Goal: Communication & Community: Answer question/provide support

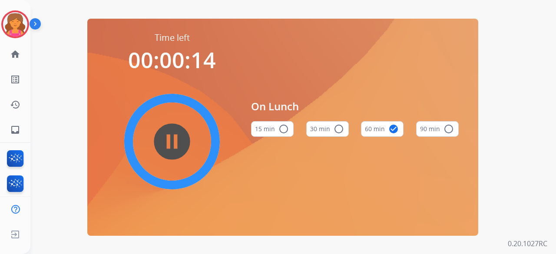
click at [70, 94] on div "Time left 00:00:14 pause_circle_filled On Lunch 15 min radio_button_unchecked 3…" at bounding box center [282, 127] width 505 height 254
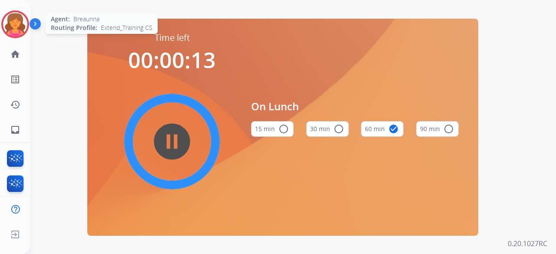
click at [10, 29] on img at bounding box center [15, 24] width 24 height 24
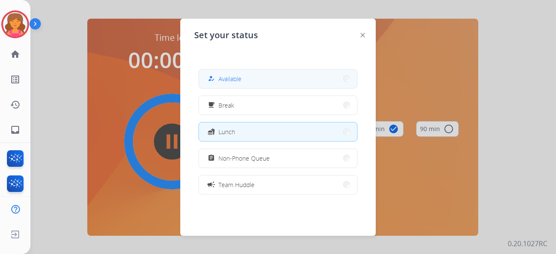
click at [249, 86] on button "how_to_reg Available" at bounding box center [278, 79] width 158 height 19
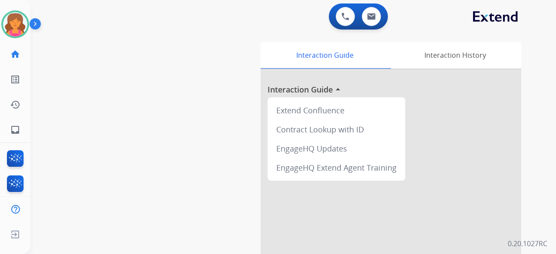
click at [370, 27] on div "0 Voice Interactions 0 Email Interactions" at bounding box center [358, 16] width 59 height 26
click at [370, 25] on button at bounding box center [371, 16] width 19 height 19
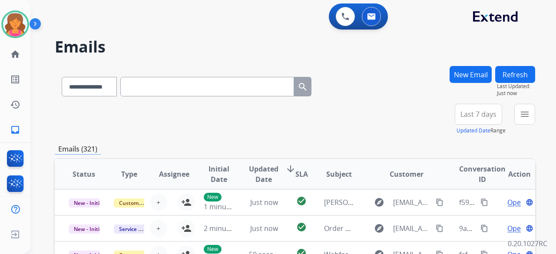
click at [484, 123] on button "Last 7 days" at bounding box center [478, 114] width 47 height 21
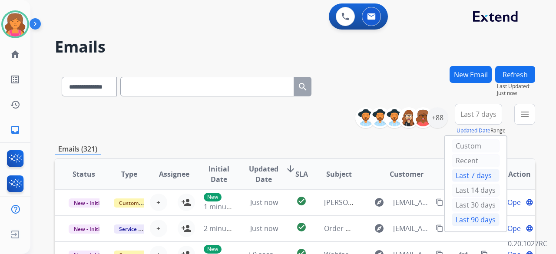
click at [455, 222] on div "Last 90 days" at bounding box center [476, 219] width 48 height 13
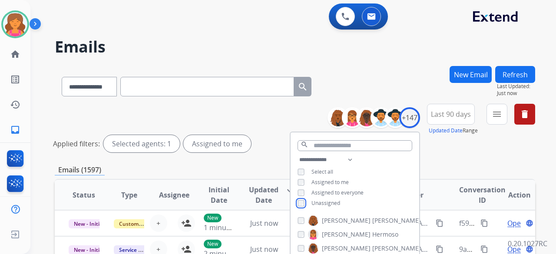
scroll to position [174, 0]
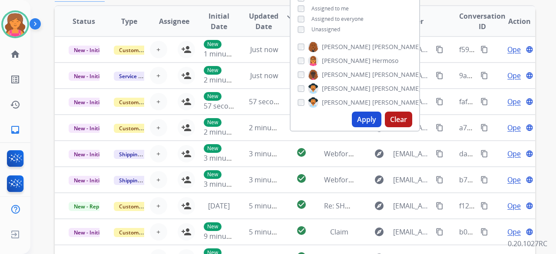
click at [376, 121] on button "Apply" at bounding box center [367, 120] width 30 height 16
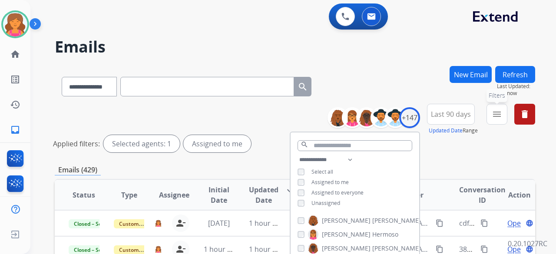
click at [494, 117] on mat-icon "menu" at bounding box center [497, 114] width 10 height 10
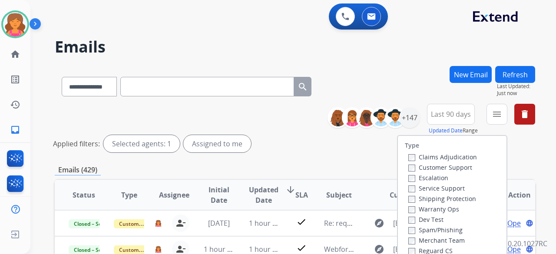
click at [442, 161] on div "Claims Adjudication" at bounding box center [442, 157] width 69 height 10
click at [440, 169] on label "Customer Support" at bounding box center [440, 167] width 64 height 8
click at [436, 195] on div "Shipping Protection" at bounding box center [442, 198] width 69 height 10
click at [436, 197] on label "Shipping Protection" at bounding box center [442, 199] width 68 height 8
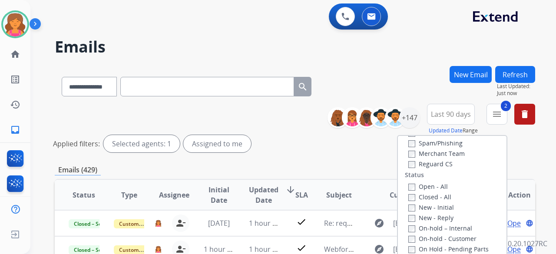
click at [407, 169] on div "Type Claims Adjudication Customer Support Escalation Service Support Shipping P…" at bounding box center [452, 210] width 109 height 149
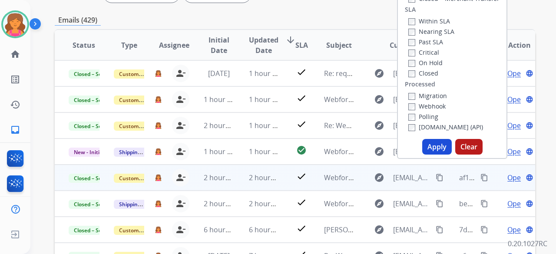
scroll to position [174, 0]
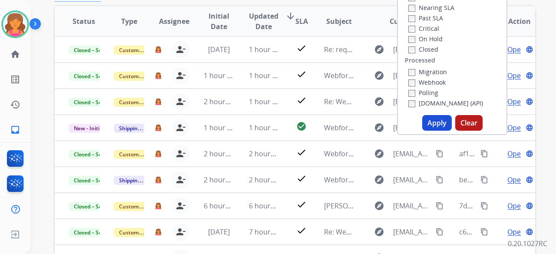
click at [434, 129] on button "Apply" at bounding box center [437, 123] width 30 height 16
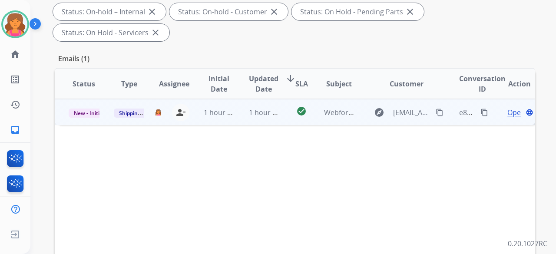
scroll to position [43, 0]
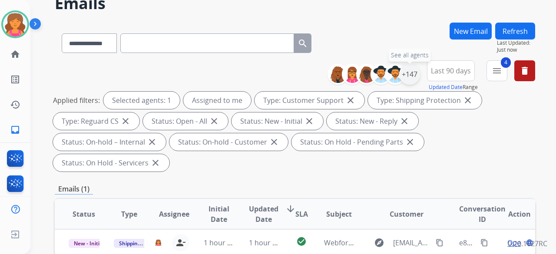
click at [414, 79] on div "+147" at bounding box center [409, 74] width 21 height 21
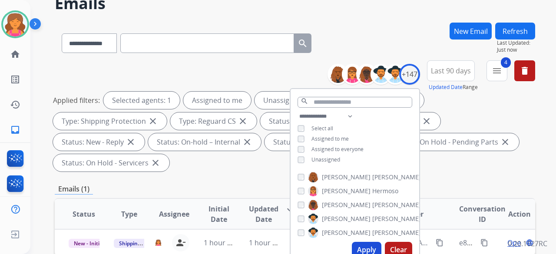
click at [364, 250] on button "Apply" at bounding box center [367, 250] width 30 height 16
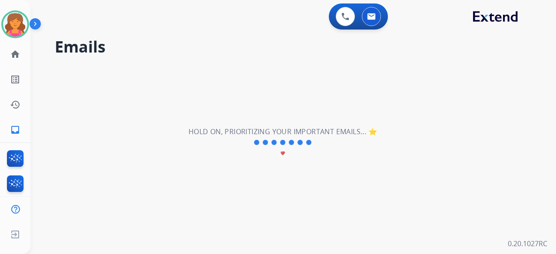
scroll to position [0, 0]
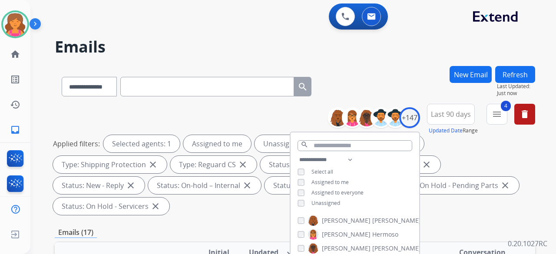
click at [262, 215] on div "**********" at bounding box center [295, 161] width 480 height 115
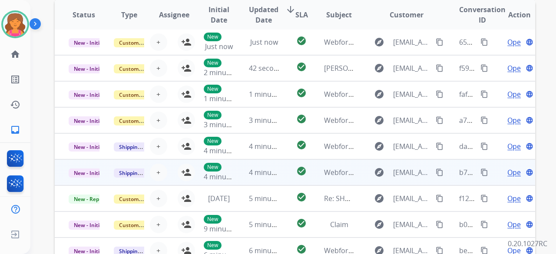
scroll to position [261, 0]
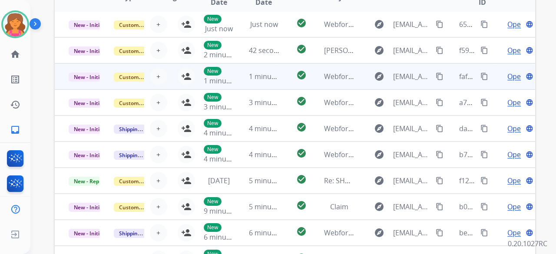
click at [287, 77] on td "check_circle" at bounding box center [295, 76] width 30 height 26
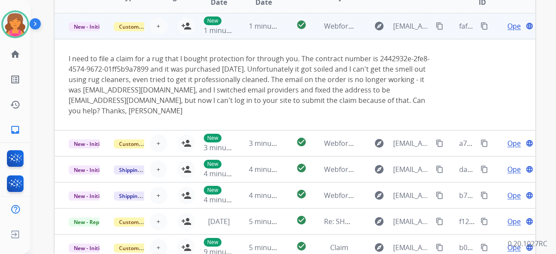
scroll to position [52, 0]
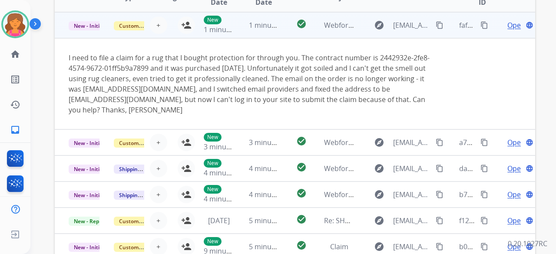
click at [507, 26] on span "Open" at bounding box center [516, 25] width 18 height 10
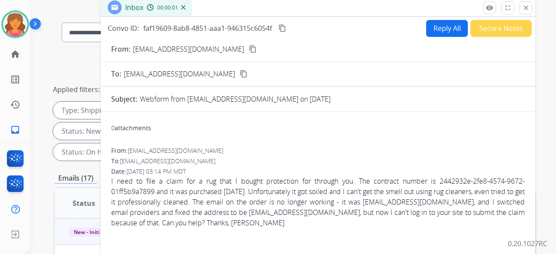
scroll to position [0, 0]
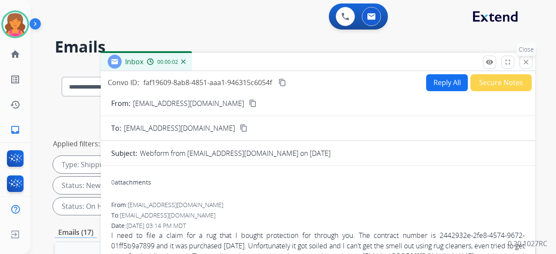
click at [525, 58] on mat-icon "close" at bounding box center [526, 62] width 8 height 8
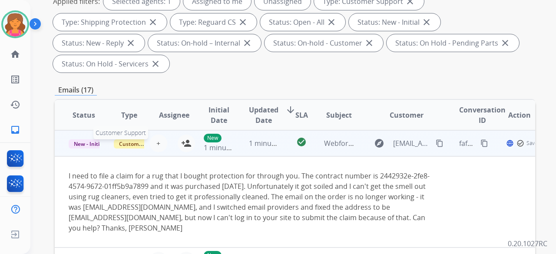
scroll to position [174, 0]
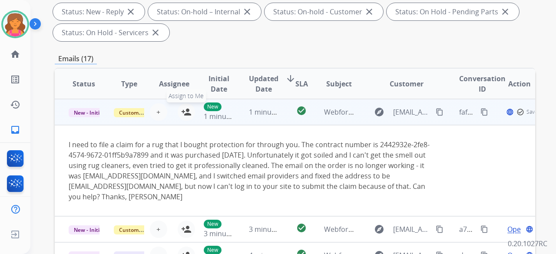
click at [187, 110] on mat-icon "person_add" at bounding box center [186, 112] width 10 height 10
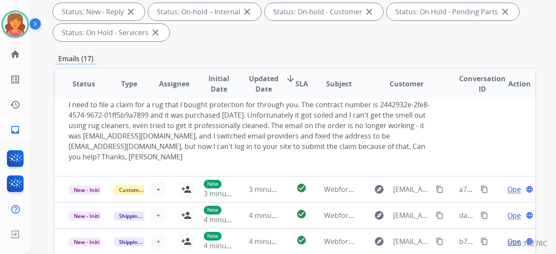
scroll to position [304, 0]
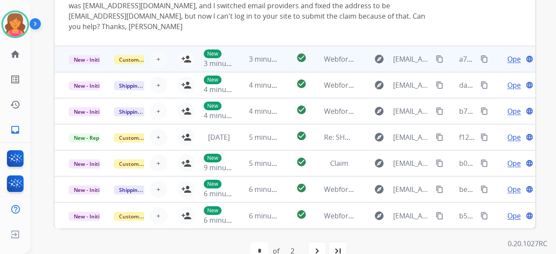
click at [280, 63] on td "check_circle" at bounding box center [295, 59] width 30 height 26
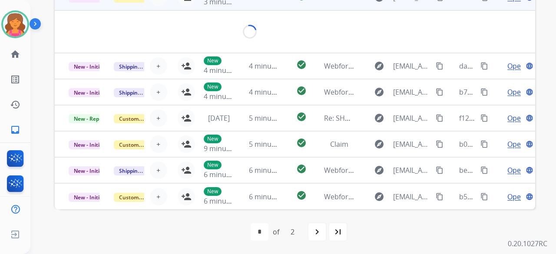
scroll to position [40, 0]
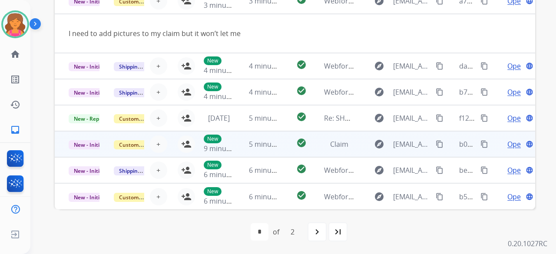
click at [167, 146] on div "+ Select agent person_add Assign to Me" at bounding box center [167, 144] width 56 height 17
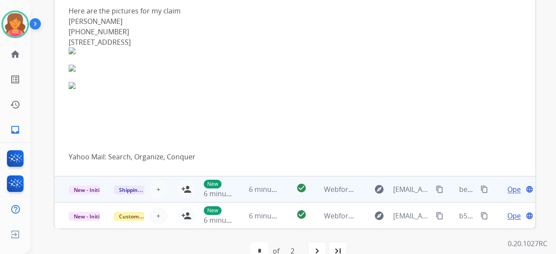
scroll to position [323, 0]
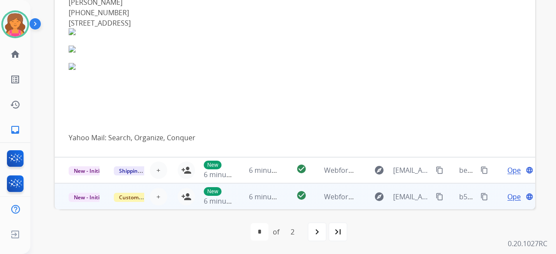
click at [280, 195] on td "check_circle" at bounding box center [295, 196] width 30 height 26
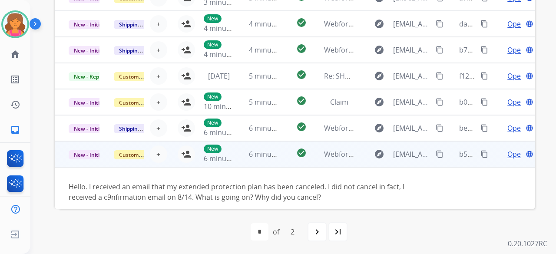
scroll to position [50, 0]
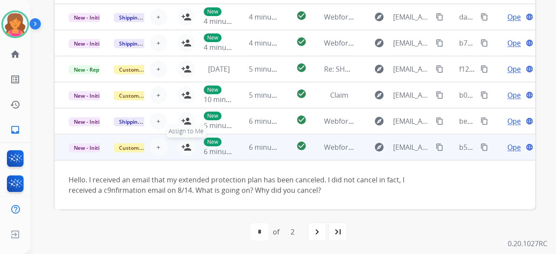
click at [185, 149] on mat-icon "person_add" at bounding box center [186, 147] width 10 height 10
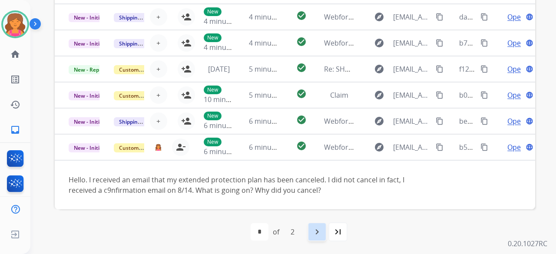
click at [319, 232] on mat-icon "navigate_next" at bounding box center [317, 232] width 10 height 10
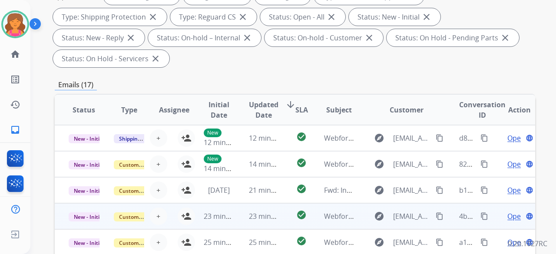
scroll to position [174, 0]
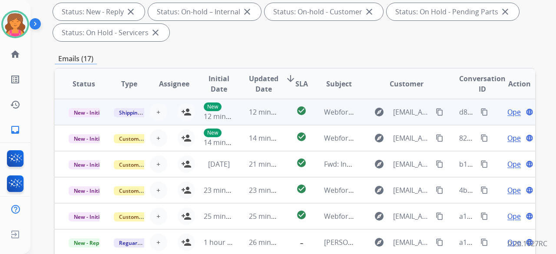
click at [285, 118] on td "check_circle" at bounding box center [295, 112] width 30 height 26
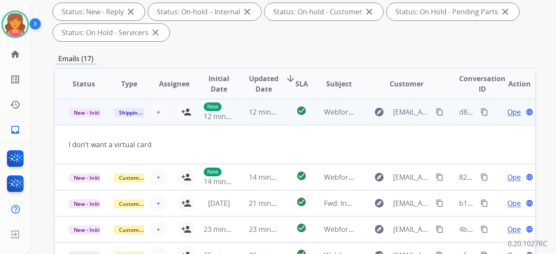
click at [285, 118] on td "check_circle" at bounding box center [295, 112] width 30 height 26
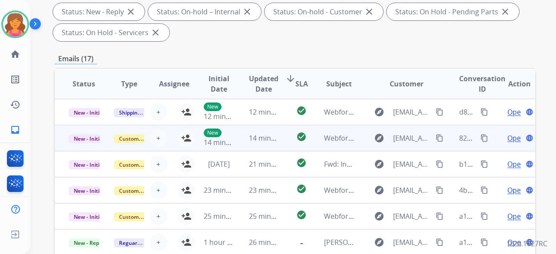
click at [280, 132] on td "check_circle" at bounding box center [295, 138] width 30 height 26
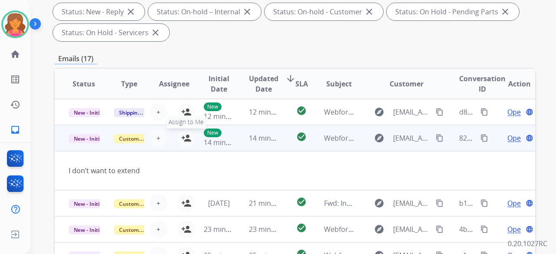
click at [182, 138] on mat-icon "person_add" at bounding box center [186, 138] width 10 height 10
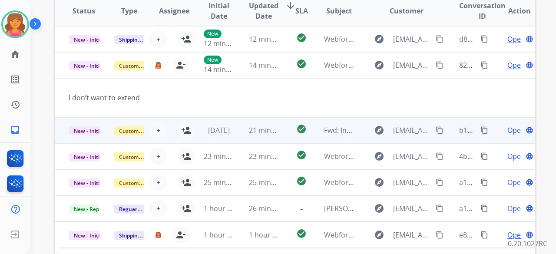
scroll to position [261, 0]
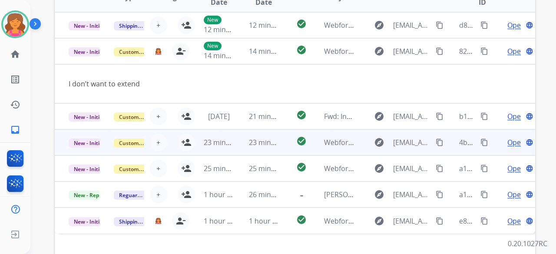
click at [282, 142] on td "check_circle" at bounding box center [295, 142] width 30 height 26
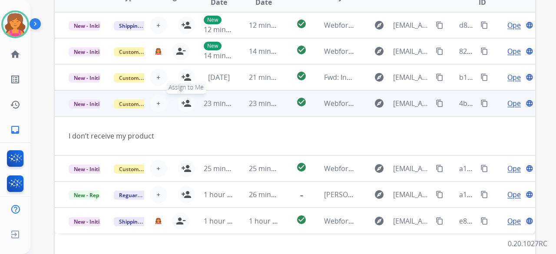
click at [187, 102] on mat-icon "person_add" at bounding box center [186, 103] width 10 height 10
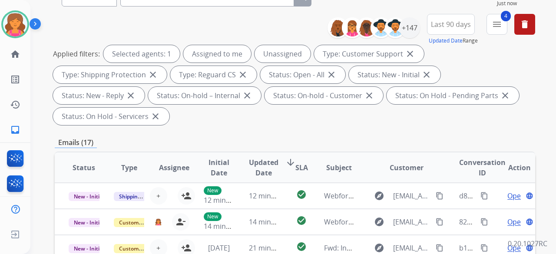
scroll to position [43, 0]
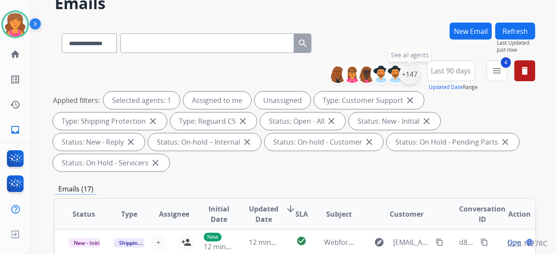
click at [412, 76] on div "+147" at bounding box center [409, 74] width 21 height 21
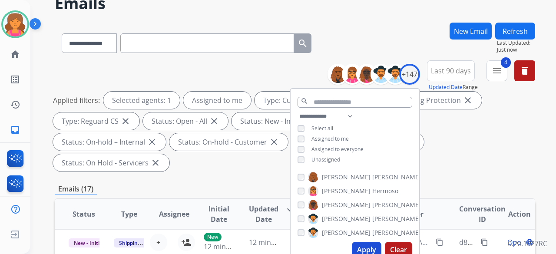
click at [361, 246] on button "Apply" at bounding box center [367, 250] width 30 height 16
select select "*"
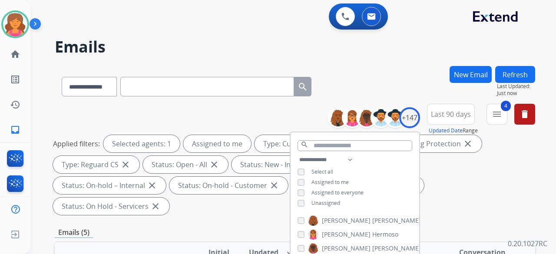
click at [441, 194] on div "Applied filters: Selected agents: 1 Assigned to me Type: Customer Support close…" at bounding box center [293, 175] width 480 height 80
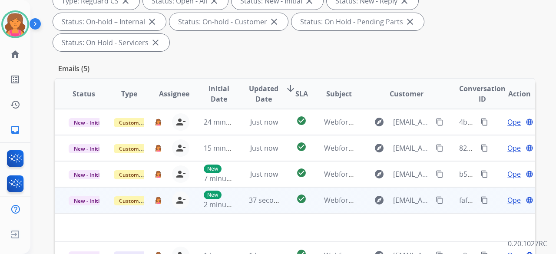
scroll to position [174, 0]
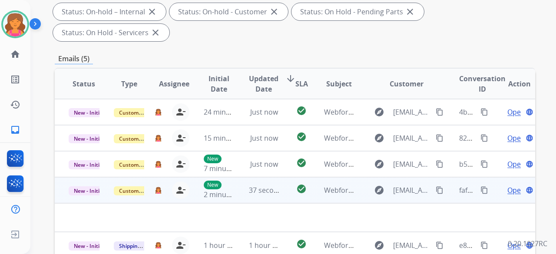
click at [166, 182] on div "person_remove [PERSON_NAME] to Me" at bounding box center [176, 190] width 28 height 17
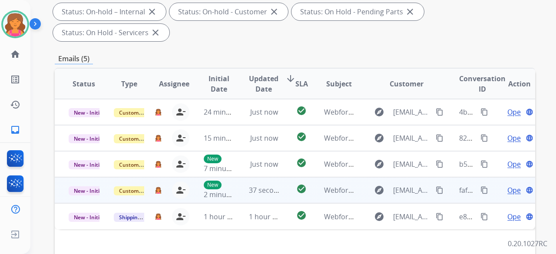
click at [108, 177] on td "Customer Support" at bounding box center [122, 190] width 45 height 26
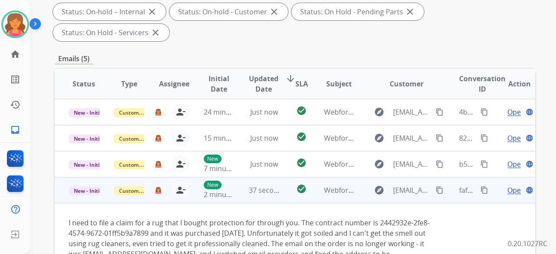
scroll to position [217, 0]
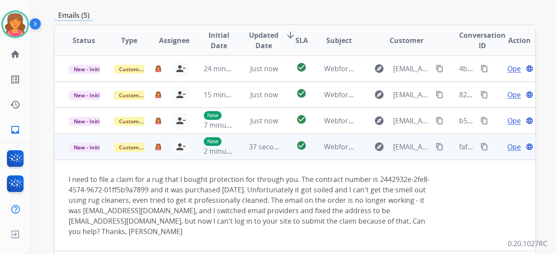
click at [507, 142] on span "Open" at bounding box center [516, 147] width 18 height 10
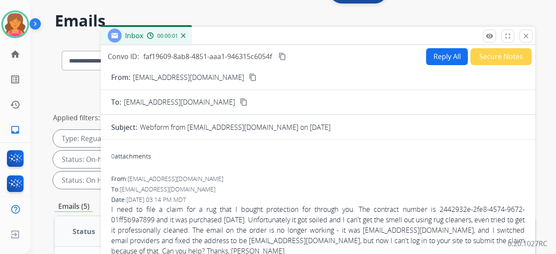
scroll to position [0, 0]
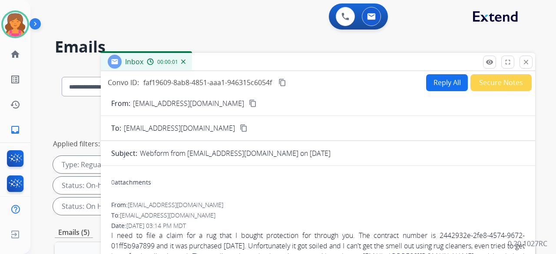
click at [281, 84] on mat-icon "content_copy" at bounding box center [282, 83] width 8 height 8
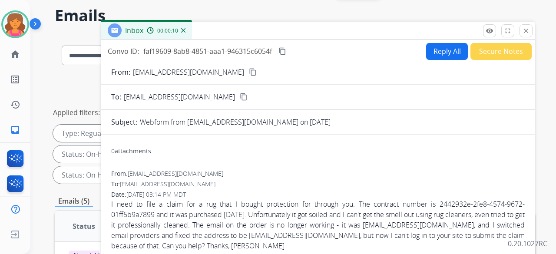
scroll to position [43, 0]
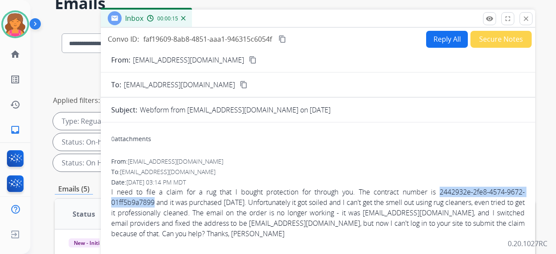
drag, startPoint x: 436, startPoint y: 189, endPoint x: 154, endPoint y: 197, distance: 281.6
click at [154, 197] on span "I need to file a claim for a rug that I bought protection for through you. The …" at bounding box center [318, 213] width 414 height 52
copy span "2442932e-2fe8-4574-9672-01ff5b9a7899"
click at [430, 44] on button "Reply All" at bounding box center [447, 39] width 42 height 17
select select "**********"
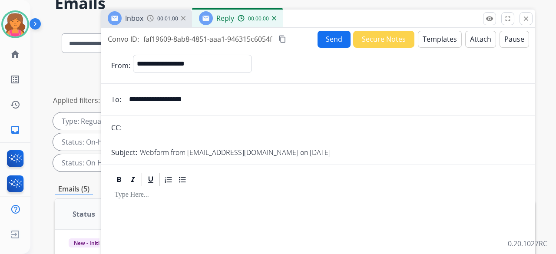
click at [430, 44] on button "Templates" at bounding box center [440, 39] width 44 height 17
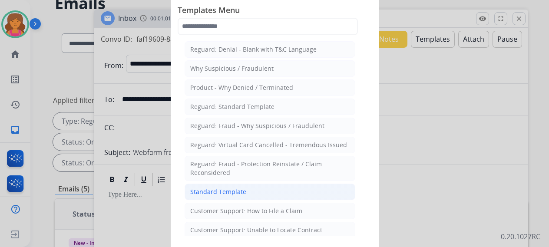
click at [255, 190] on li "Standard Template" at bounding box center [270, 192] width 171 height 17
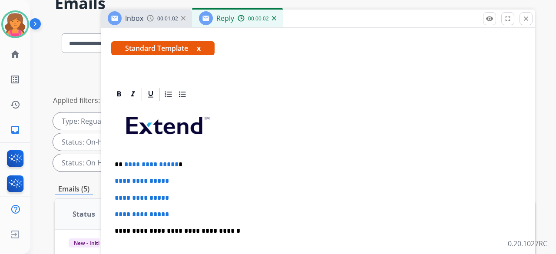
scroll to position [174, 0]
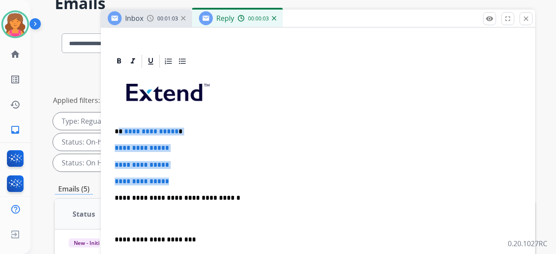
drag, startPoint x: 181, startPoint y: 181, endPoint x: 120, endPoint y: 130, distance: 79.3
click at [120, 130] on div "**********" at bounding box center [318, 218] width 414 height 299
drag, startPoint x: 133, startPoint y: 141, endPoint x: 157, endPoint y: 149, distance: 25.6
click at [133, 141] on div "**********" at bounding box center [318, 218] width 414 height 299
drag, startPoint x: 179, startPoint y: 180, endPoint x: 121, endPoint y: 124, distance: 81.1
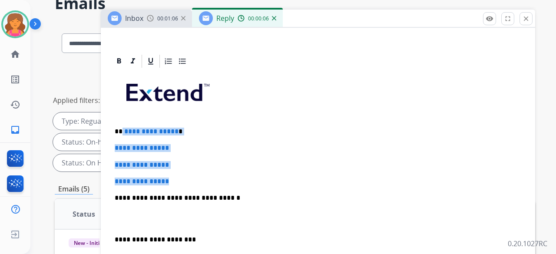
click at [121, 124] on div "**********" at bounding box center [318, 218] width 414 height 299
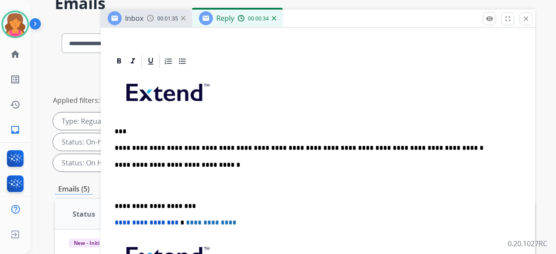
click at [209, 147] on p "**********" at bounding box center [315, 148] width 400 height 8
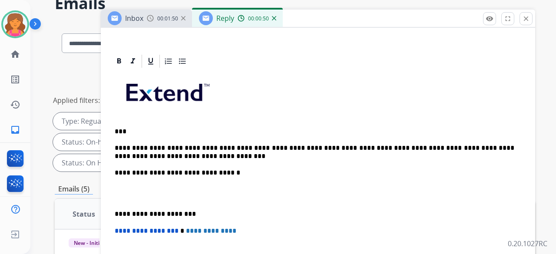
click at [202, 145] on p "**********" at bounding box center [315, 152] width 400 height 16
click at [246, 146] on p "**********" at bounding box center [315, 152] width 400 height 16
click at [213, 155] on p "**********" at bounding box center [315, 152] width 400 height 16
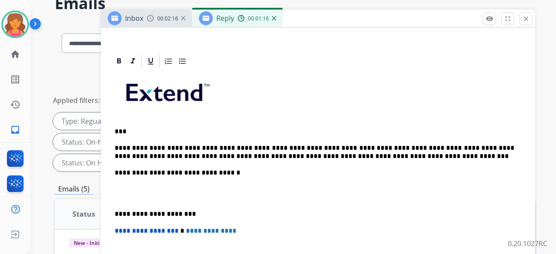
click at [273, 154] on p "**********" at bounding box center [315, 152] width 400 height 16
click at [361, 159] on div "**********" at bounding box center [318, 206] width 414 height 274
click at [359, 157] on p "**********" at bounding box center [315, 152] width 400 height 16
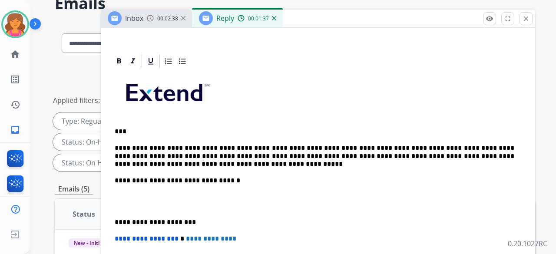
click at [364, 159] on p "**********" at bounding box center [315, 156] width 400 height 24
click at [358, 152] on p "**********" at bounding box center [315, 156] width 400 height 24
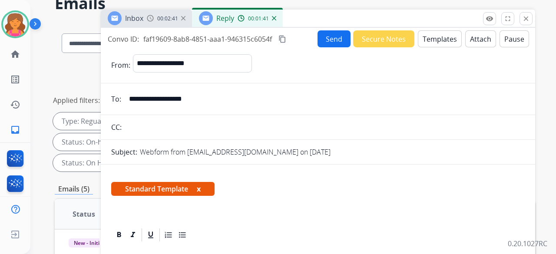
scroll to position [0, 0]
click at [465, 39] on button "Attach" at bounding box center [480, 38] width 31 height 17
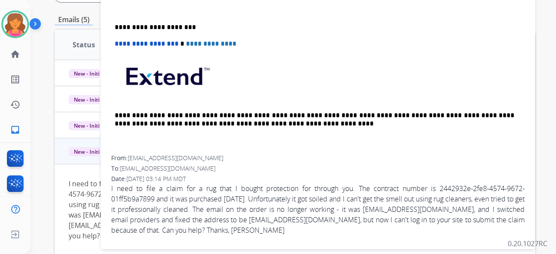
scroll to position [261, 0]
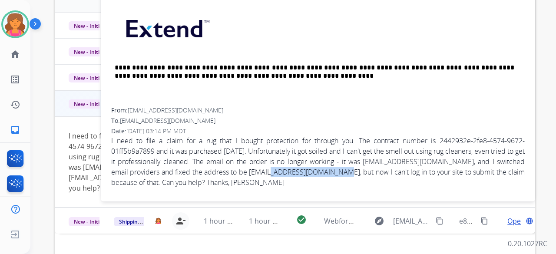
drag, startPoint x: 301, startPoint y: 154, endPoint x: 359, endPoint y: 158, distance: 58.3
click at [359, 158] on span "I need to file a claim for a rug that I bought protection for through you. The …" at bounding box center [318, 162] width 414 height 52
copy span "[EMAIL_ADDRESS][DOMAIN_NAME]"
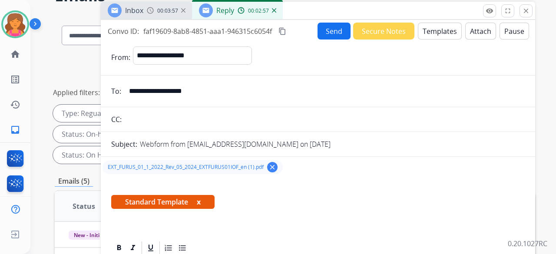
scroll to position [43, 0]
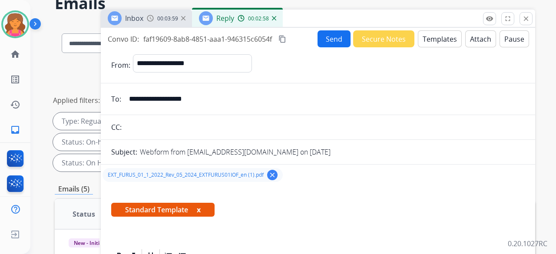
click at [285, 40] on mat-icon "content_copy" at bounding box center [282, 39] width 8 height 8
click at [333, 40] on button "Send" at bounding box center [334, 38] width 33 height 17
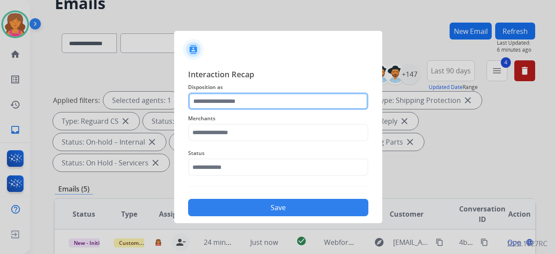
click at [230, 97] on input "text" at bounding box center [278, 101] width 180 height 17
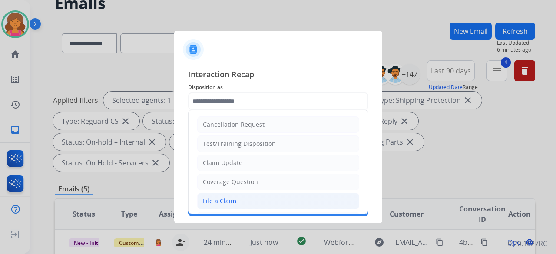
click at [225, 197] on div "File a Claim" at bounding box center [219, 201] width 33 height 9
type input "**********"
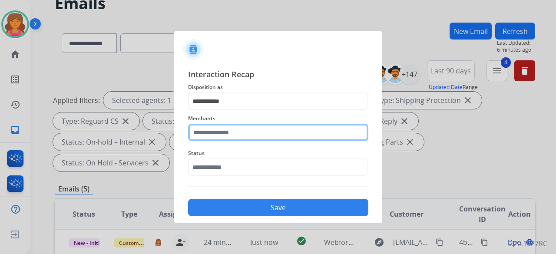
click at [229, 125] on input "text" at bounding box center [278, 132] width 180 height 17
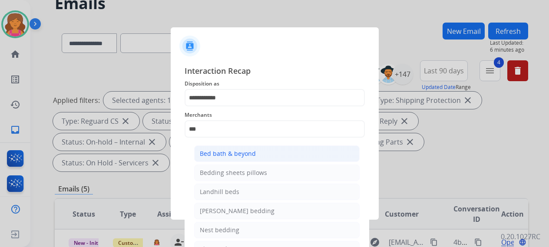
click at [242, 152] on div "Bed bath & beyond" at bounding box center [228, 153] width 56 height 9
type input "**********"
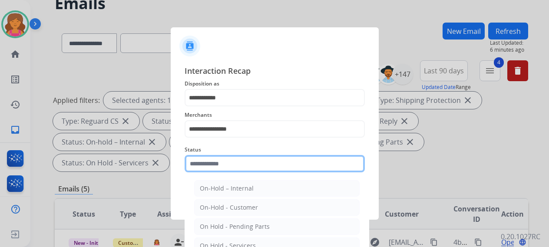
click at [235, 172] on input "text" at bounding box center [275, 163] width 180 height 17
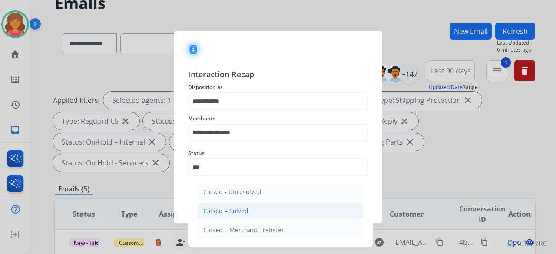
click at [233, 205] on li "Closed – Solved" at bounding box center [281, 211] width 166 height 17
type input "**********"
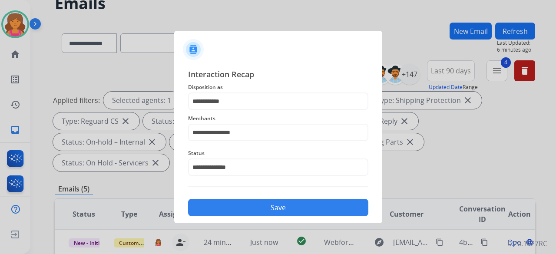
click at [233, 205] on button "Save" at bounding box center [278, 207] width 180 height 17
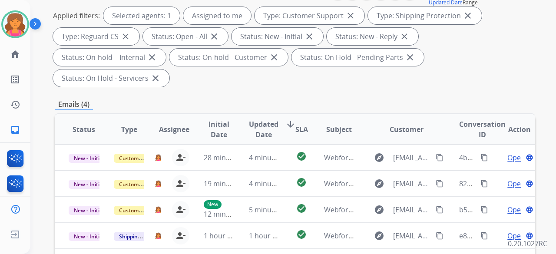
scroll to position [217, 0]
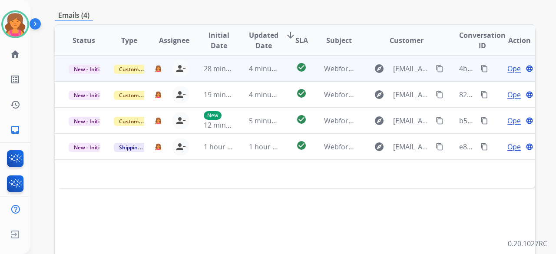
click at [513, 63] on span "Open" at bounding box center [516, 68] width 18 height 10
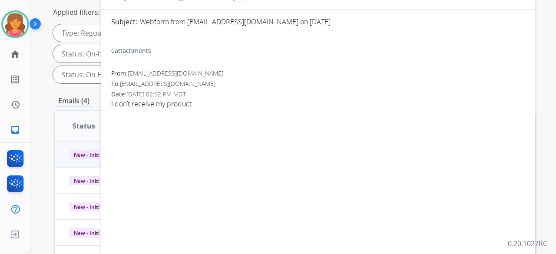
scroll to position [87, 0]
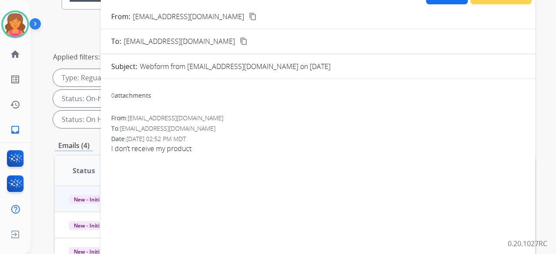
click at [248, 16] on button "content_copy" at bounding box center [253, 16] width 10 height 10
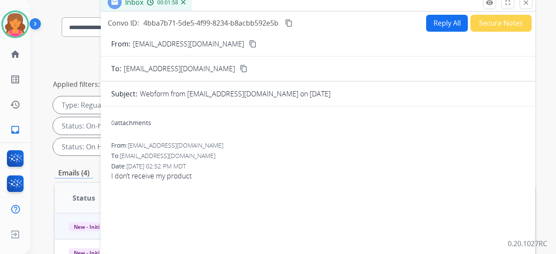
scroll to position [0, 0]
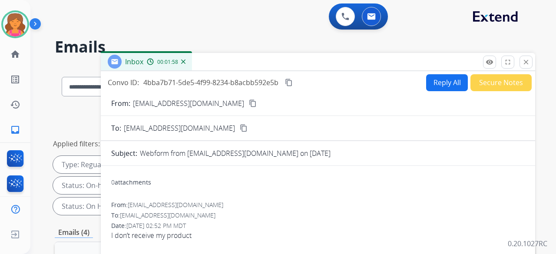
click at [430, 87] on button "Reply All" at bounding box center [447, 82] width 42 height 17
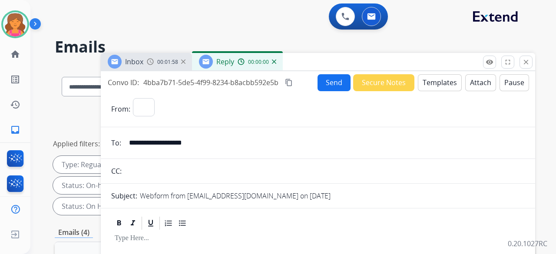
select select "**********"
click at [431, 86] on button "Templates" at bounding box center [440, 82] width 44 height 17
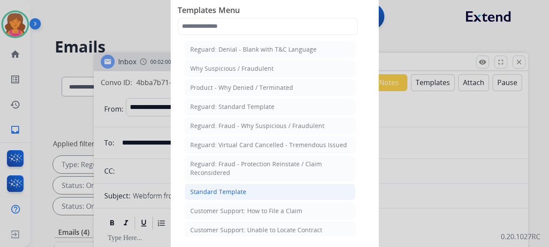
click at [247, 184] on li "Standard Template" at bounding box center [270, 192] width 171 height 17
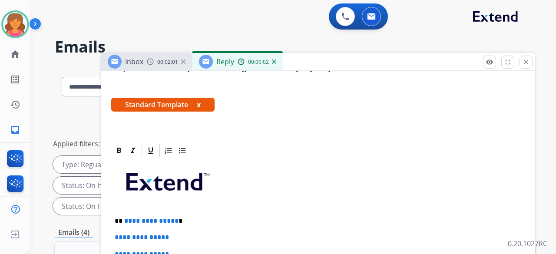
scroll to position [174, 0]
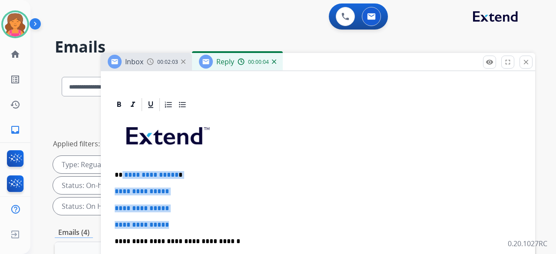
drag, startPoint x: 185, startPoint y: 217, endPoint x: 122, endPoint y: 170, distance: 78.3
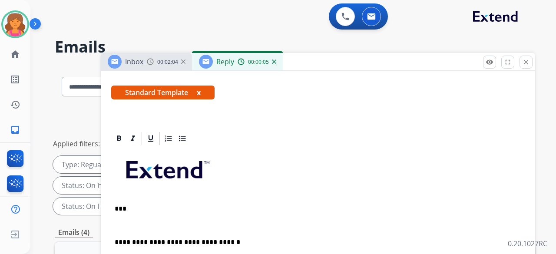
scroll to position [156, 0]
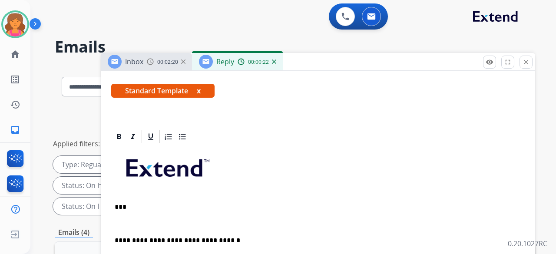
drag, startPoint x: 523, startPoint y: 63, endPoint x: 510, endPoint y: 71, distance: 15.8
click at [523, 63] on mat-icon "close" at bounding box center [526, 62] width 8 height 8
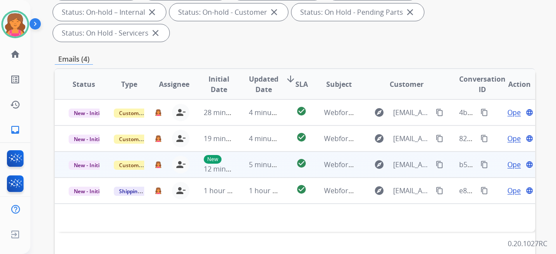
scroll to position [174, 0]
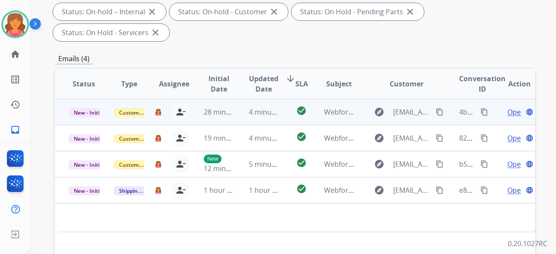
click at [507, 107] on span "Open" at bounding box center [516, 112] width 18 height 10
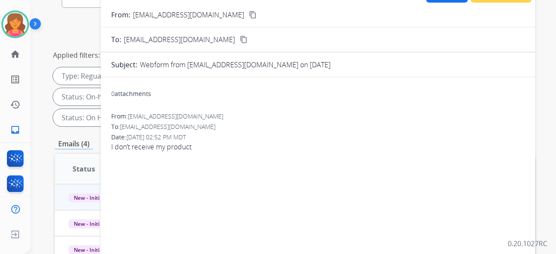
scroll to position [0, 0]
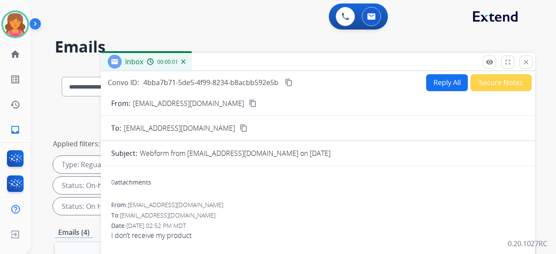
click at [249, 105] on mat-icon "content_copy" at bounding box center [253, 103] width 8 height 8
click at [427, 77] on button "Reply All" at bounding box center [447, 82] width 42 height 17
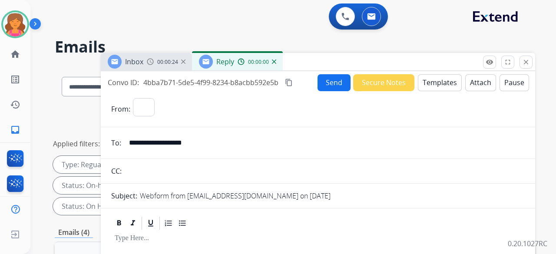
select select "**********"
click at [425, 81] on button "Templates" at bounding box center [440, 82] width 44 height 17
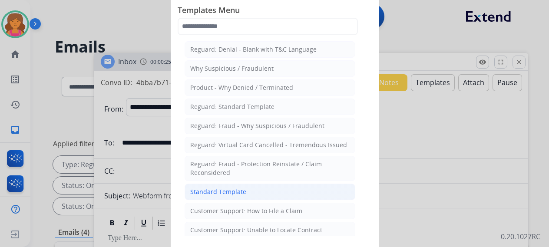
click at [214, 189] on div "Standard Template" at bounding box center [218, 192] width 56 height 9
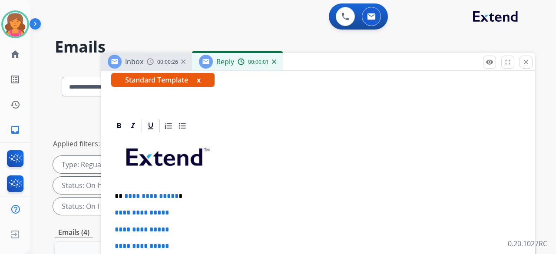
scroll to position [174, 0]
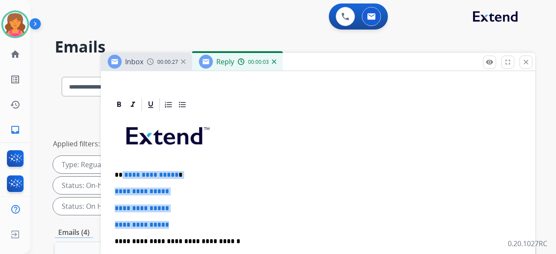
drag, startPoint x: 182, startPoint y: 222, endPoint x: 121, endPoint y: 168, distance: 81.2
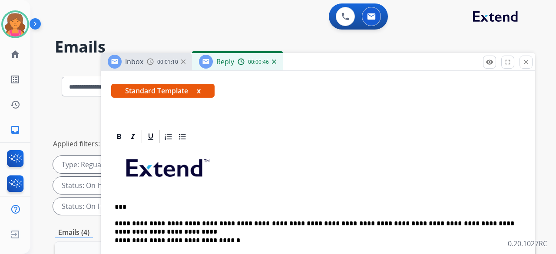
scroll to position [164, 0]
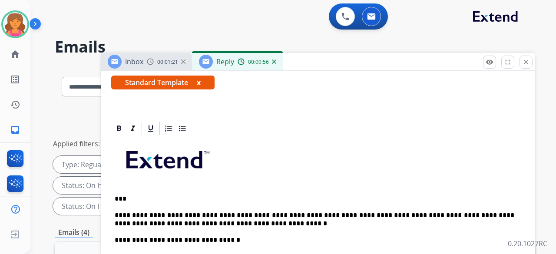
click at [341, 212] on p "**********" at bounding box center [315, 220] width 400 height 16
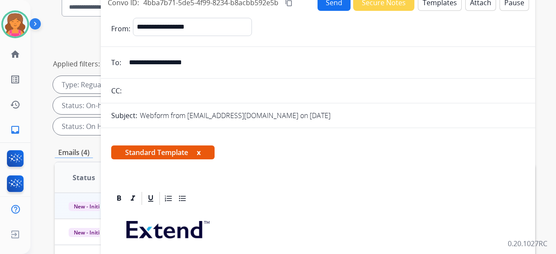
scroll to position [24, 0]
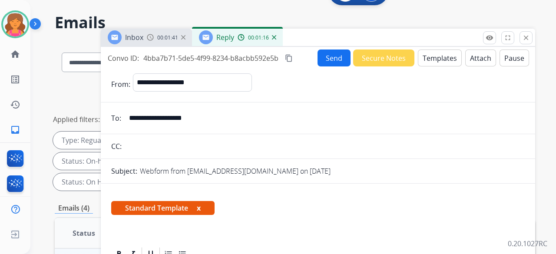
click at [287, 61] on mat-icon "content_copy" at bounding box center [289, 58] width 8 height 8
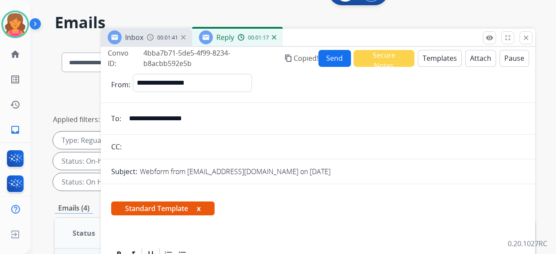
click at [338, 58] on button "Send" at bounding box center [334, 58] width 33 height 17
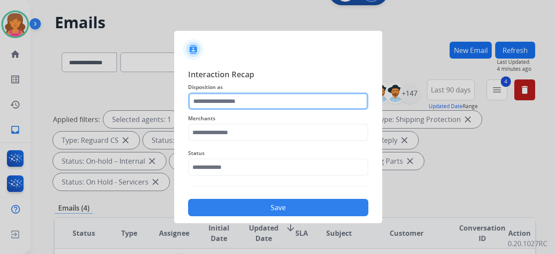
click at [225, 106] on input "text" at bounding box center [278, 101] width 180 height 17
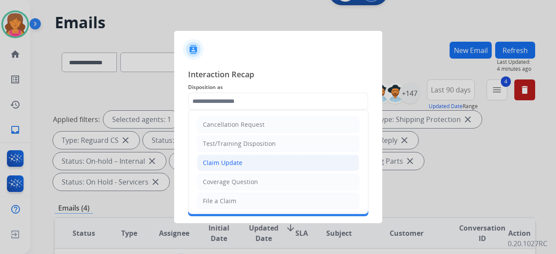
click at [215, 166] on li "Claim Update" at bounding box center [278, 163] width 162 height 17
type input "**********"
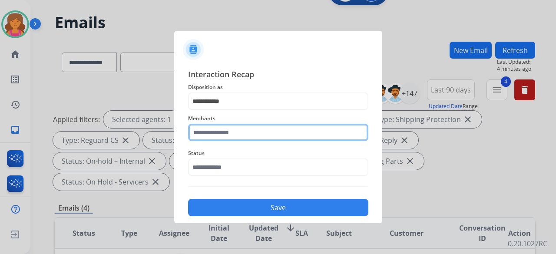
click at [216, 134] on input "text" at bounding box center [278, 132] width 180 height 17
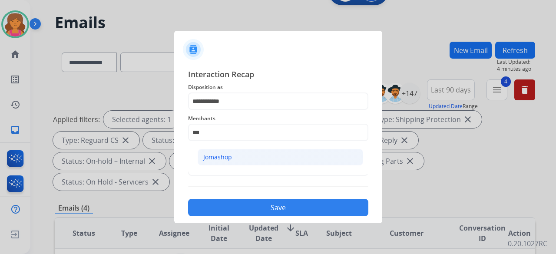
click at [235, 160] on li "Jomashop" at bounding box center [281, 157] width 166 height 17
type input "********"
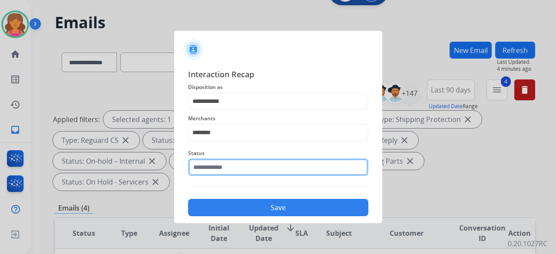
click at [232, 169] on input "text" at bounding box center [278, 167] width 180 height 17
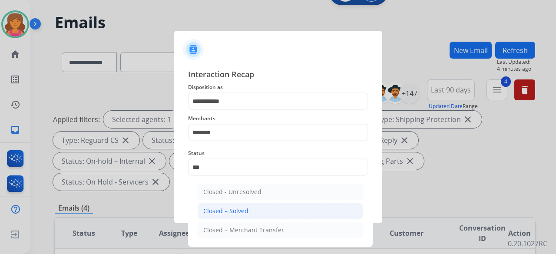
click at [235, 209] on div "Closed – Solved" at bounding box center [225, 211] width 45 height 9
type input "**********"
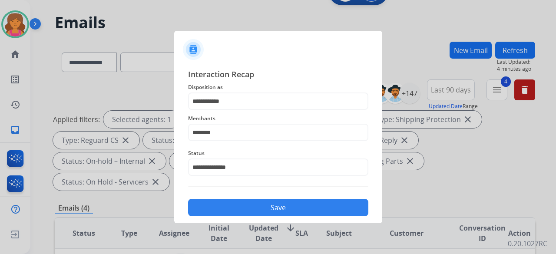
click at [224, 206] on button "Save" at bounding box center [278, 207] width 180 height 17
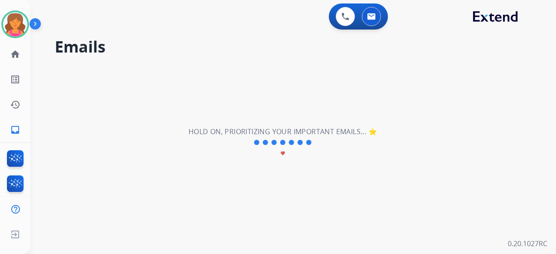
scroll to position [0, 0]
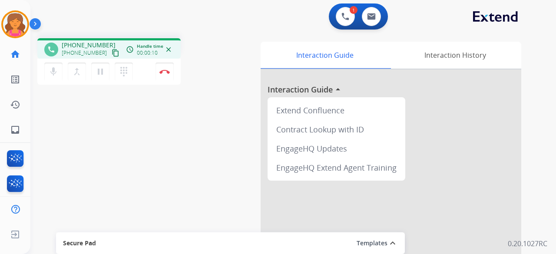
click at [110, 57] on button "content_copy" at bounding box center [115, 53] width 10 height 10
click at [161, 71] on img at bounding box center [164, 72] width 10 height 4
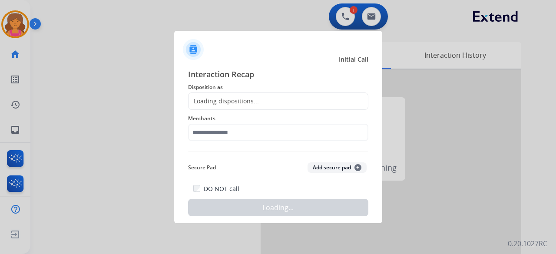
click at [218, 104] on div "Loading dispositions..." at bounding box center [224, 101] width 70 height 9
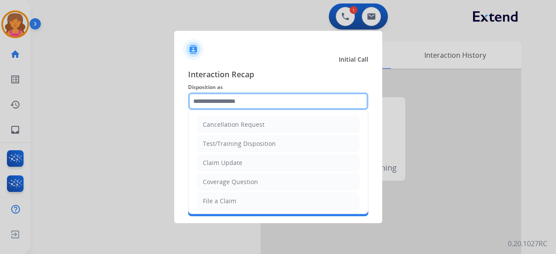
click at [217, 101] on input "text" at bounding box center [278, 101] width 180 height 17
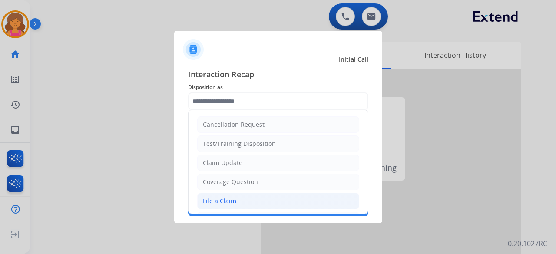
click at [225, 194] on li "File a Claim" at bounding box center [278, 201] width 162 height 17
type input "**********"
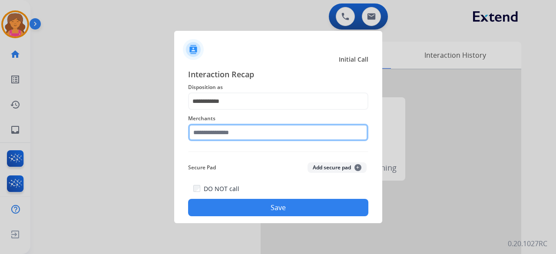
click at [215, 129] on input "text" at bounding box center [278, 132] width 180 height 17
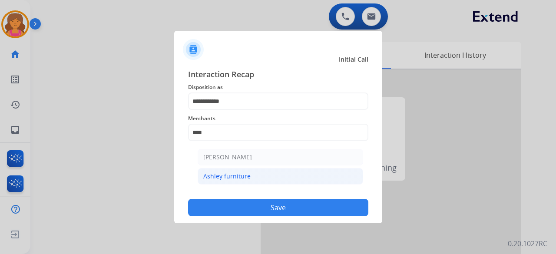
click at [252, 179] on li "Ashley furniture" at bounding box center [281, 176] width 166 height 17
type input "**********"
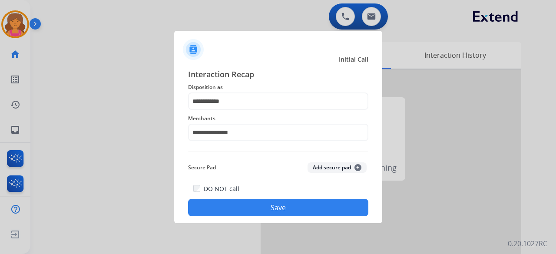
click at [255, 208] on button "Save" at bounding box center [278, 207] width 180 height 17
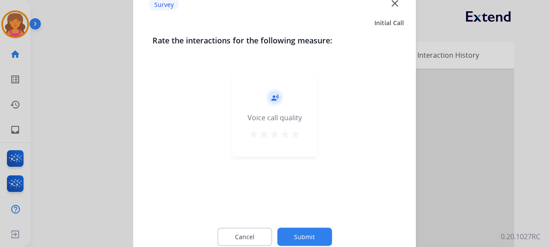
click at [296, 135] on mat-icon "star" at bounding box center [295, 134] width 10 height 10
click at [318, 233] on button "Submit" at bounding box center [304, 237] width 55 height 18
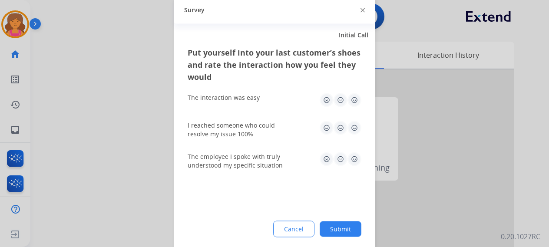
click at [354, 104] on img at bounding box center [355, 100] width 14 height 14
click at [354, 125] on img at bounding box center [355, 128] width 14 height 14
click at [356, 166] on div "The employee I spoke with truly understood my specific situation" at bounding box center [275, 160] width 174 height 17
click at [352, 162] on img at bounding box center [355, 159] width 14 height 14
click at [339, 231] on button "Submit" at bounding box center [341, 229] width 42 height 16
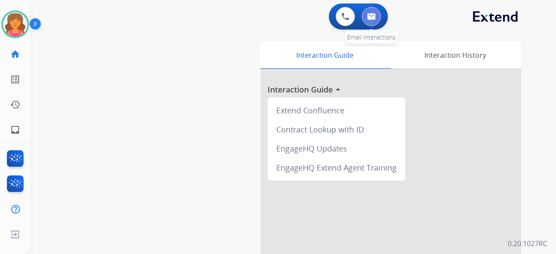
click at [371, 23] on button at bounding box center [371, 16] width 19 height 19
select select "**********"
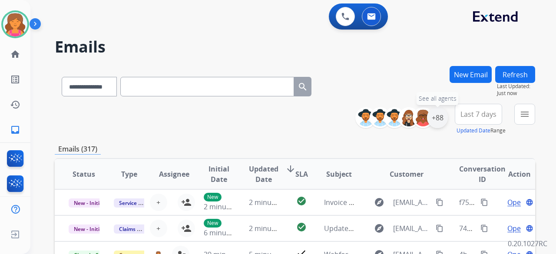
click at [438, 119] on div "+88" at bounding box center [437, 117] width 21 height 21
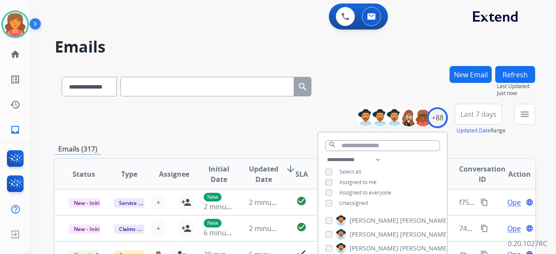
click at [474, 113] on span "Last 7 days" at bounding box center [478, 114] width 36 height 3
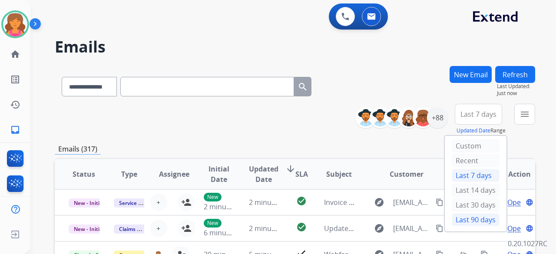
click at [460, 215] on div "Last 90 days" at bounding box center [476, 219] width 48 height 13
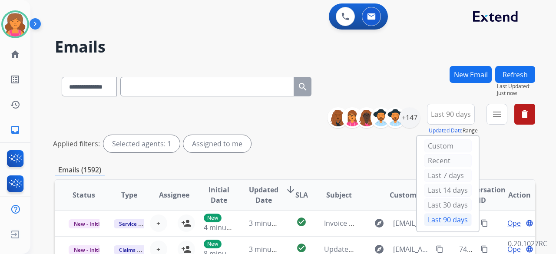
click at [493, 114] on mat-icon "menu" at bounding box center [497, 114] width 10 height 10
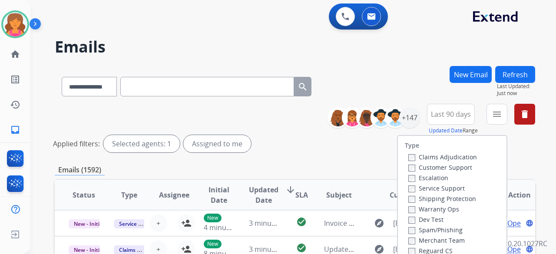
click at [440, 166] on label "Customer Support" at bounding box center [440, 167] width 64 height 8
click at [427, 198] on label "Shipping Protection" at bounding box center [442, 199] width 68 height 8
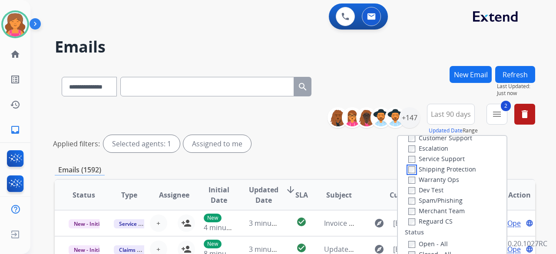
scroll to position [43, 0]
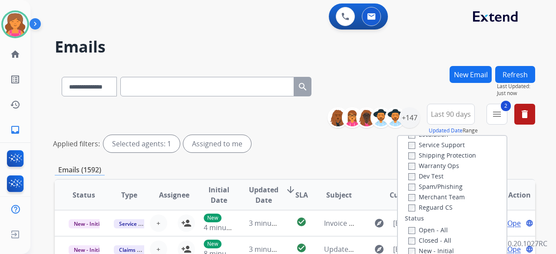
click at [422, 205] on label "Reguard CS" at bounding box center [430, 207] width 44 height 8
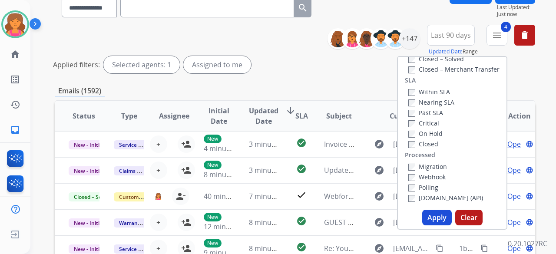
scroll to position [130, 0]
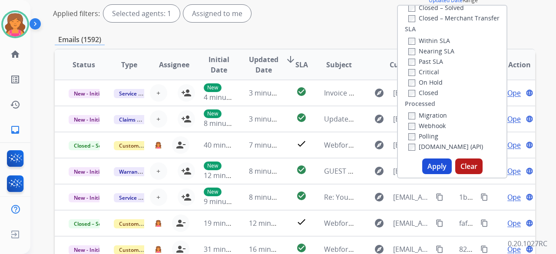
click at [440, 169] on button "Apply" at bounding box center [437, 167] width 30 height 16
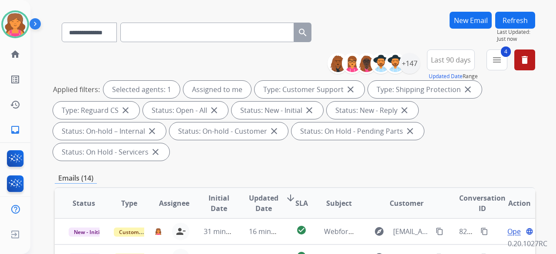
scroll to position [43, 0]
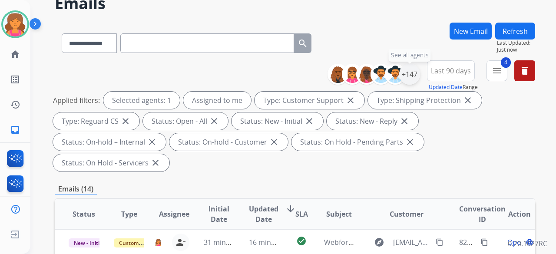
click at [412, 78] on div "+147" at bounding box center [409, 74] width 21 height 21
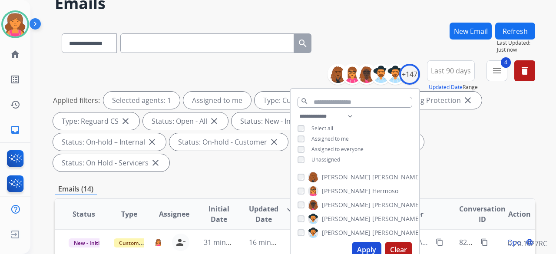
click at [362, 249] on button "Apply" at bounding box center [367, 250] width 30 height 16
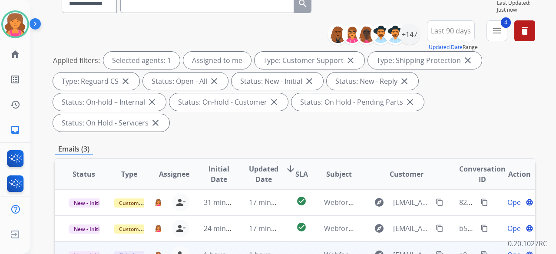
scroll to position [130, 0]
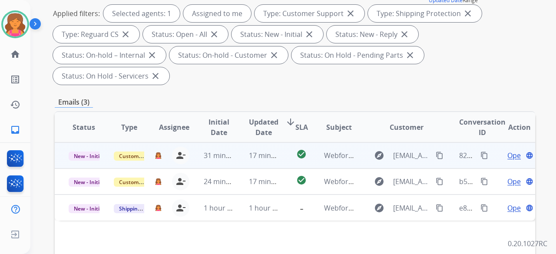
click at [508, 150] on span "Open" at bounding box center [516, 155] width 18 height 10
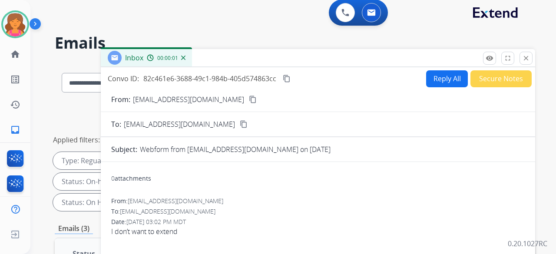
scroll to position [0, 0]
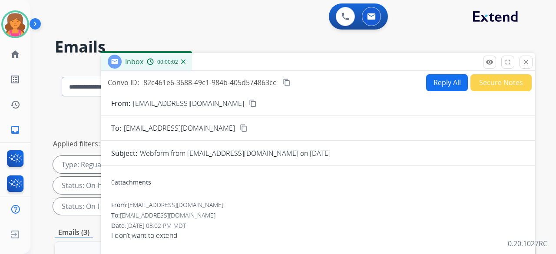
click at [249, 103] on mat-icon "content_copy" at bounding box center [253, 103] width 8 height 8
click at [432, 83] on button "Reply All" at bounding box center [447, 82] width 42 height 17
select select "**********"
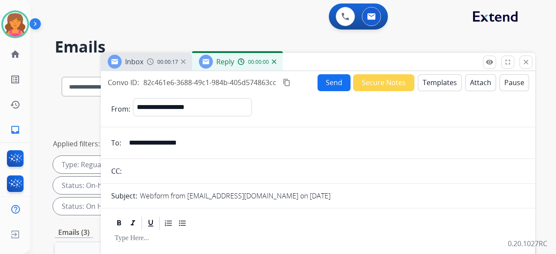
click at [432, 83] on button "Templates" at bounding box center [440, 82] width 44 height 17
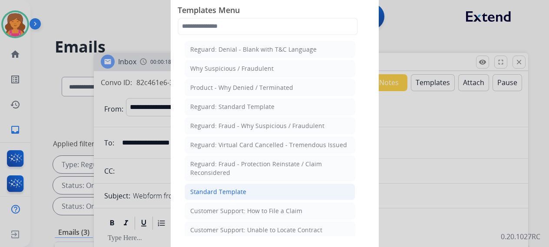
click at [240, 189] on div "Standard Template" at bounding box center [218, 192] width 56 height 9
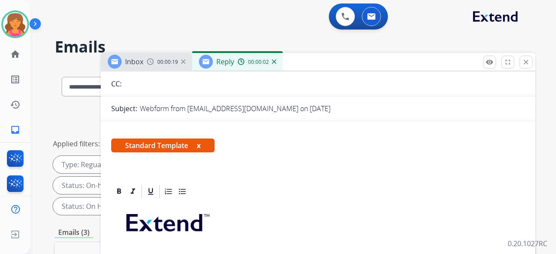
scroll to position [189, 0]
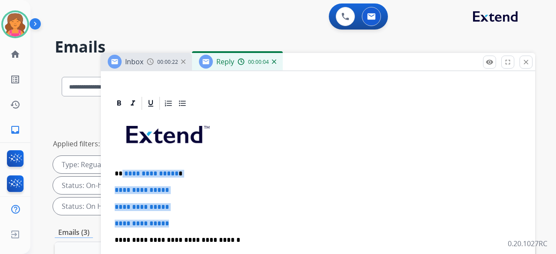
drag, startPoint x: 184, startPoint y: 206, endPoint x: 122, endPoint y: 158, distance: 78.6
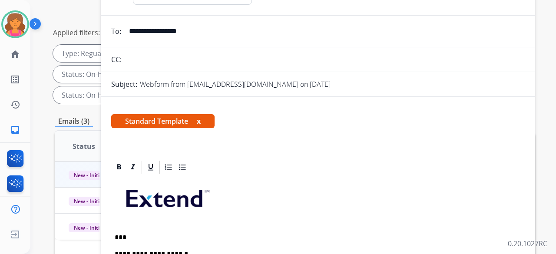
scroll to position [0, 0]
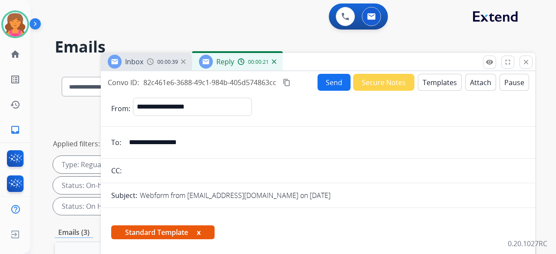
click at [322, 81] on button "Send" at bounding box center [334, 82] width 33 height 17
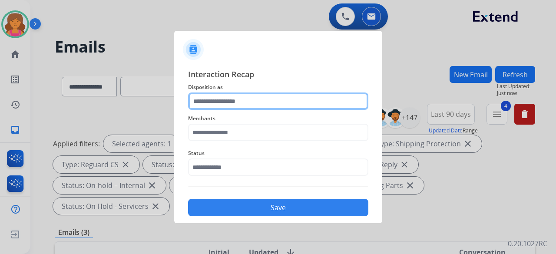
click at [325, 105] on input "text" at bounding box center [278, 101] width 180 height 17
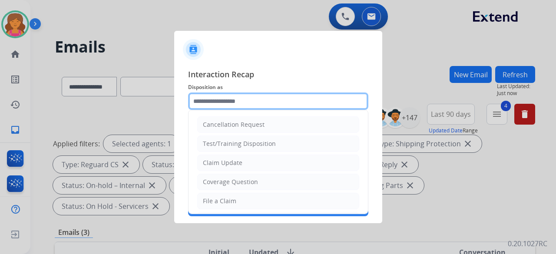
type input "*"
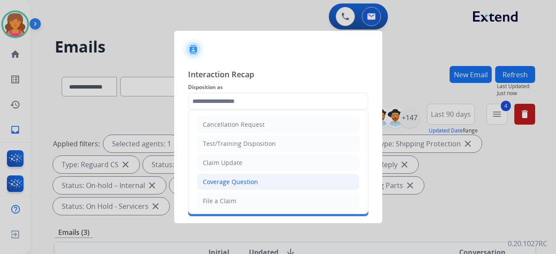
click at [290, 186] on li "Coverage Question" at bounding box center [278, 182] width 162 height 17
type input "**********"
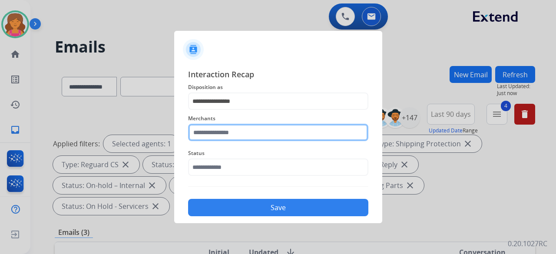
click at [276, 139] on div "Merchants" at bounding box center [278, 127] width 180 height 35
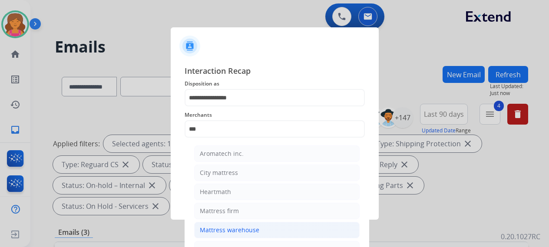
click at [284, 226] on li "Mattress warehouse" at bounding box center [277, 230] width 166 height 17
type input "**********"
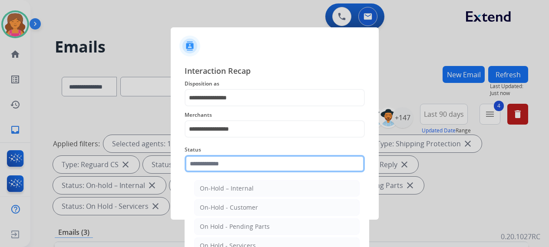
click at [292, 169] on input "text" at bounding box center [275, 163] width 180 height 17
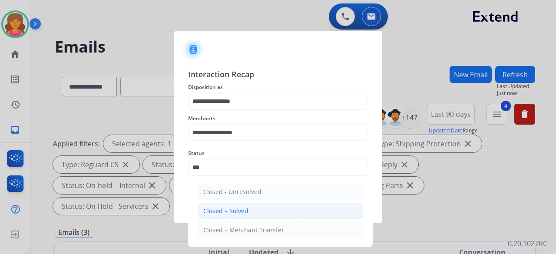
click at [300, 214] on li "Closed – Solved" at bounding box center [281, 211] width 166 height 17
type input "**********"
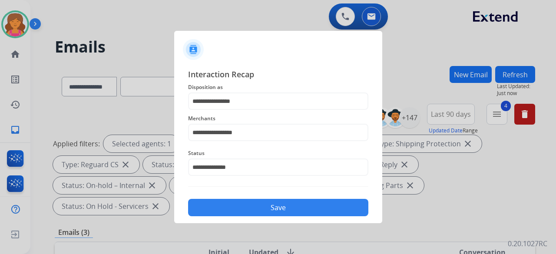
click at [300, 214] on button "Save" at bounding box center [278, 207] width 180 height 17
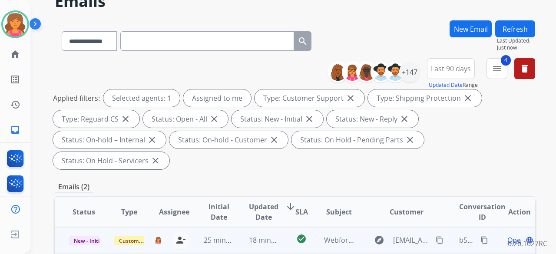
scroll to position [87, 0]
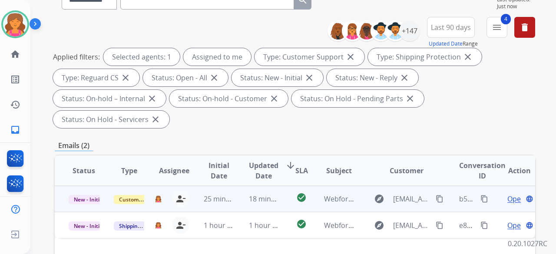
click at [510, 194] on span "Open" at bounding box center [516, 199] width 18 height 10
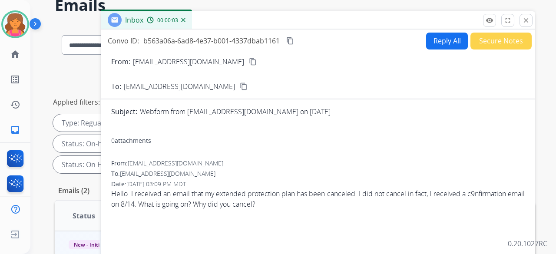
scroll to position [0, 0]
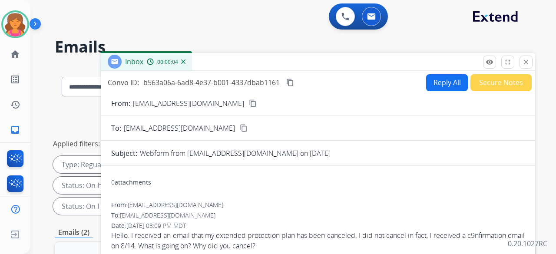
click at [249, 106] on mat-icon "content_copy" at bounding box center [253, 103] width 8 height 8
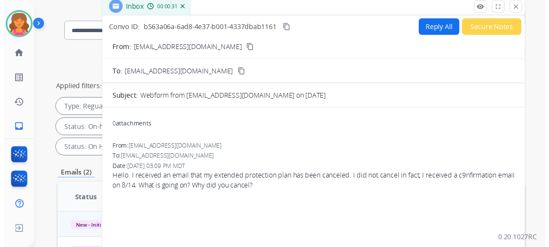
scroll to position [43, 0]
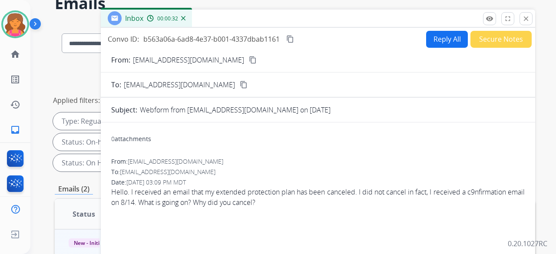
click at [430, 42] on button "Reply All" at bounding box center [447, 39] width 42 height 17
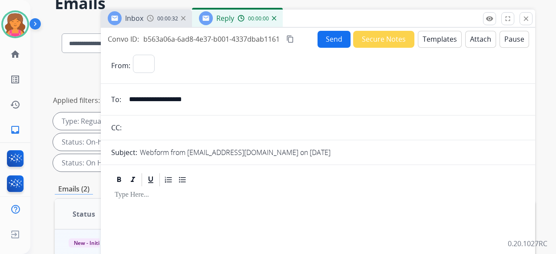
select select "**********"
click at [430, 42] on button "Templates" at bounding box center [440, 39] width 44 height 17
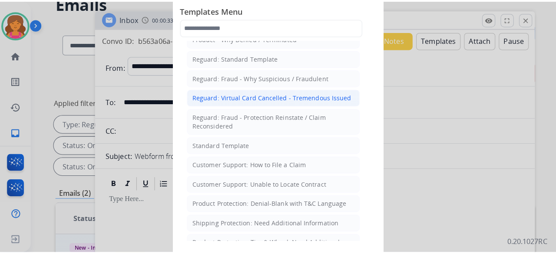
scroll to position [87, 0]
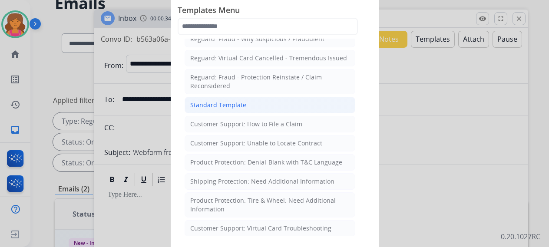
click at [237, 103] on div "Standard Template" at bounding box center [218, 105] width 56 height 9
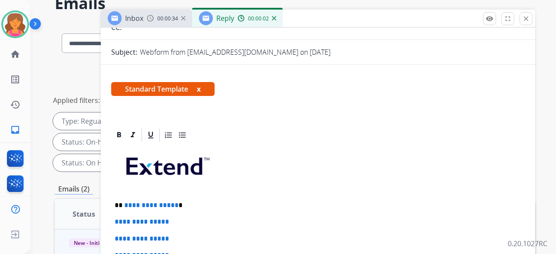
scroll to position [130, 0]
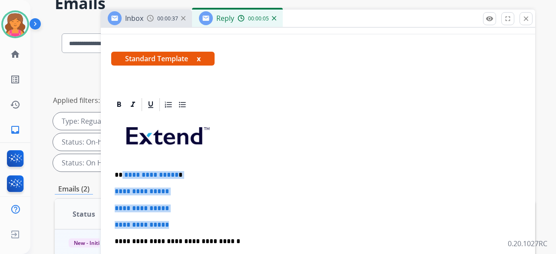
drag, startPoint x: 176, startPoint y: 220, endPoint x: 122, endPoint y: 167, distance: 75.3
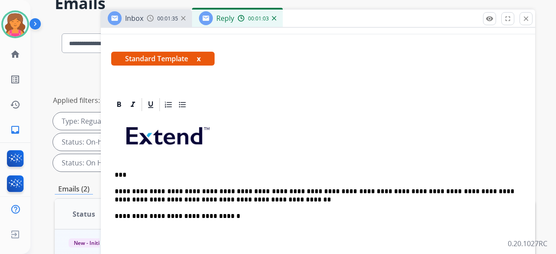
click at [180, 188] on p "**********" at bounding box center [315, 196] width 400 height 16
click at [257, 194] on p "**********" at bounding box center [315, 196] width 400 height 16
click at [366, 194] on p "**********" at bounding box center [315, 196] width 400 height 16
click at [418, 188] on p "**********" at bounding box center [315, 196] width 400 height 16
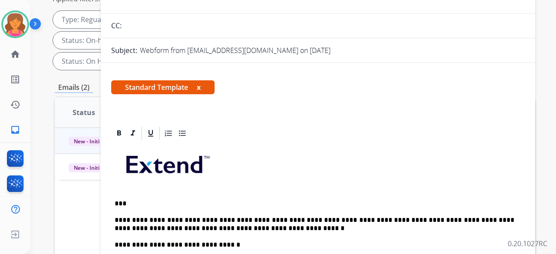
scroll to position [0, 0]
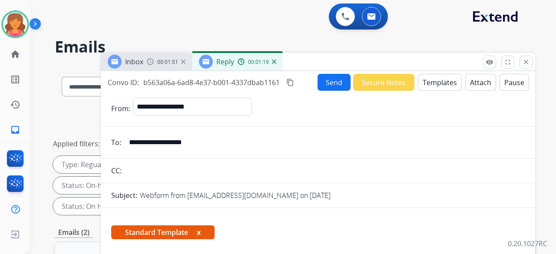
click at [323, 83] on button "Send" at bounding box center [334, 82] width 33 height 17
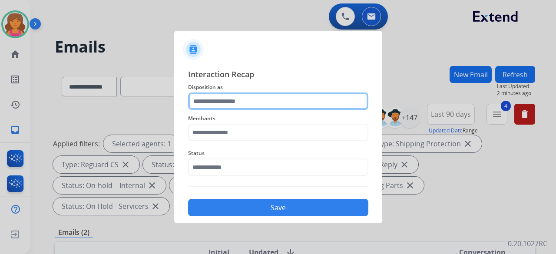
click at [263, 105] on input "text" at bounding box center [278, 101] width 180 height 17
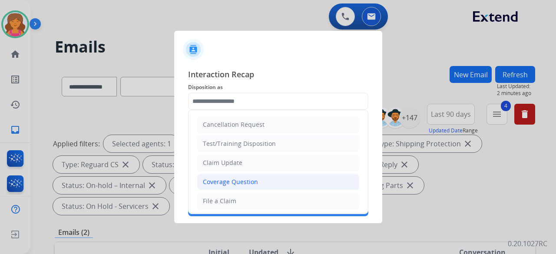
click at [229, 182] on div "Coverage Question" at bounding box center [230, 182] width 55 height 9
type input "**********"
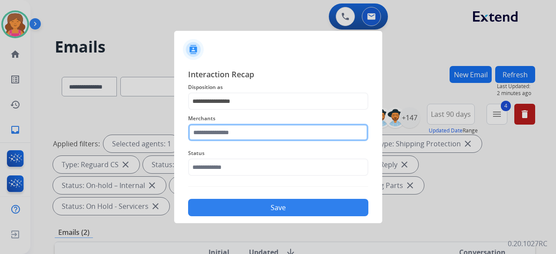
click at [234, 135] on input "text" at bounding box center [278, 132] width 180 height 17
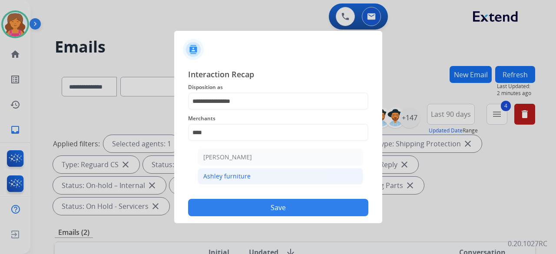
click at [335, 174] on li "Ashley furniture" at bounding box center [281, 176] width 166 height 17
type input "**********"
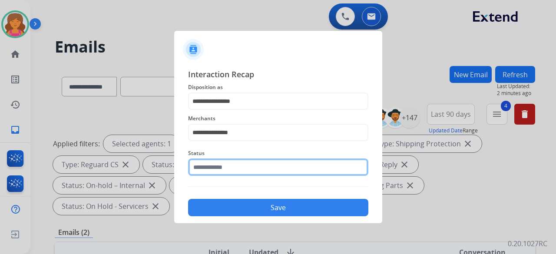
click at [299, 159] on input "text" at bounding box center [278, 167] width 180 height 17
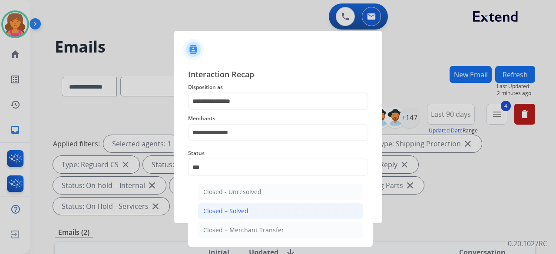
click at [257, 205] on li "Closed – Solved" at bounding box center [281, 211] width 166 height 17
type input "**********"
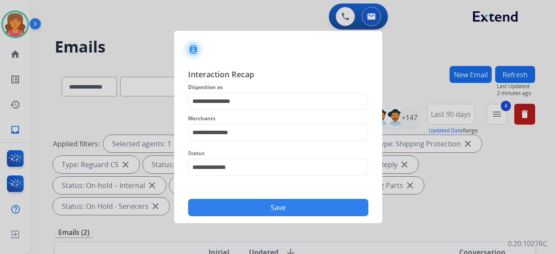
click at [258, 211] on button "Save" at bounding box center [278, 207] width 180 height 17
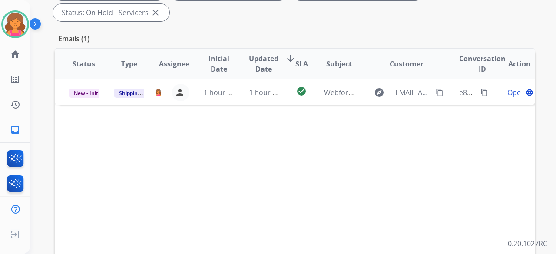
scroll to position [217, 0]
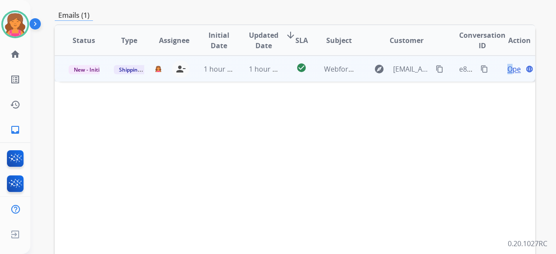
click at [507, 64] on span "Open" at bounding box center [516, 69] width 18 height 10
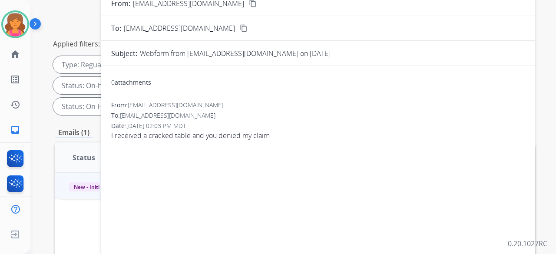
scroll to position [87, 0]
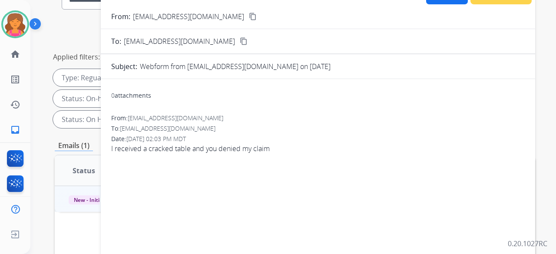
click at [249, 18] on mat-icon "content_copy" at bounding box center [253, 17] width 8 height 8
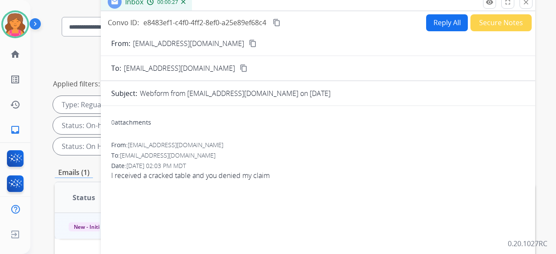
scroll to position [0, 0]
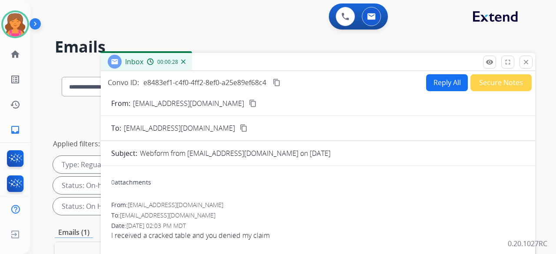
click at [430, 77] on button "Reply All" at bounding box center [447, 82] width 42 height 17
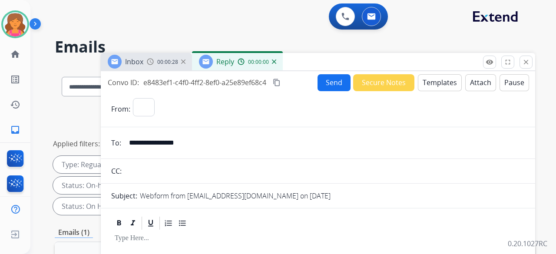
select select "**********"
click at [434, 85] on button "Templates" at bounding box center [440, 82] width 44 height 17
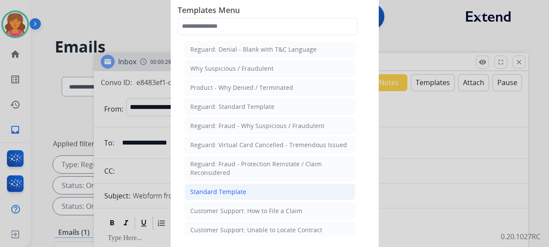
click at [237, 188] on div "Standard Template" at bounding box center [218, 192] width 56 height 9
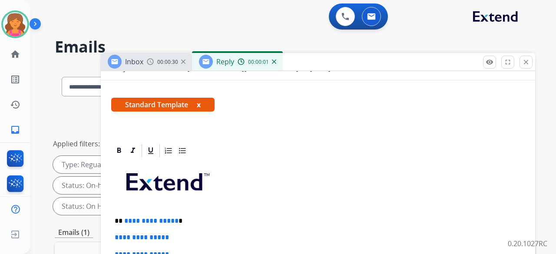
scroll to position [189, 0]
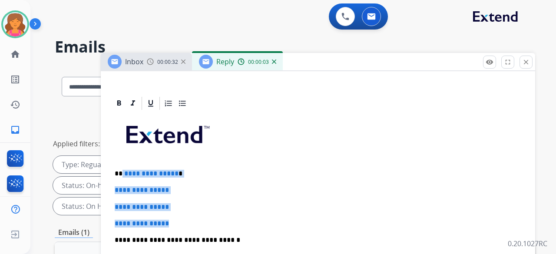
drag, startPoint x: 186, startPoint y: 201, endPoint x: 123, endPoint y: 151, distance: 80.7
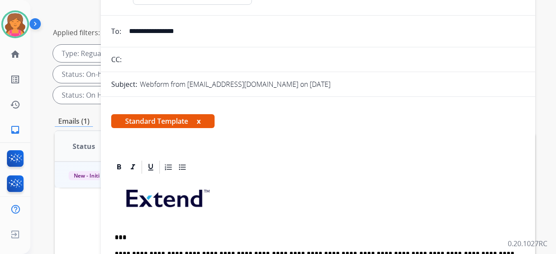
scroll to position [0, 0]
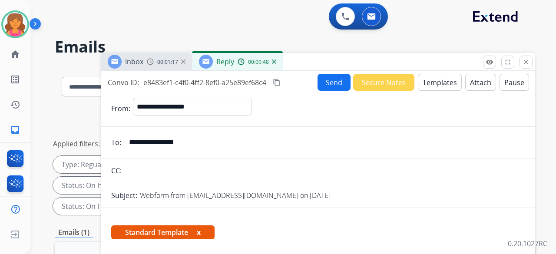
click at [280, 86] on button "content_copy" at bounding box center [277, 82] width 10 height 10
click at [333, 88] on button "Send" at bounding box center [334, 82] width 33 height 17
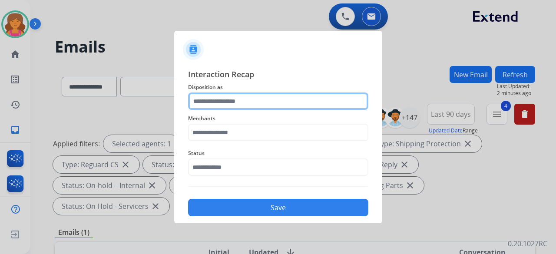
click at [303, 99] on input "text" at bounding box center [278, 101] width 180 height 17
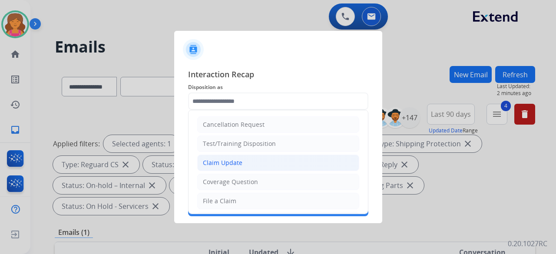
click at [229, 167] on li "Claim Update" at bounding box center [278, 163] width 162 height 17
type input "**********"
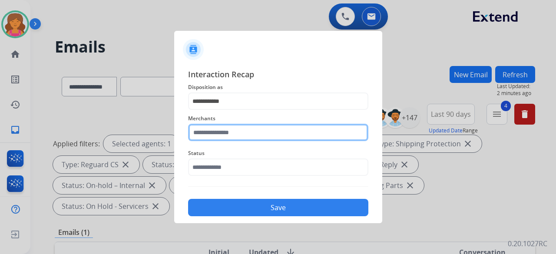
click at [225, 136] on input "text" at bounding box center [278, 132] width 180 height 17
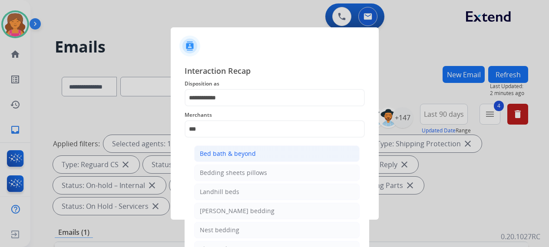
click at [235, 152] on div "Bed bath & beyond" at bounding box center [228, 153] width 56 height 9
type input "**********"
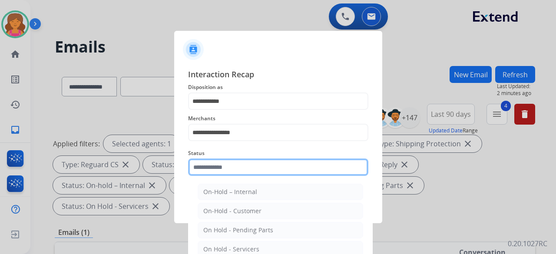
click at [237, 170] on input "text" at bounding box center [278, 167] width 180 height 17
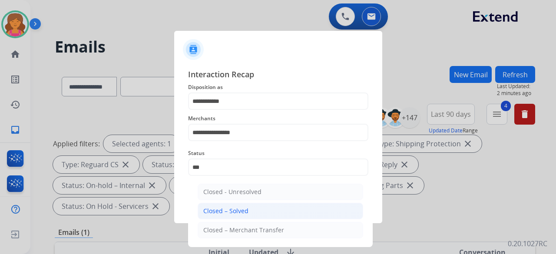
click at [231, 207] on div "Closed – Solved" at bounding box center [225, 211] width 45 height 9
type input "**********"
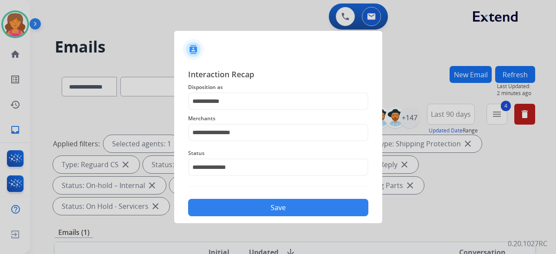
click at [234, 210] on button "Save" at bounding box center [278, 207] width 180 height 17
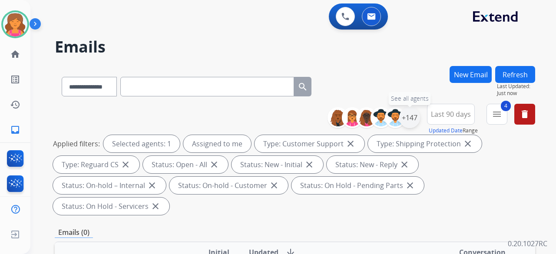
click at [413, 116] on div "+147" at bounding box center [409, 117] width 21 height 21
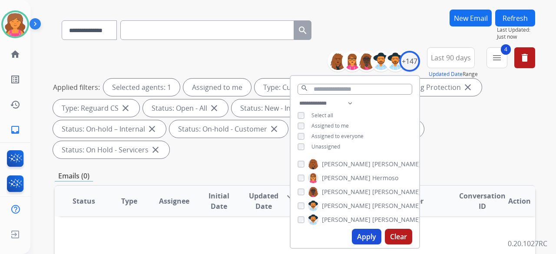
scroll to position [87, 0]
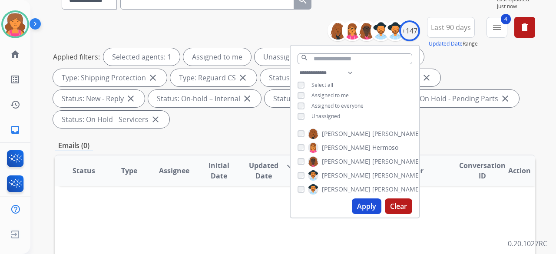
click at [358, 201] on button "Apply" at bounding box center [367, 207] width 30 height 16
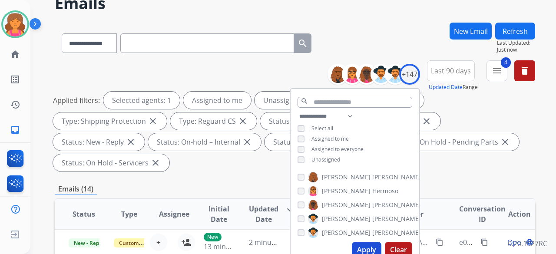
scroll to position [130, 0]
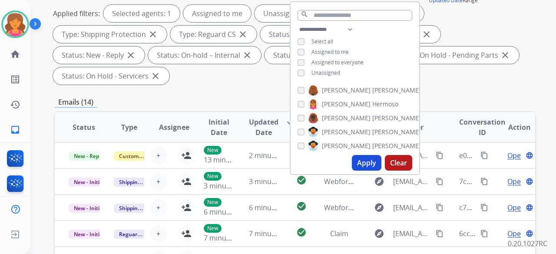
click at [242, 98] on div "Emails (14)" at bounding box center [295, 102] width 480 height 11
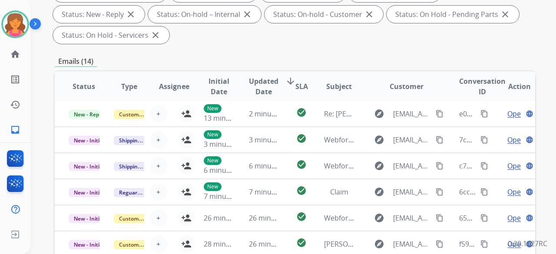
scroll to position [261, 0]
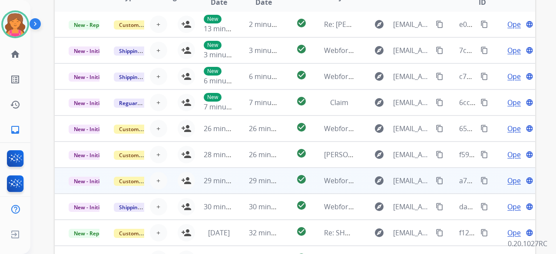
click at [281, 182] on td "check_circle" at bounding box center [295, 181] width 30 height 26
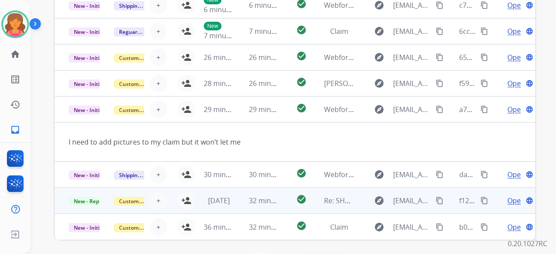
scroll to position [323, 0]
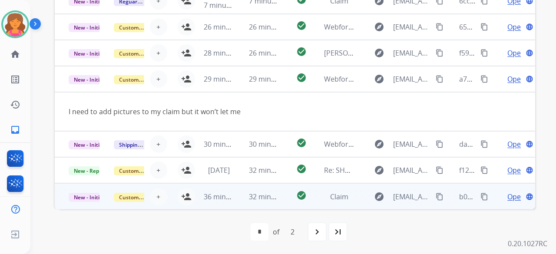
click at [283, 195] on td "check_circle" at bounding box center [295, 196] width 30 height 26
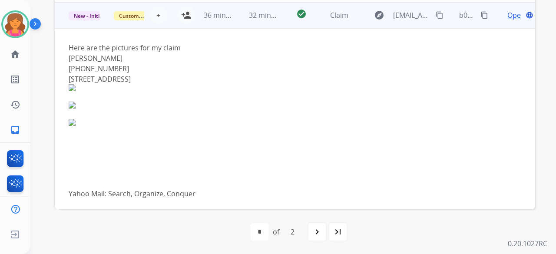
scroll to position [185, 0]
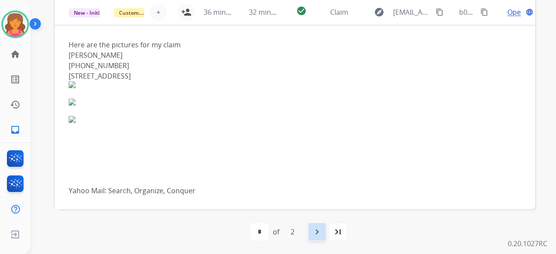
click at [325, 232] on div "navigate_next" at bounding box center [317, 231] width 19 height 19
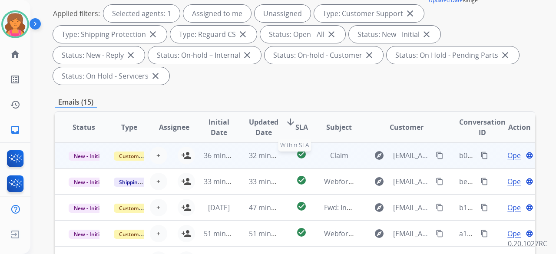
scroll to position [217, 0]
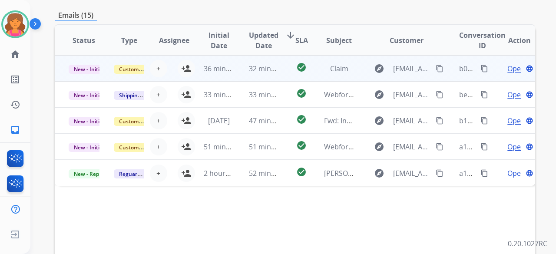
click at [284, 73] on td "check_circle" at bounding box center [295, 69] width 30 height 26
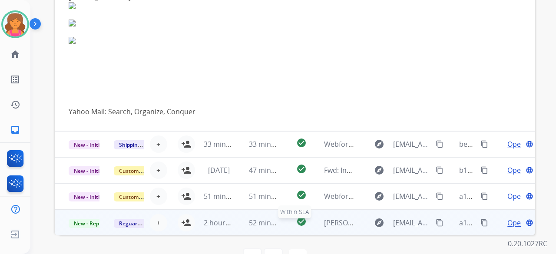
scroll to position [323, 0]
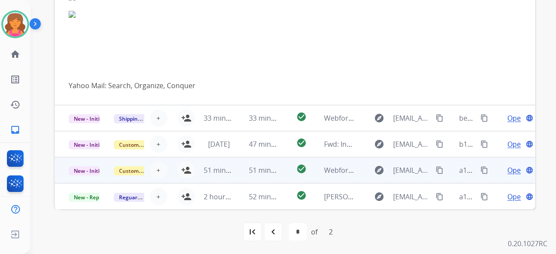
click at [285, 170] on td "check_circle" at bounding box center [295, 170] width 30 height 26
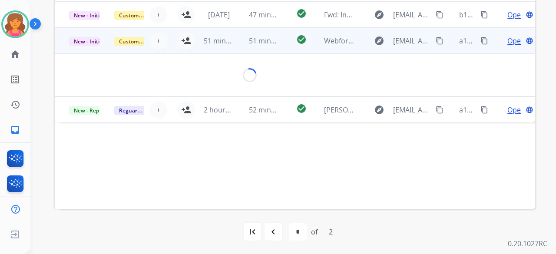
scroll to position [0, 0]
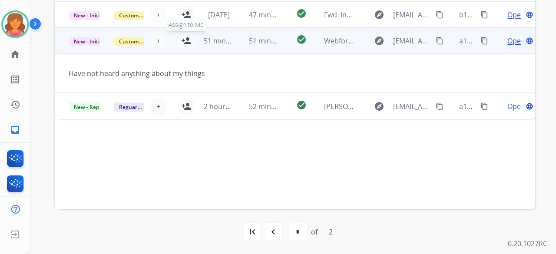
click at [185, 43] on mat-icon "person_add" at bounding box center [186, 41] width 10 height 10
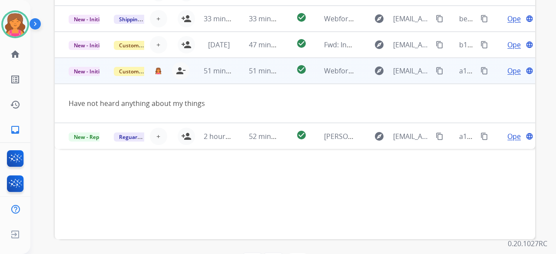
scroll to position [280, 0]
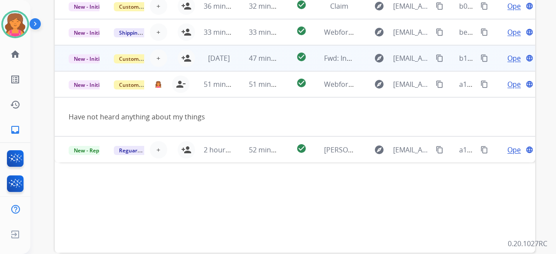
click at [287, 64] on td "check_circle" at bounding box center [295, 58] width 30 height 26
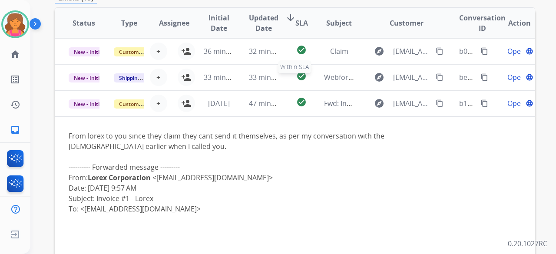
scroll to position [193, 0]
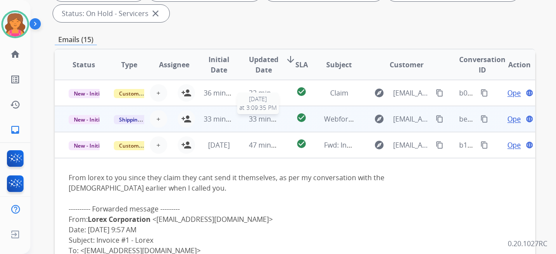
click at [275, 114] on span "33 minutes ago" at bounding box center [274, 119] width 50 height 10
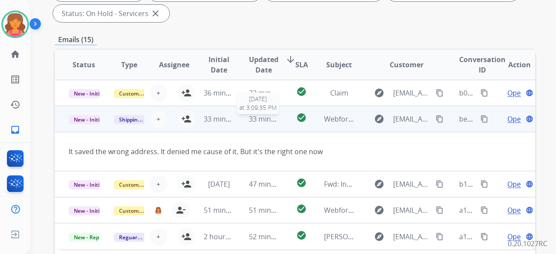
scroll to position [323, 0]
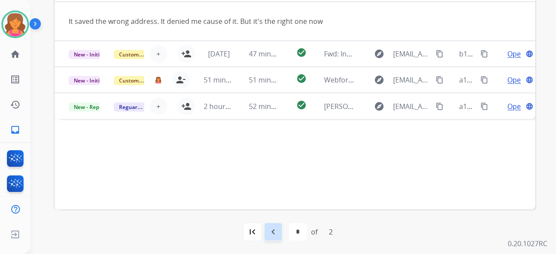
click at [273, 233] on mat-icon "navigate_before" at bounding box center [273, 232] width 10 height 10
select select "*"
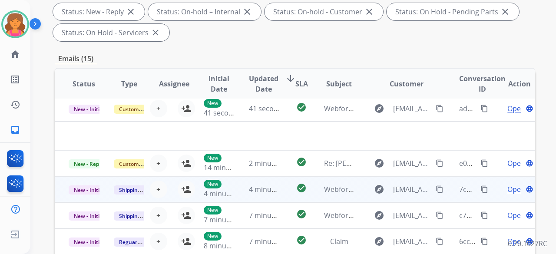
scroll to position [304, 0]
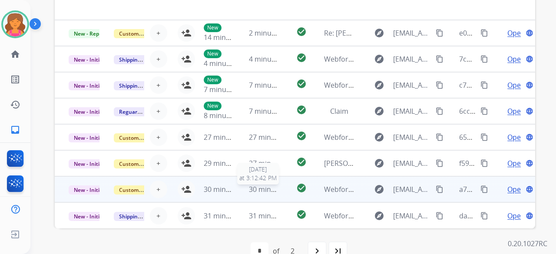
click at [269, 185] on span "30 minutes ago" at bounding box center [274, 190] width 50 height 10
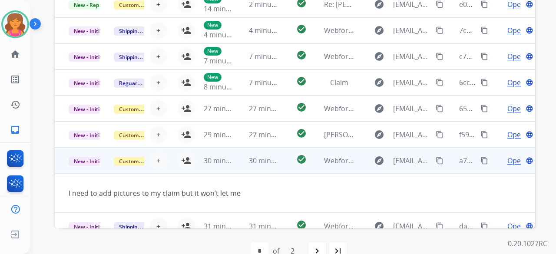
scroll to position [40, 0]
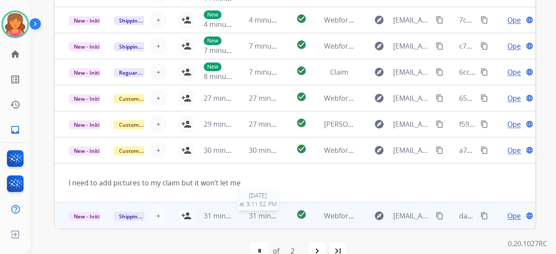
click at [273, 212] on span "31 minutes ago" at bounding box center [274, 216] width 50 height 10
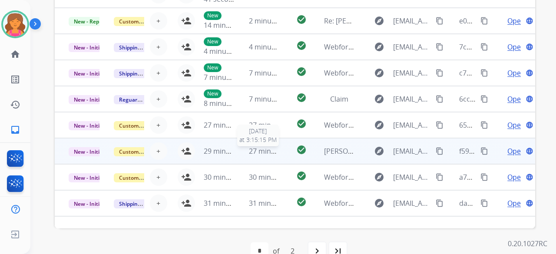
scroll to position [0, 0]
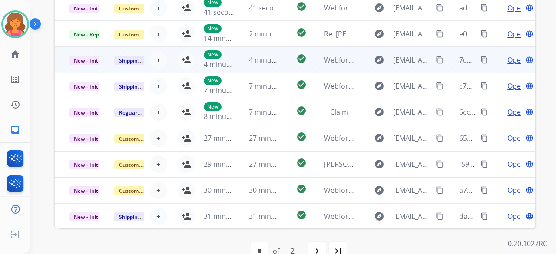
click at [285, 66] on td "check_circle" at bounding box center [295, 60] width 30 height 26
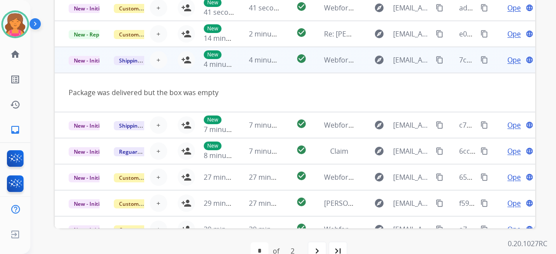
scroll to position [40, 0]
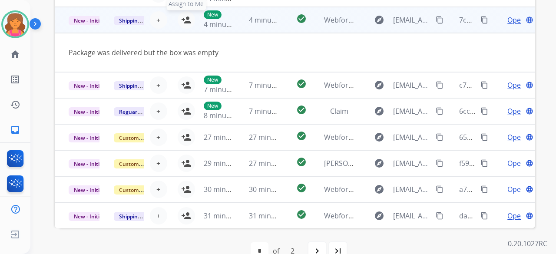
click at [185, 21] on mat-icon "person_add" at bounding box center [186, 20] width 10 height 10
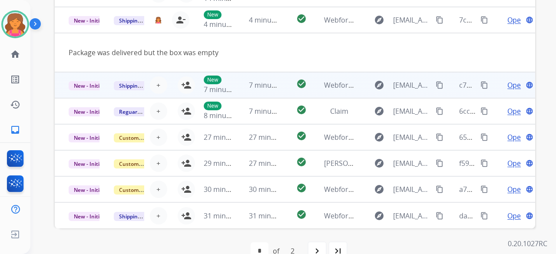
click at [166, 89] on div "+ Select agent person_add Assign to Me" at bounding box center [167, 84] width 56 height 17
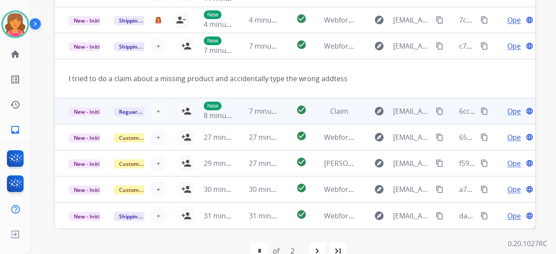
click at [166, 106] on div "+ Select agent person_add Assign to Me" at bounding box center [167, 111] width 56 height 17
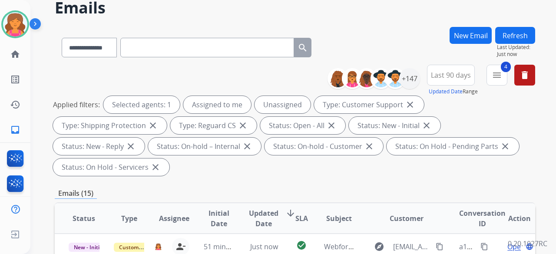
scroll to position [0, 0]
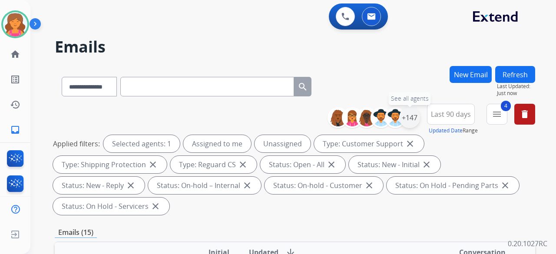
click at [414, 116] on div "+147" at bounding box center [409, 117] width 21 height 21
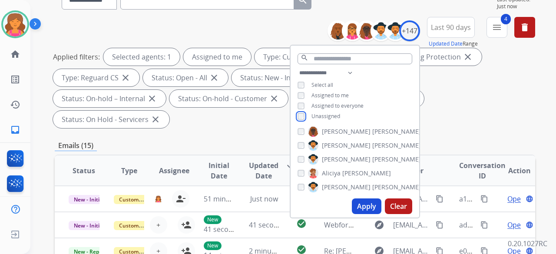
scroll to position [43, 0]
click at [360, 208] on button "Apply" at bounding box center [367, 207] width 30 height 16
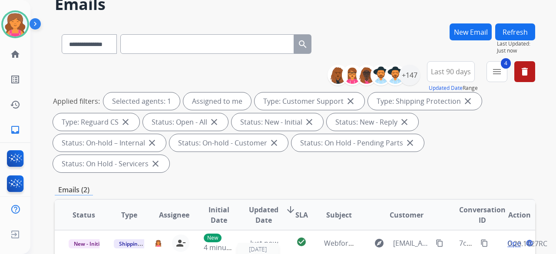
scroll to position [130, 0]
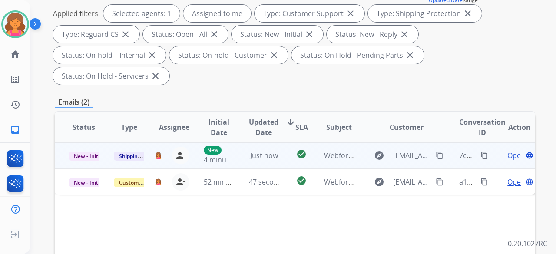
click at [510, 150] on span "Open" at bounding box center [516, 155] width 18 height 10
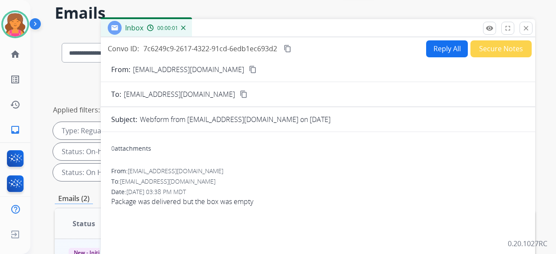
scroll to position [0, 0]
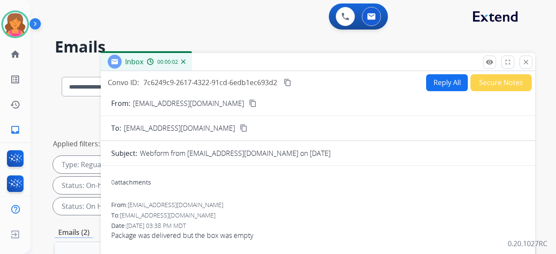
click at [249, 104] on mat-icon "content_copy" at bounding box center [253, 103] width 8 height 8
click at [426, 81] on button "Reply All" at bounding box center [447, 82] width 42 height 17
select select "**********"
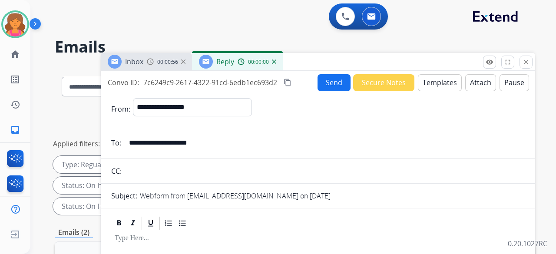
click at [424, 83] on button "Templates" at bounding box center [440, 82] width 44 height 17
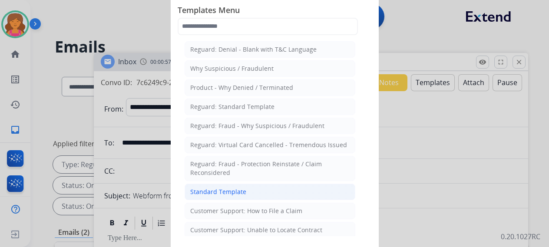
click at [235, 188] on div "Standard Template" at bounding box center [218, 192] width 56 height 9
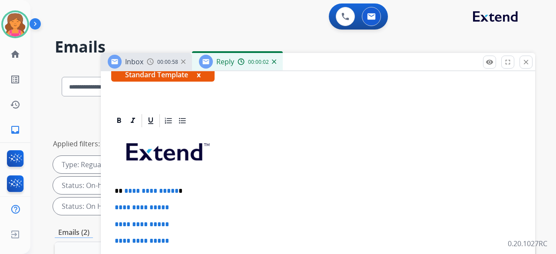
scroll to position [189, 0]
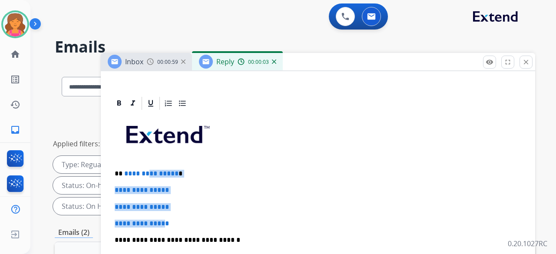
drag, startPoint x: 171, startPoint y: 211, endPoint x: 146, endPoint y: 159, distance: 57.1
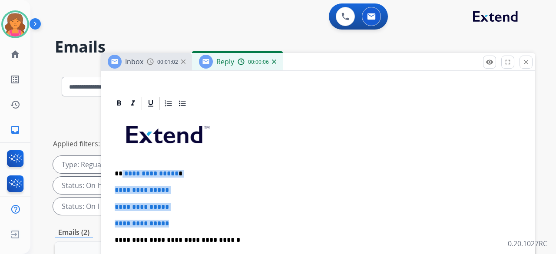
drag, startPoint x: 178, startPoint y: 203, endPoint x: 123, endPoint y: 149, distance: 77.1
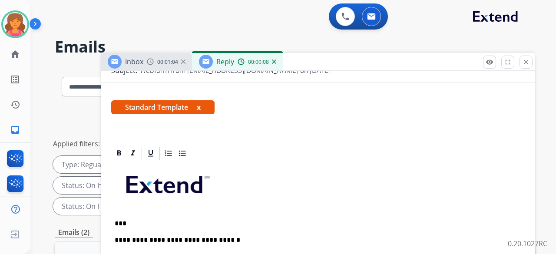
scroll to position [156, 0]
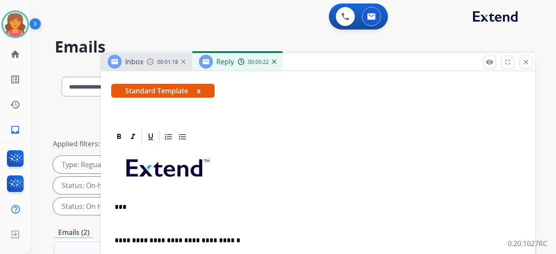
click at [134, 203] on p "***" at bounding box center [315, 207] width 400 height 8
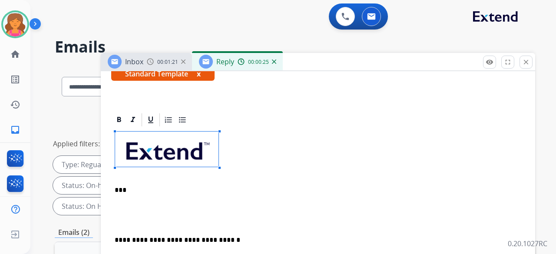
drag, startPoint x: 213, startPoint y: 144, endPoint x: 118, endPoint y: 190, distance: 105.3
click at [128, 203] on p at bounding box center [318, 207] width 407 height 8
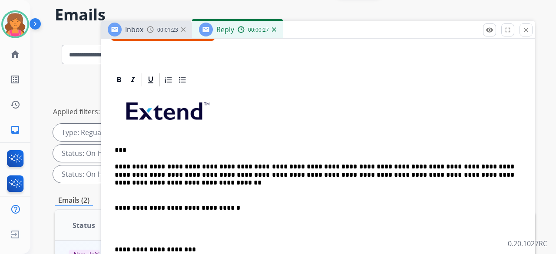
scroll to position [43, 0]
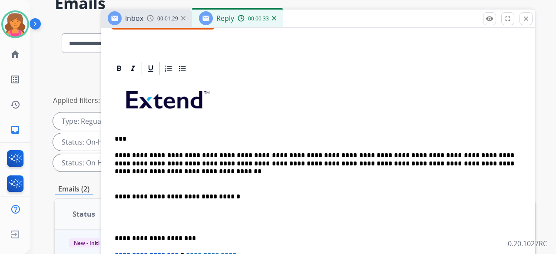
click at [340, 152] on p "**********" at bounding box center [315, 160] width 400 height 16
click at [487, 152] on p "**********" at bounding box center [315, 160] width 400 height 16
click at [504, 152] on p "**********" at bounding box center [315, 160] width 400 height 16
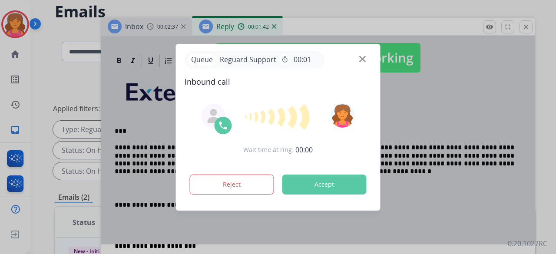
scroll to position [35, 0]
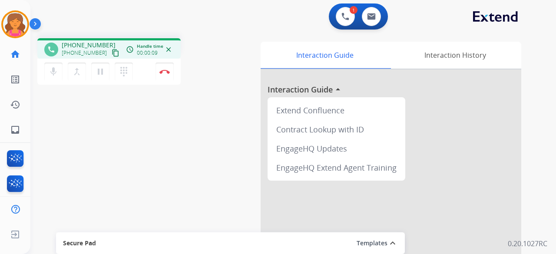
click at [112, 52] on mat-icon "content_copy" at bounding box center [116, 53] width 8 height 8
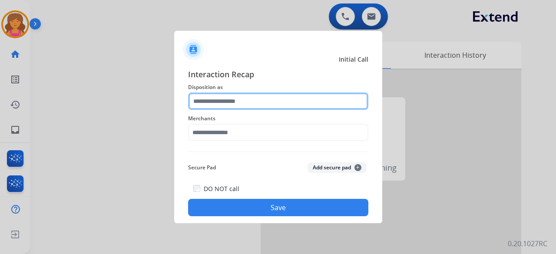
click at [242, 99] on input "text" at bounding box center [278, 101] width 180 height 17
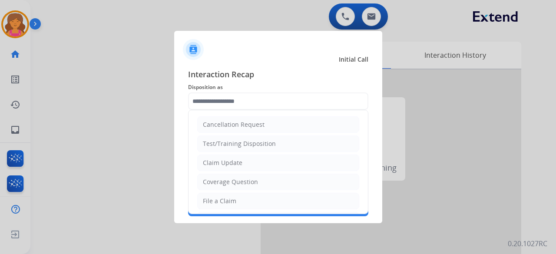
click at [215, 171] on ul "Cancellation Request Test/Training Disposition Claim Update Coverage Question F…" at bounding box center [278, 229] width 179 height 239
click at [215, 165] on div "Claim Update" at bounding box center [223, 163] width 40 height 9
type input "**********"
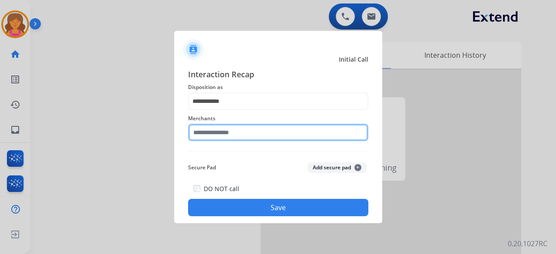
click at [210, 132] on input "text" at bounding box center [278, 132] width 180 height 17
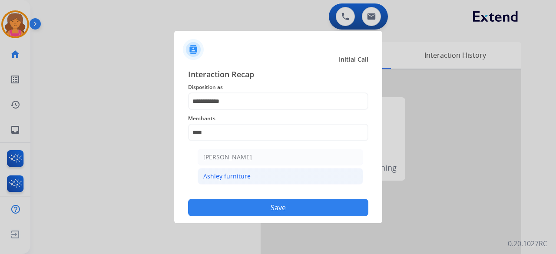
click at [211, 182] on li "Ashley furniture" at bounding box center [281, 176] width 166 height 17
type input "**********"
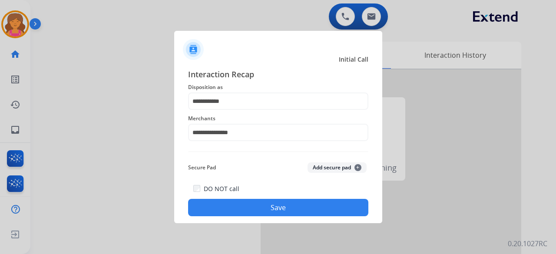
click at [222, 217] on div "**********" at bounding box center [278, 142] width 208 height 162
click at [226, 209] on button "Save" at bounding box center [278, 207] width 180 height 17
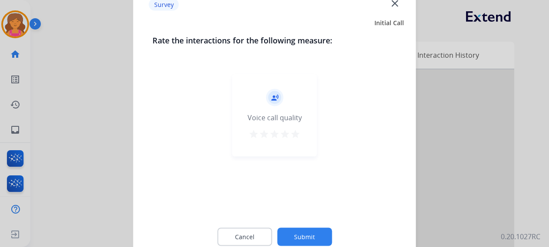
click at [298, 133] on mat-icon "star" at bounding box center [295, 134] width 10 height 10
click at [290, 244] on button "Submit" at bounding box center [304, 237] width 55 height 18
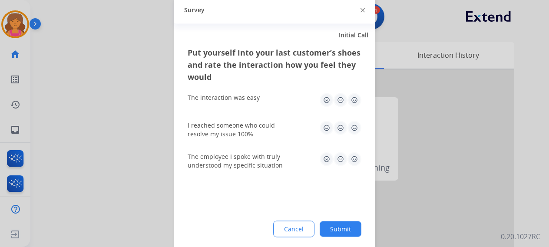
click at [352, 99] on img at bounding box center [355, 100] width 14 height 14
drag, startPoint x: 356, startPoint y: 124, endPoint x: 356, endPoint y: 132, distance: 7.4
click at [356, 125] on img at bounding box center [355, 128] width 14 height 14
click at [354, 160] on img at bounding box center [355, 159] width 14 height 14
click at [327, 233] on button "Submit" at bounding box center [341, 229] width 42 height 16
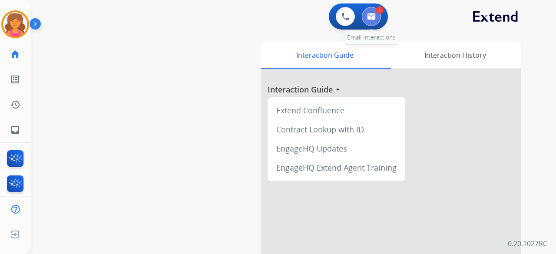
click at [369, 25] on button at bounding box center [371, 16] width 19 height 19
select select "**********"
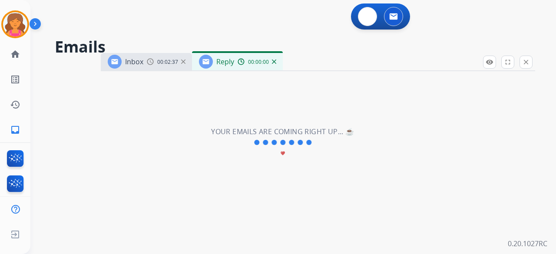
select select "**********"
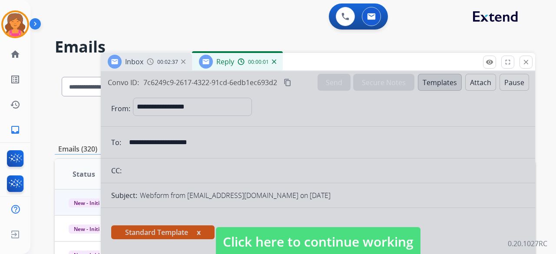
click at [256, 248] on span "Click here to continue working" at bounding box center [318, 242] width 205 height 30
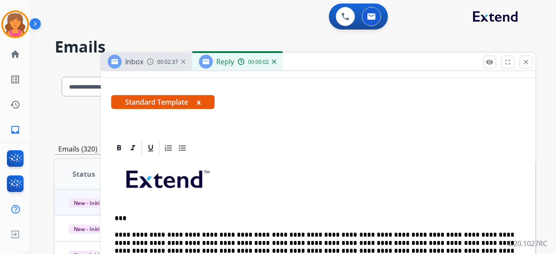
scroll to position [239, 0]
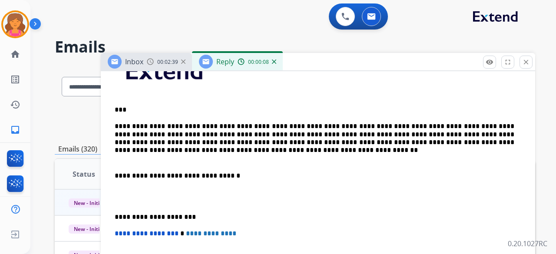
click at [506, 142] on p "**********" at bounding box center [315, 135] width 400 height 24
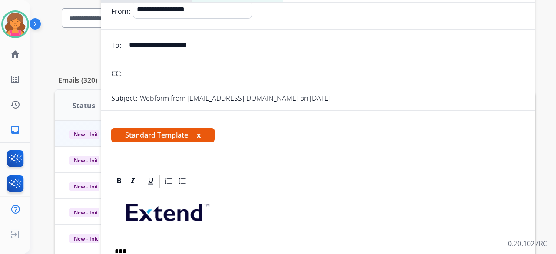
scroll to position [0, 0]
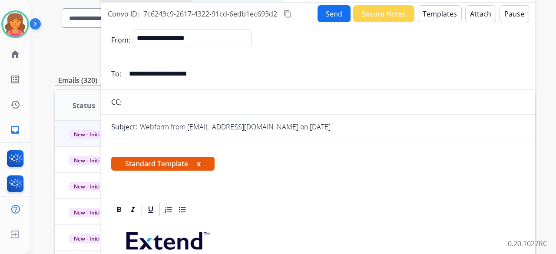
click at [287, 13] on mat-icon "content_copy" at bounding box center [288, 14] width 8 height 8
click at [326, 13] on button "Send" at bounding box center [334, 13] width 33 height 17
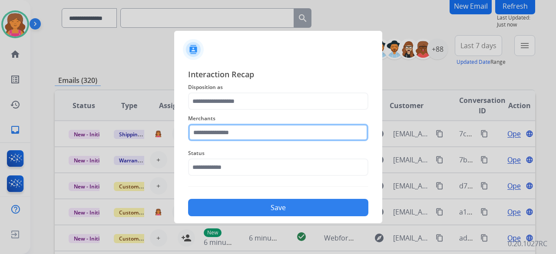
click at [209, 134] on input "text" at bounding box center [278, 132] width 180 height 17
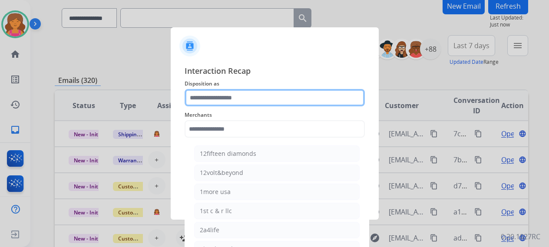
click at [209, 99] on input "text" at bounding box center [275, 97] width 180 height 17
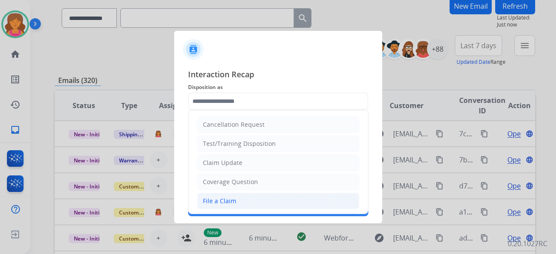
click at [229, 197] on div "File a Claim" at bounding box center [219, 201] width 33 height 9
type input "**********"
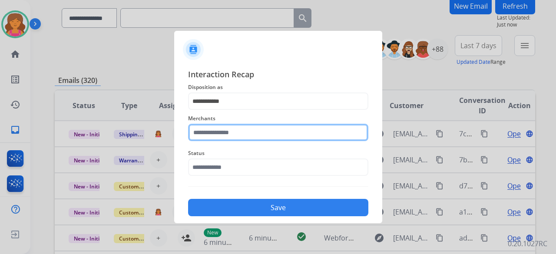
click at [215, 136] on input "text" at bounding box center [278, 132] width 180 height 17
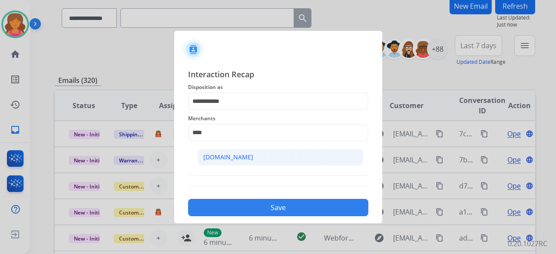
click at [229, 157] on div "[DOMAIN_NAME]" at bounding box center [228, 157] width 50 height 9
type input "**********"
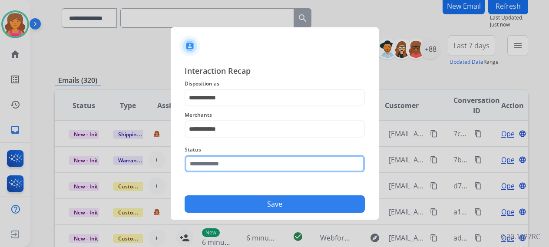
click at [227, 165] on input "text" at bounding box center [275, 163] width 180 height 17
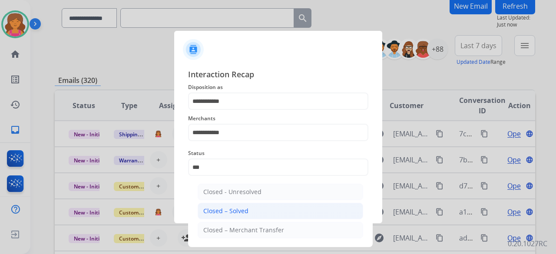
click at [212, 216] on li "Closed – Solved" at bounding box center [281, 211] width 166 height 17
type input "**********"
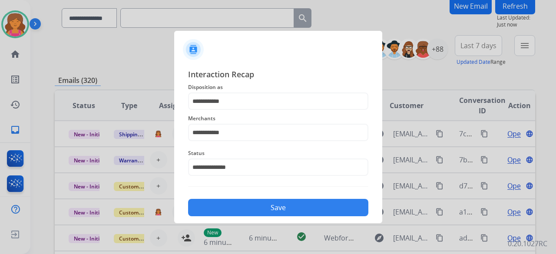
click at [216, 204] on button "Save" at bounding box center [278, 207] width 180 height 17
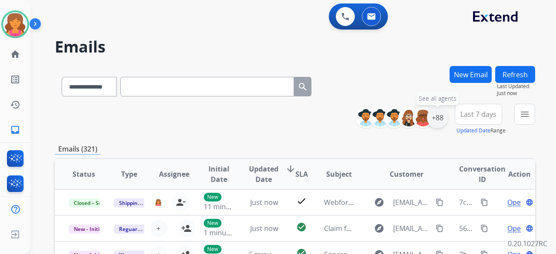
click at [433, 114] on div "+88" at bounding box center [437, 117] width 21 height 21
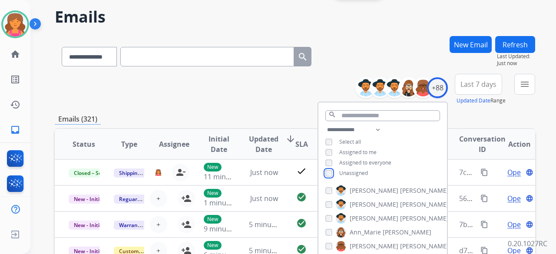
scroll to position [43, 0]
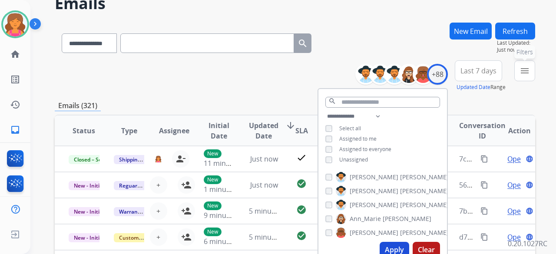
click at [526, 65] on button "menu Filters" at bounding box center [524, 70] width 21 height 21
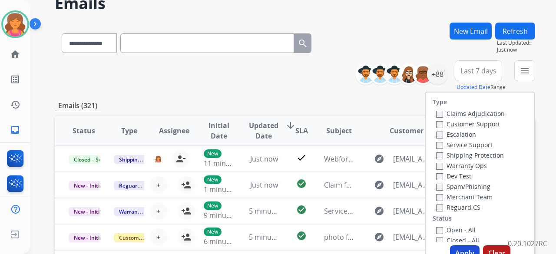
click at [455, 126] on label "Customer Support" at bounding box center [468, 124] width 64 height 8
click at [457, 152] on label "Shipping Protection" at bounding box center [470, 155] width 68 height 8
click at [456, 249] on button "Apply" at bounding box center [465, 253] width 30 height 16
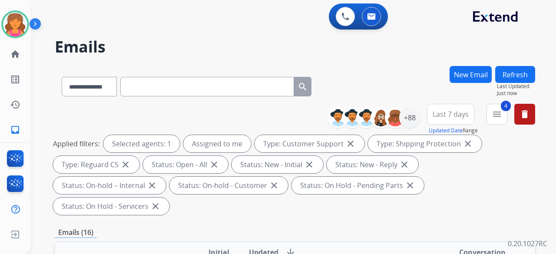
click at [454, 113] on span "Last 7 days" at bounding box center [451, 114] width 36 height 3
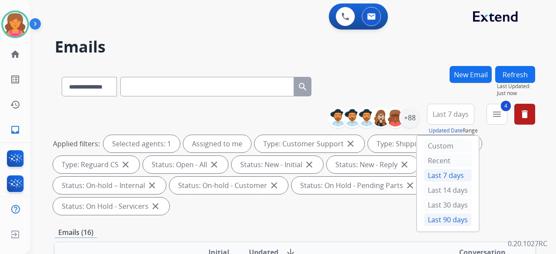
click at [428, 219] on div "Last 90 days" at bounding box center [448, 219] width 48 height 13
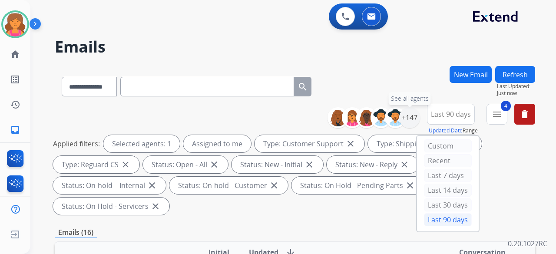
click at [407, 120] on div "+147" at bounding box center [409, 117] width 21 height 21
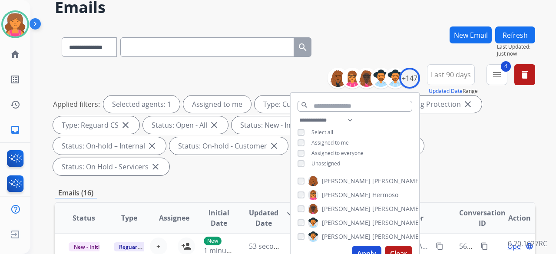
scroll to position [87, 0]
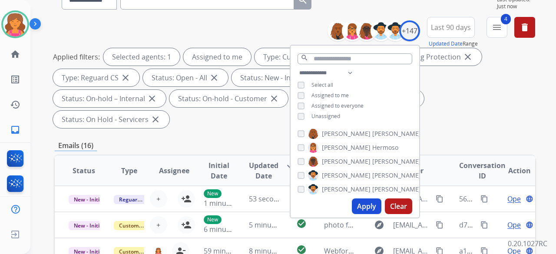
click at [369, 202] on button "Apply" at bounding box center [367, 207] width 30 height 16
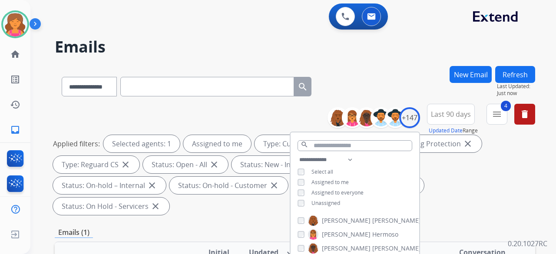
scroll to position [130, 0]
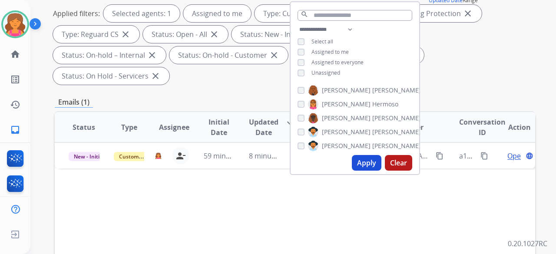
click at [230, 175] on div "Status Type Assignee Initial Date Updated Date arrow_downward SLA Subject Custo…" at bounding box center [295, 256] width 480 height 291
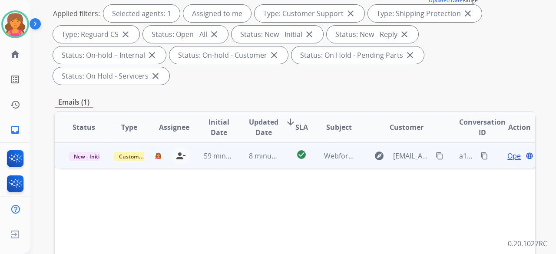
click at [507, 151] on span "Open" at bounding box center [516, 156] width 18 height 10
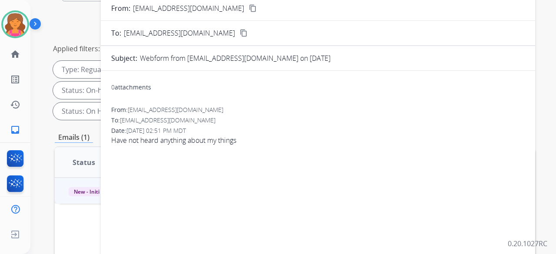
scroll to position [43, 0]
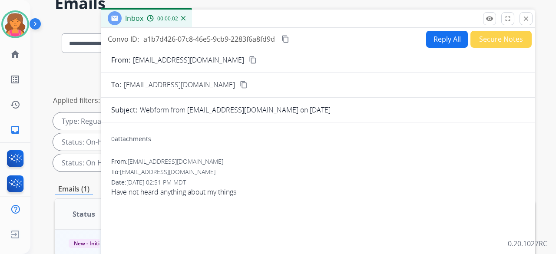
click at [249, 59] on mat-icon "content_copy" at bounding box center [253, 60] width 8 height 8
click at [430, 35] on button "Reply All" at bounding box center [447, 39] width 42 height 17
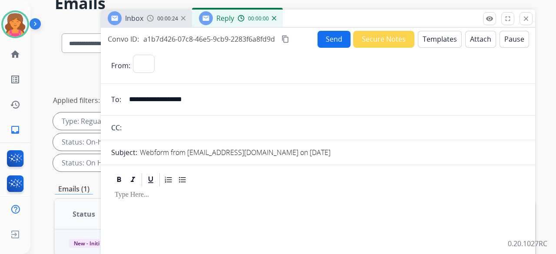
select select "**********"
click at [431, 40] on button "Templates" at bounding box center [440, 39] width 44 height 17
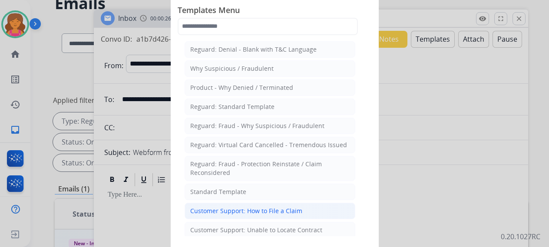
click at [236, 207] on div "Customer Support: How to File a Claim" at bounding box center [246, 211] width 112 height 9
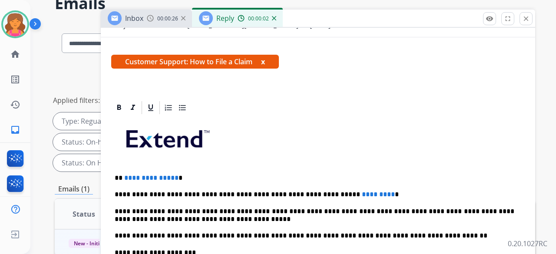
scroll to position [130, 0]
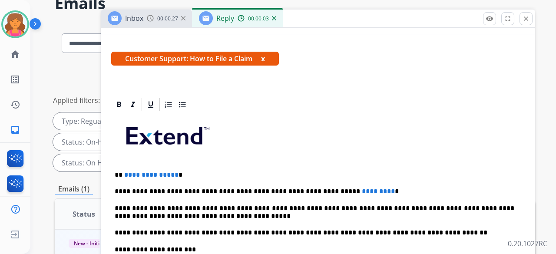
click at [175, 174] on p "**********" at bounding box center [315, 175] width 400 height 8
click at [172, 172] on span "**********" at bounding box center [151, 175] width 54 height 7
click at [362, 189] on span "*********" at bounding box center [378, 191] width 33 height 7
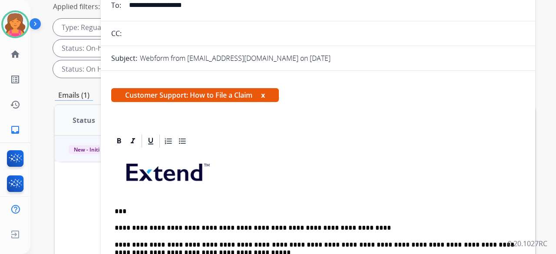
scroll to position [7, 0]
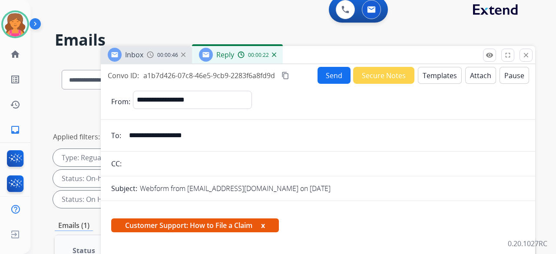
click at [284, 77] on mat-icon "content_copy" at bounding box center [285, 76] width 8 height 8
click at [325, 77] on button "Send" at bounding box center [334, 75] width 33 height 17
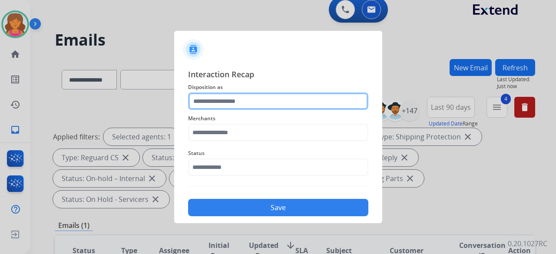
click at [229, 98] on input "text" at bounding box center [278, 101] width 180 height 17
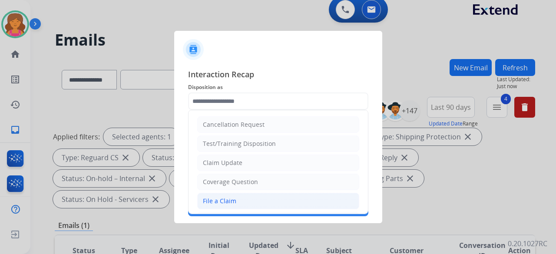
click at [242, 197] on li "File a Claim" at bounding box center [278, 201] width 162 height 17
type input "**********"
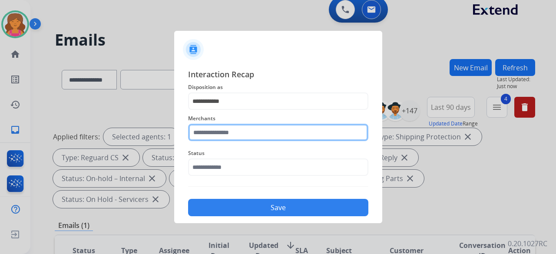
click at [223, 134] on input "text" at bounding box center [278, 132] width 180 height 17
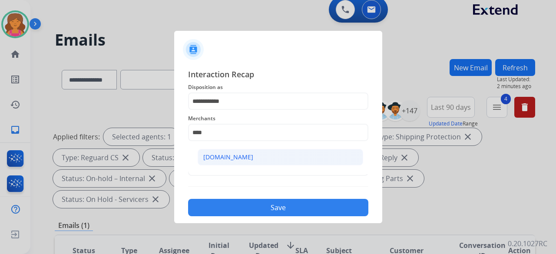
click at [304, 162] on li "[DOMAIN_NAME]" at bounding box center [281, 157] width 166 height 17
type input "**********"
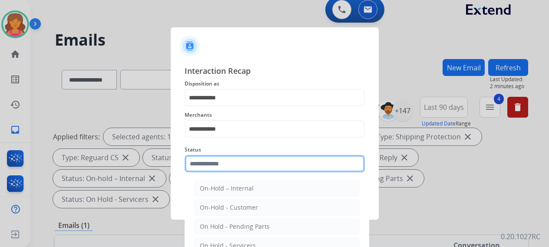
click at [271, 167] on input "text" at bounding box center [275, 163] width 180 height 17
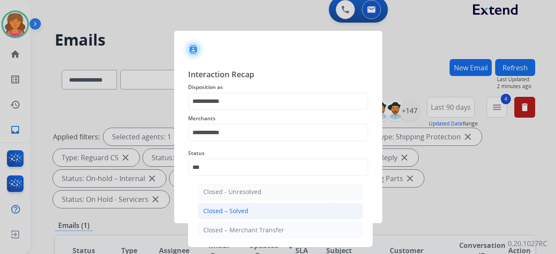
click at [246, 212] on div "Closed – Solved" at bounding box center [225, 211] width 45 height 9
type input "**********"
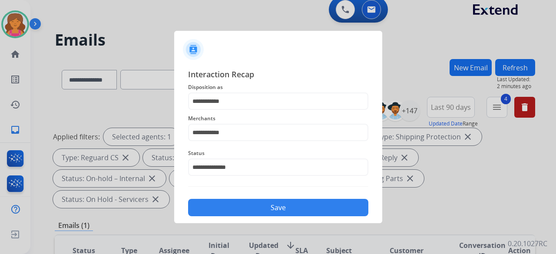
click at [246, 213] on button "Save" at bounding box center [278, 207] width 180 height 17
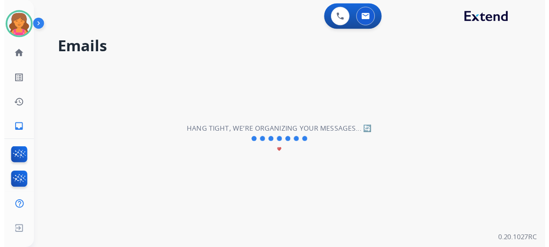
scroll to position [0, 0]
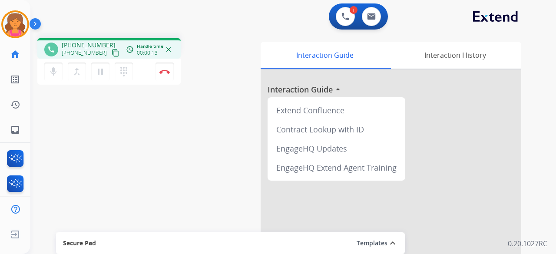
click at [112, 50] on mat-icon "content_copy" at bounding box center [116, 53] width 8 height 8
click at [99, 71] on mat-icon "pause" at bounding box center [100, 71] width 10 height 10
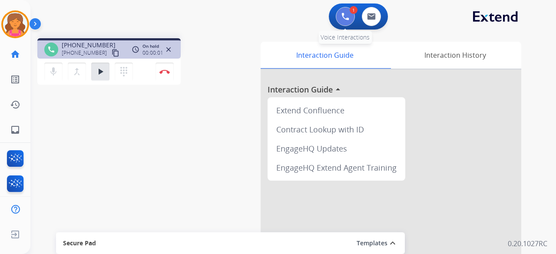
click at [347, 17] on img at bounding box center [345, 17] width 8 height 8
click at [338, 17] on button at bounding box center [345, 16] width 19 height 19
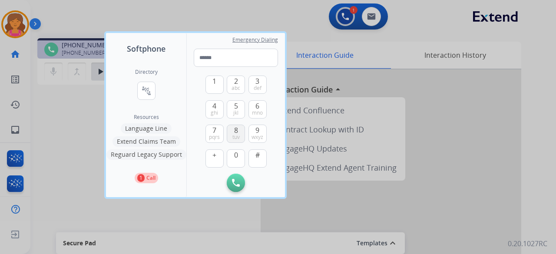
drag, startPoint x: 230, startPoint y: 132, endPoint x: 238, endPoint y: 125, distance: 10.2
click at [230, 132] on button "8 tuv" at bounding box center [236, 134] width 18 height 18
click at [253, 111] on span "mno" at bounding box center [257, 112] width 11 height 7
click at [215, 127] on span "7" at bounding box center [214, 130] width 4 height 10
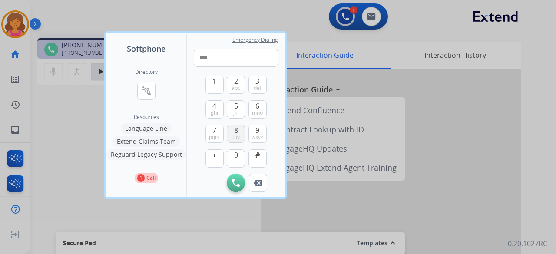
drag, startPoint x: 235, startPoint y: 129, endPoint x: 223, endPoint y: 129, distance: 12.2
click at [235, 129] on span "8" at bounding box center [236, 130] width 4 height 10
click at [221, 130] on button "7 pqrs" at bounding box center [214, 134] width 18 height 18
drag, startPoint x: 219, startPoint y: 132, endPoint x: 239, endPoint y: 128, distance: 20.3
click at [221, 131] on button "7 pqrs" at bounding box center [214, 134] width 18 height 18
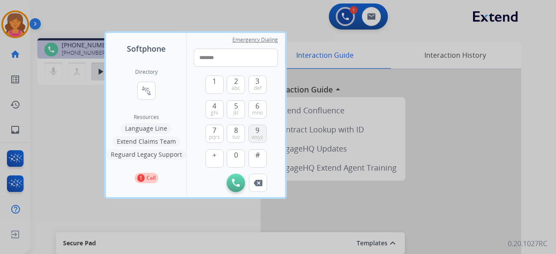
click at [260, 129] on button "9 wxyz" at bounding box center [257, 134] width 18 height 18
click at [256, 87] on span "def" at bounding box center [258, 88] width 8 height 7
click at [234, 156] on span "0" at bounding box center [236, 155] width 4 height 10
type input "**********"
click at [236, 178] on button "Initiate Call" at bounding box center [236, 183] width 18 height 18
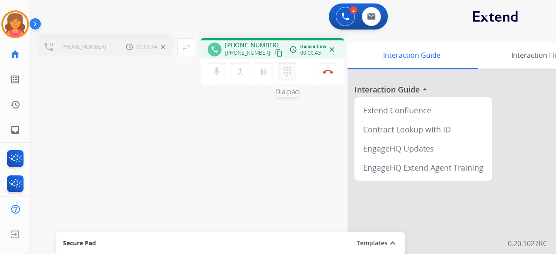
click at [283, 76] on mat-icon "dialpad" at bounding box center [287, 71] width 10 height 10
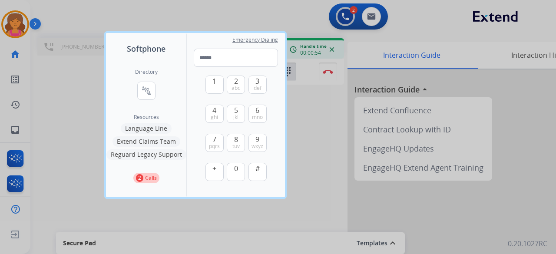
drag, startPoint x: 212, startPoint y: 113, endPoint x: 222, endPoint y: 125, distance: 15.5
click at [213, 113] on span "4" at bounding box center [214, 110] width 4 height 10
click at [234, 136] on span "8" at bounding box center [236, 139] width 4 height 10
click at [230, 170] on button "0" at bounding box center [236, 172] width 18 height 18
click at [233, 85] on span "abc" at bounding box center [236, 88] width 9 height 7
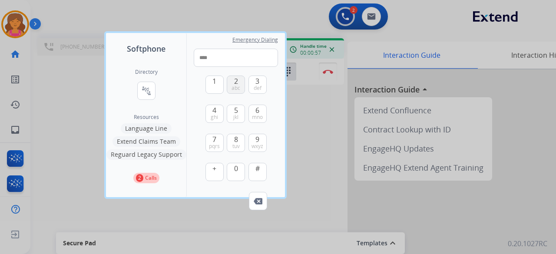
click at [233, 85] on span "abc" at bounding box center [236, 88] width 9 height 7
click at [239, 169] on button "0" at bounding box center [236, 172] width 18 height 18
drag, startPoint x: 262, startPoint y: 138, endPoint x: 251, endPoint y: 140, distance: 10.6
click at [261, 139] on button "9 wxyz" at bounding box center [257, 143] width 18 height 18
click at [243, 141] on button "8 tuv" at bounding box center [236, 143] width 18 height 18
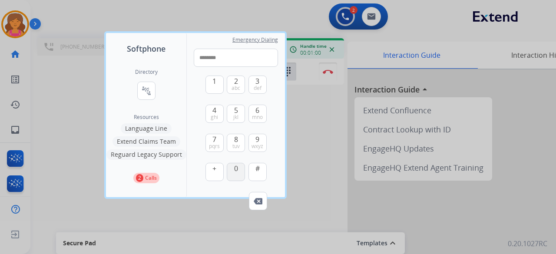
click at [238, 172] on button "0" at bounding box center [236, 172] width 18 height 18
click at [239, 89] on span "abc" at bounding box center [236, 88] width 9 height 7
type input "**********"
click at [292, 152] on div at bounding box center [278, 127] width 556 height 254
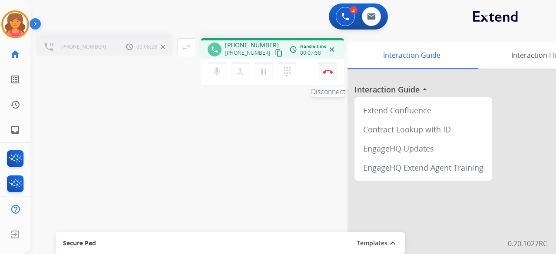
click at [328, 77] on button "Disconnect" at bounding box center [328, 72] width 18 height 18
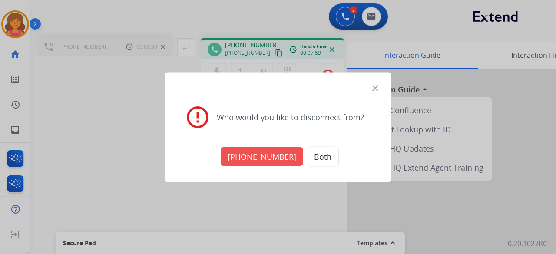
click at [265, 155] on button "[PHONE_NUMBER]" at bounding box center [262, 156] width 83 height 19
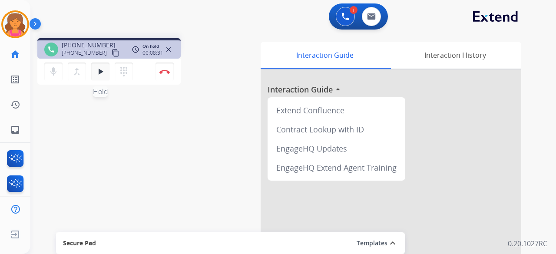
click at [103, 76] on mat-icon "play_arrow" at bounding box center [100, 71] width 10 height 10
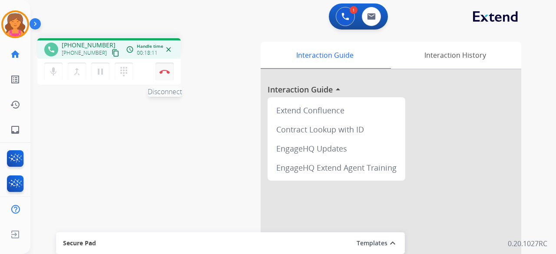
click at [162, 73] on img at bounding box center [164, 72] width 10 height 4
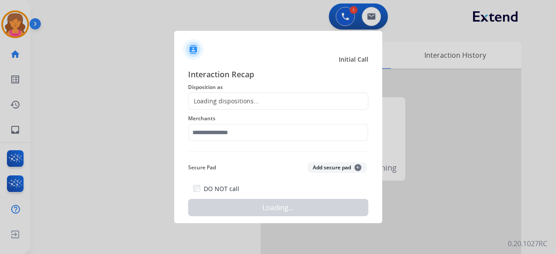
click at [216, 95] on div "Loading dispositions..." at bounding box center [278, 101] width 180 height 17
click at [216, 96] on div "Loading dispositions..." at bounding box center [278, 101] width 180 height 17
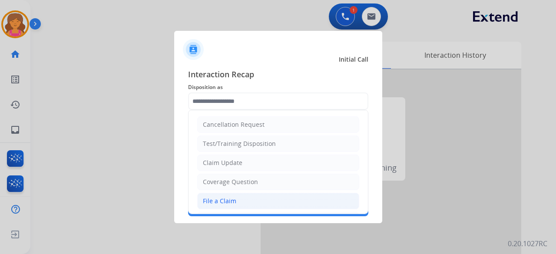
click at [220, 200] on div "File a Claim" at bounding box center [219, 201] width 33 height 9
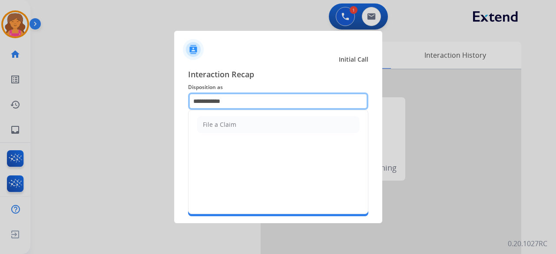
click at [232, 106] on input "**********" at bounding box center [278, 101] width 180 height 17
type input "*"
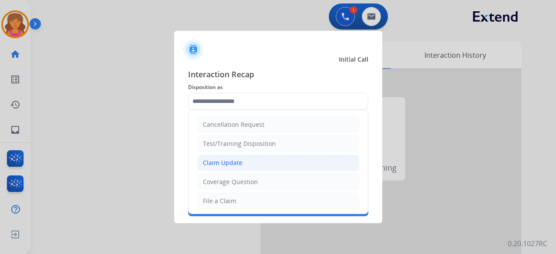
click at [231, 161] on div "Claim Update" at bounding box center [223, 163] width 40 height 9
type input "**********"
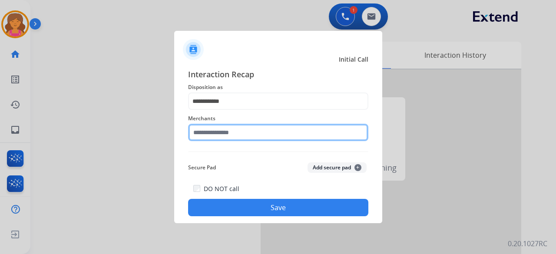
click at [210, 134] on input "text" at bounding box center [278, 132] width 180 height 17
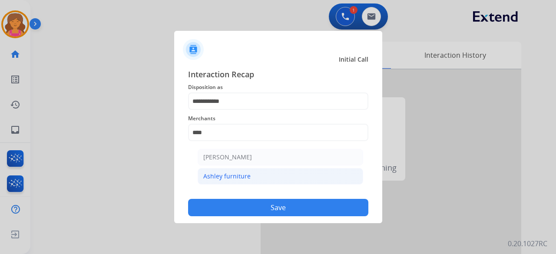
click at [231, 182] on li "Ashley furniture" at bounding box center [281, 176] width 166 height 17
type input "**********"
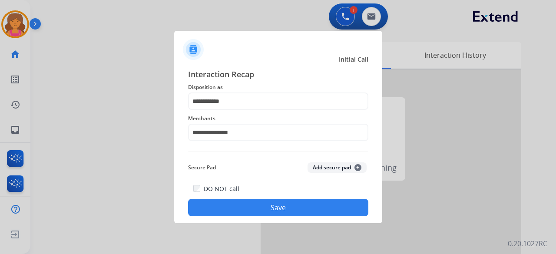
click at [245, 215] on button "Save" at bounding box center [278, 207] width 180 height 17
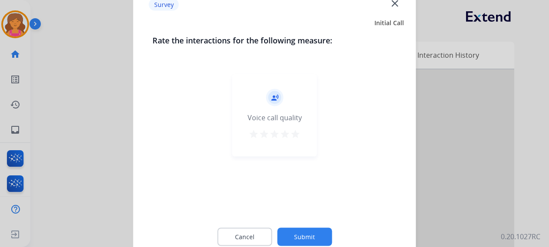
click at [293, 133] on mat-icon "star" at bounding box center [295, 134] width 10 height 10
click at [294, 238] on button "Submit" at bounding box center [304, 237] width 55 height 18
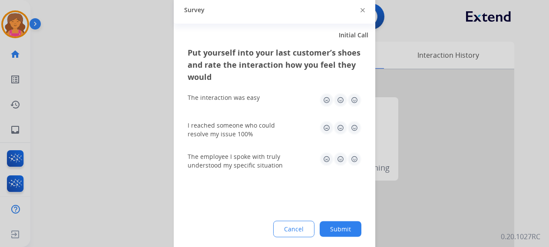
click at [357, 100] on img at bounding box center [355, 100] width 14 height 14
click at [355, 126] on img at bounding box center [355, 128] width 14 height 14
click at [354, 160] on img at bounding box center [355, 159] width 14 height 14
click at [333, 230] on button "Submit" at bounding box center [341, 229] width 42 height 16
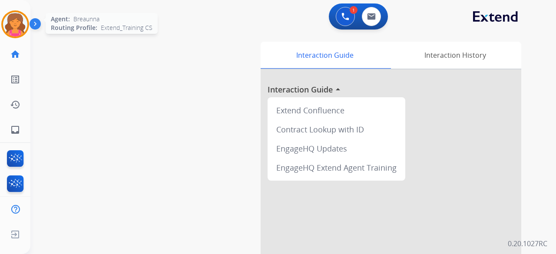
click at [24, 27] on img at bounding box center [15, 24] width 24 height 24
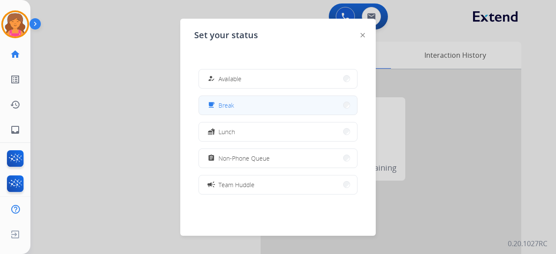
click at [325, 106] on button "free_breakfast Break" at bounding box center [278, 105] width 158 height 19
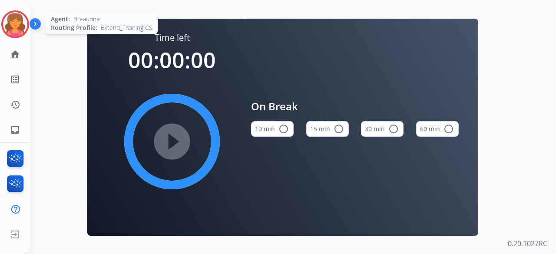
click at [19, 18] on img at bounding box center [15, 24] width 24 height 24
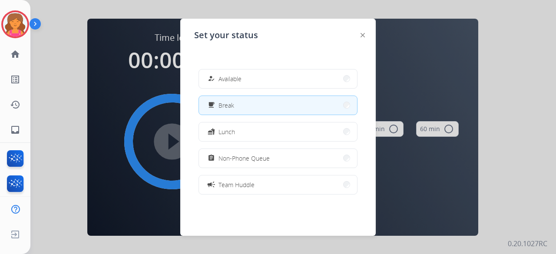
click at [263, 88] on div "how_to_reg Available" at bounding box center [278, 79] width 159 height 20
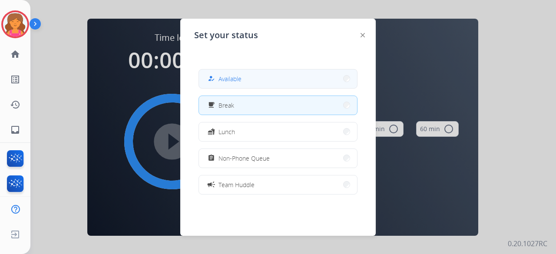
click at [264, 84] on button "how_to_reg Available" at bounding box center [278, 79] width 158 height 19
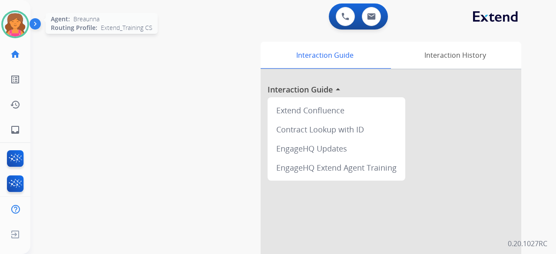
click at [18, 26] on img at bounding box center [15, 24] width 24 height 24
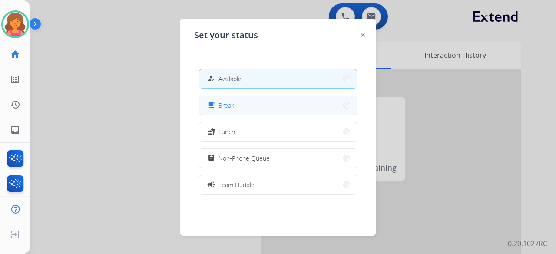
click at [214, 104] on mat-icon "free_breakfast" at bounding box center [211, 105] width 7 height 7
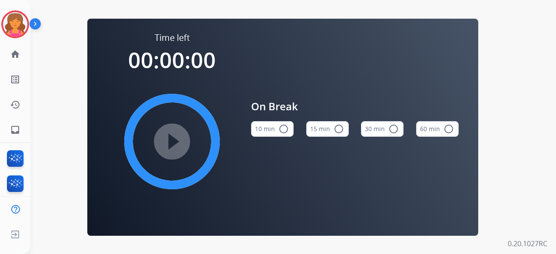
click at [318, 132] on button "15 min radio_button_unchecked" at bounding box center [327, 129] width 43 height 16
click at [170, 145] on mat-icon "play_circle_filled" at bounding box center [172, 141] width 10 height 10
drag, startPoint x: 83, startPoint y: 18, endPoint x: 78, endPoint y: 21, distance: 6.0
click at [78, 21] on div "Time left 00:00:00 play_circle_filled On Break 10 min radio_button_unchecked 15…" at bounding box center [282, 127] width 505 height 254
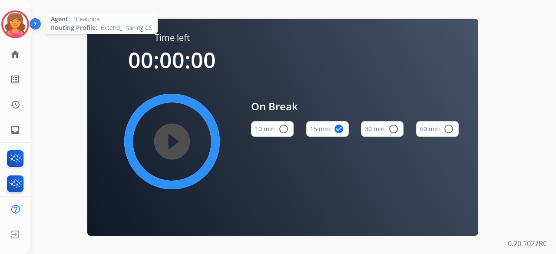
click at [18, 27] on img at bounding box center [15, 24] width 24 height 24
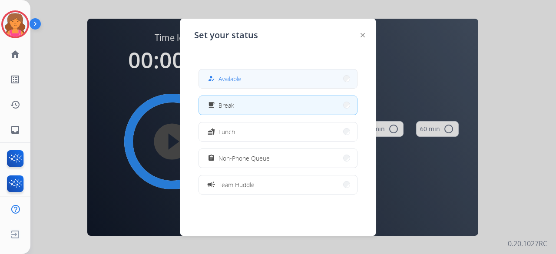
click at [247, 74] on button "how_to_reg Available" at bounding box center [278, 79] width 158 height 19
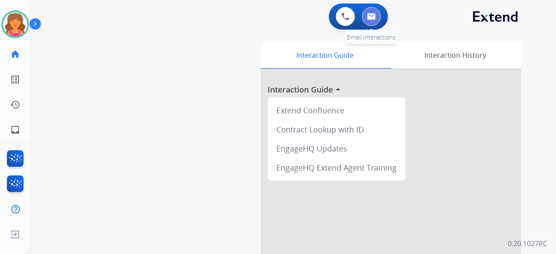
click at [378, 17] on button at bounding box center [371, 16] width 19 height 19
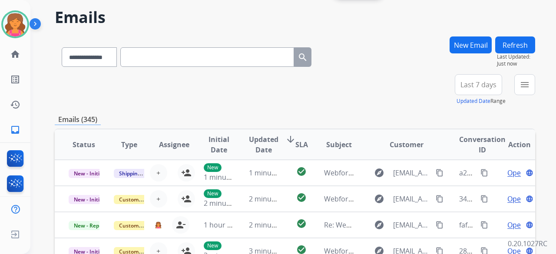
scroll to position [43, 0]
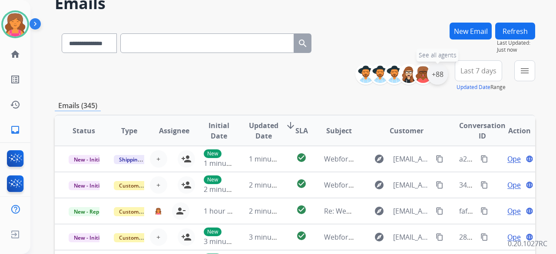
click at [440, 71] on div "+88" at bounding box center [437, 74] width 21 height 21
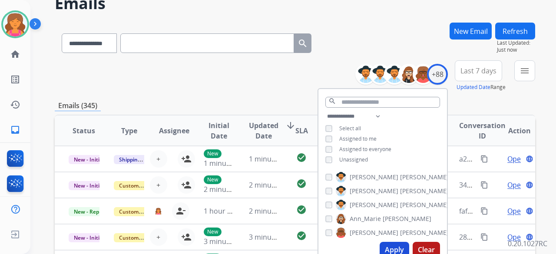
click at [332, 157] on div "Unassigned" at bounding box center [346, 159] width 43 height 7
click at [388, 253] on button "Apply" at bounding box center [395, 250] width 30 height 16
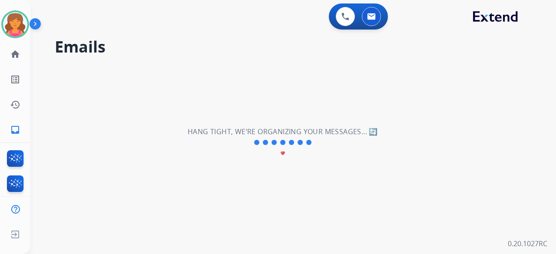
scroll to position [0, 0]
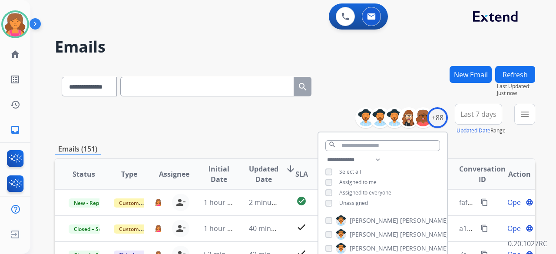
drag, startPoint x: 278, startPoint y: 151, endPoint x: 286, endPoint y: 142, distance: 11.1
click at [284, 146] on div "Emails (151)" at bounding box center [295, 149] width 480 height 11
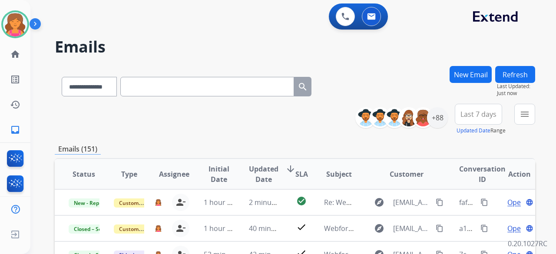
scroll to position [43, 0]
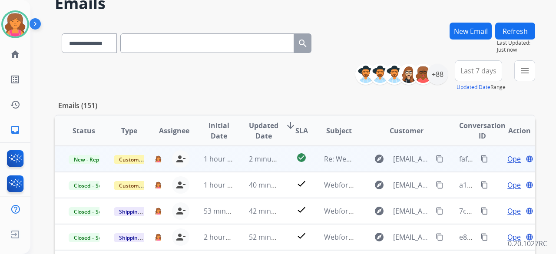
click at [512, 160] on span "Open" at bounding box center [516, 159] width 18 height 10
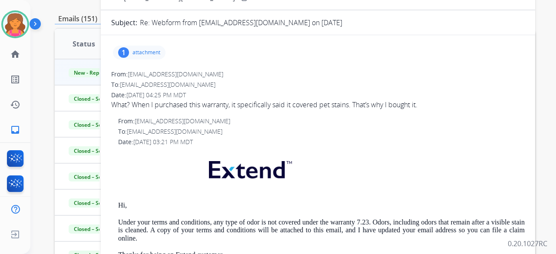
scroll to position [0, 0]
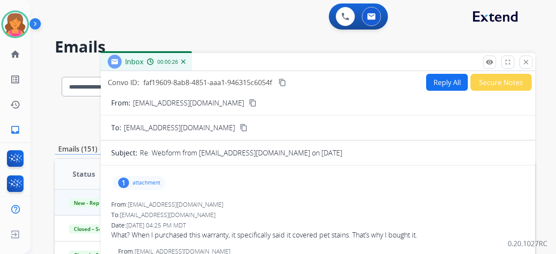
click at [483, 79] on button "Secure Notes" at bounding box center [500, 82] width 61 height 17
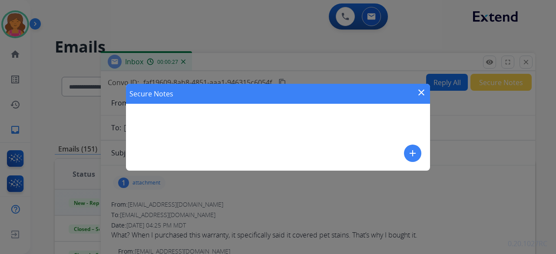
click at [405, 153] on button "add" at bounding box center [412, 153] width 17 height 17
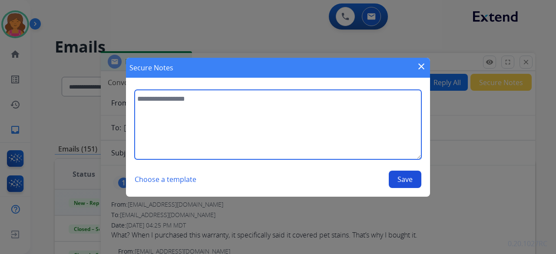
click at [328, 127] on textarea at bounding box center [278, 125] width 287 height 70
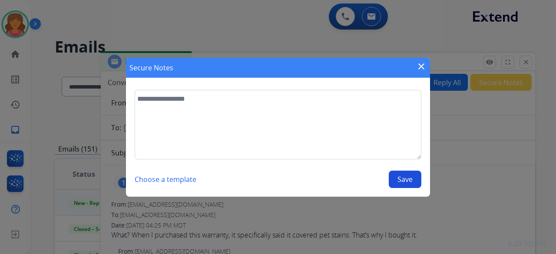
click at [419, 64] on mat-icon "close" at bounding box center [421, 66] width 10 height 10
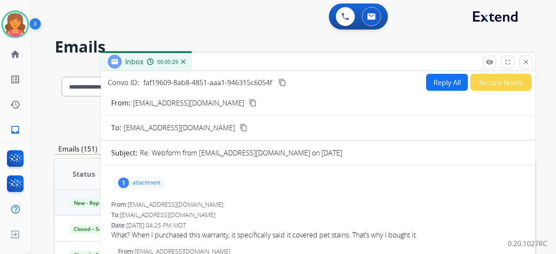
click at [426, 81] on button "Reply All" at bounding box center [447, 82] width 42 height 17
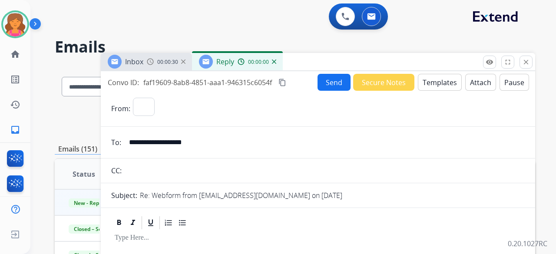
select select "**********"
click at [419, 89] on button "Templates" at bounding box center [440, 82] width 44 height 17
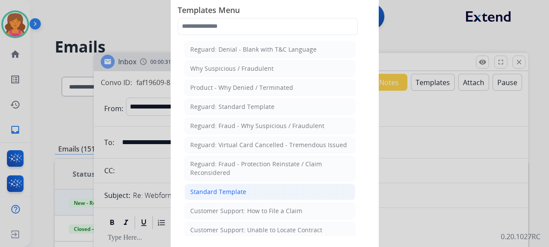
click at [225, 188] on div "Standard Template" at bounding box center [218, 192] width 56 height 9
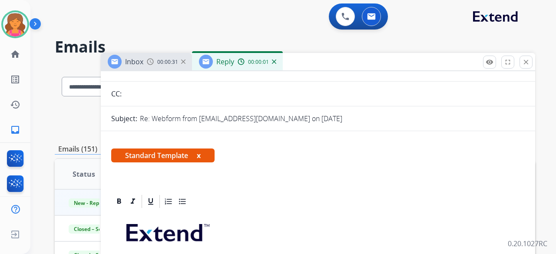
scroll to position [174, 0]
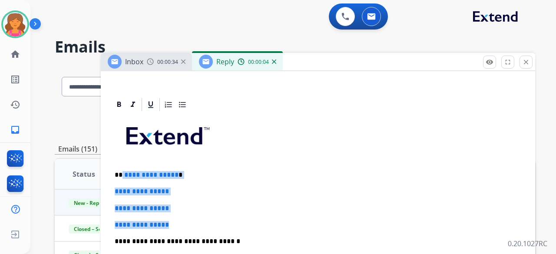
drag, startPoint x: 174, startPoint y: 219, endPoint x: 147, endPoint y: 151, distance: 73.6
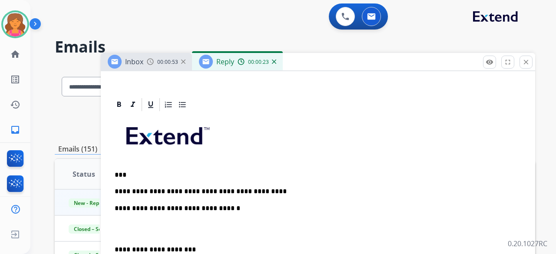
click at [185, 191] on p "**********" at bounding box center [315, 192] width 400 height 8
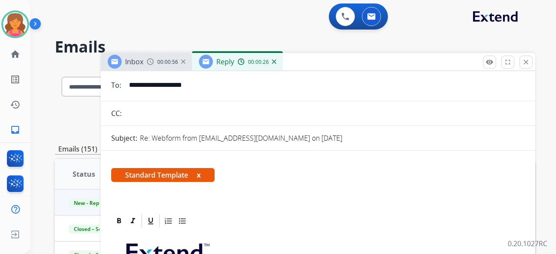
scroll to position [0, 0]
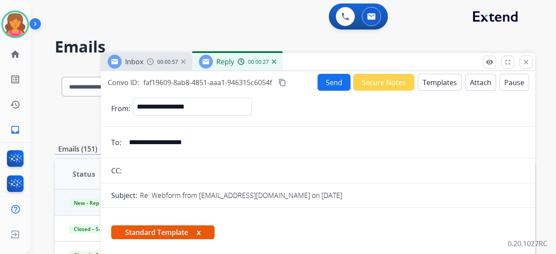
click at [339, 87] on button "Send" at bounding box center [334, 82] width 33 height 17
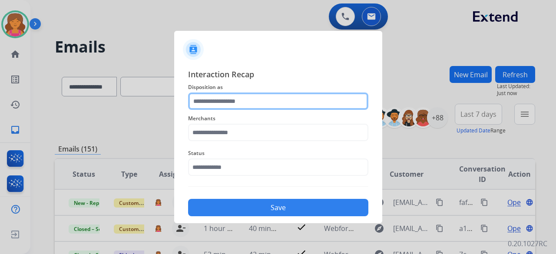
click at [229, 95] on input "text" at bounding box center [278, 101] width 180 height 17
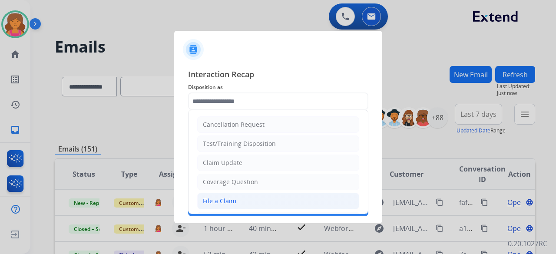
click at [232, 193] on li "File a Claim" at bounding box center [278, 201] width 162 height 17
type input "**********"
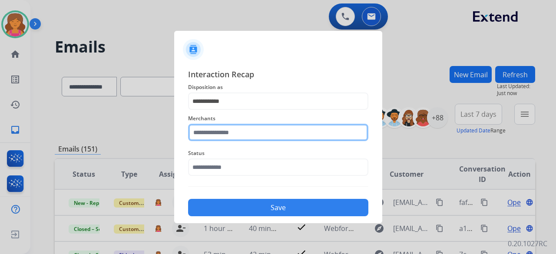
click at [215, 136] on input "text" at bounding box center [278, 132] width 180 height 17
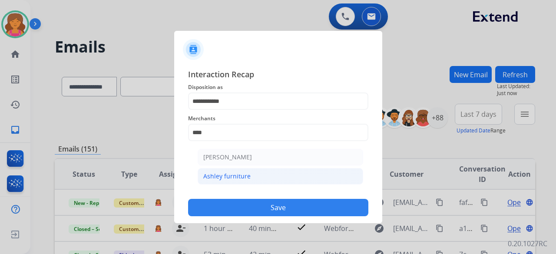
click at [220, 172] on div "Ashley furniture" at bounding box center [226, 176] width 47 height 9
type input "**********"
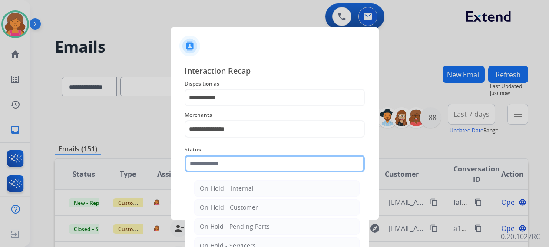
click at [222, 163] on input "text" at bounding box center [275, 163] width 180 height 17
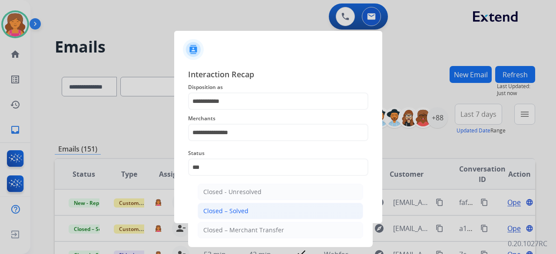
click at [218, 218] on li "Closed – Solved" at bounding box center [281, 211] width 166 height 17
type input "**********"
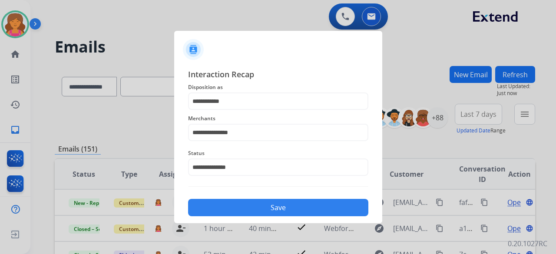
click at [219, 218] on div "**********" at bounding box center [278, 142] width 208 height 162
click at [222, 211] on button "Save" at bounding box center [278, 207] width 180 height 17
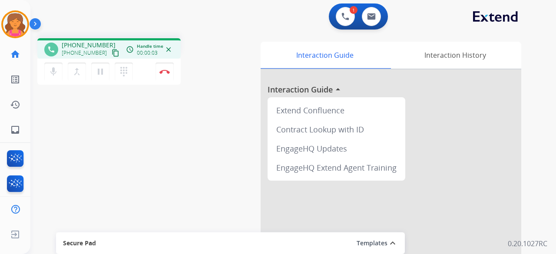
click at [112, 55] on mat-icon "content_copy" at bounding box center [116, 53] width 8 height 8
click at [370, 19] on img at bounding box center [371, 16] width 9 height 7
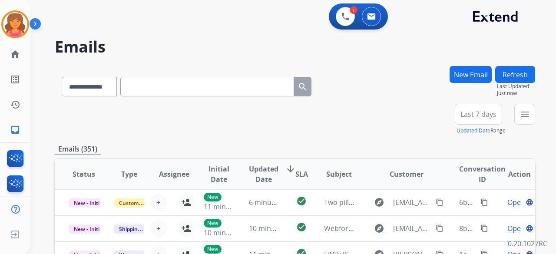
click at [138, 85] on input "text" at bounding box center [207, 87] width 174 height 20
click at [101, 86] on select "**********" at bounding box center [89, 87] width 54 height 20
select select "**********"
click at [62, 77] on select "**********" at bounding box center [89, 87] width 54 height 20
click at [137, 92] on input "text" at bounding box center [207, 87] width 174 height 20
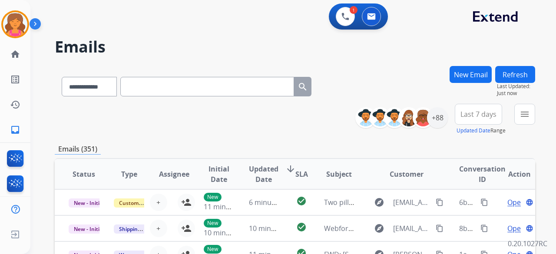
click at [236, 87] on input "text" at bounding box center [207, 87] width 174 height 20
paste input "**********"
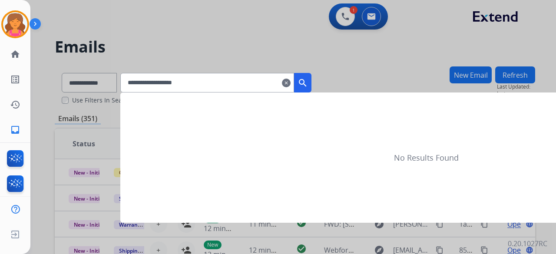
type input "**********"
click at [308, 83] on mat-icon "search" at bounding box center [303, 83] width 10 height 10
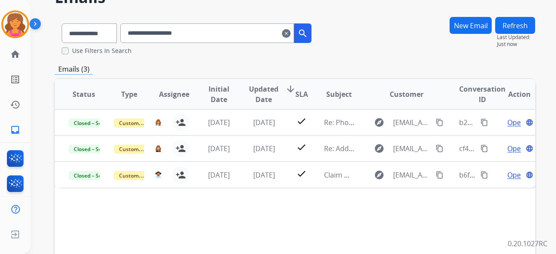
scroll to position [43, 0]
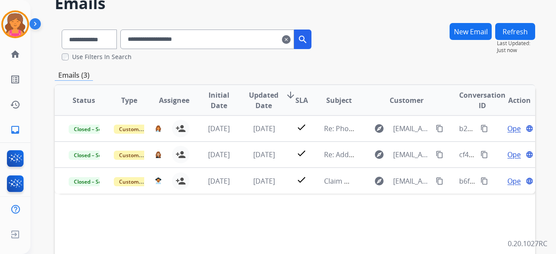
click at [308, 43] on mat-icon "search" at bounding box center [303, 39] width 10 height 10
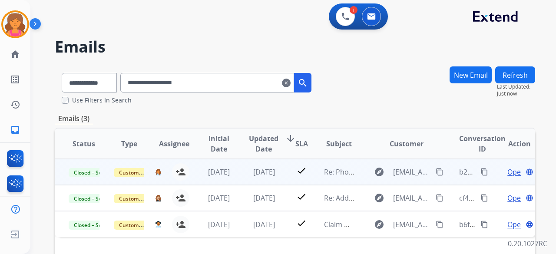
click at [355, 175] on td "explore [EMAIL_ADDRESS][DOMAIN_NAME] content_copy" at bounding box center [400, 172] width 90 height 26
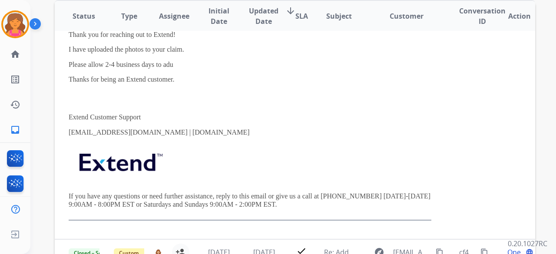
scroll to position [174, 0]
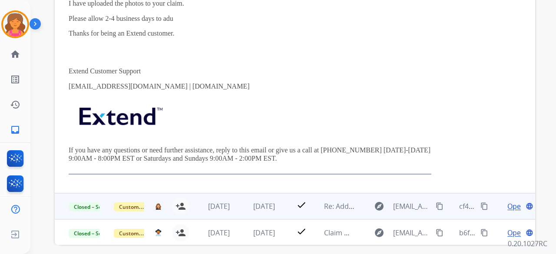
click at [289, 209] on td "check" at bounding box center [295, 206] width 30 height 26
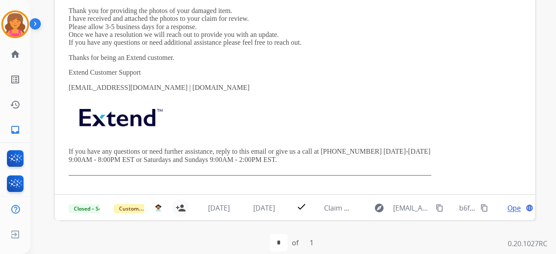
scroll to position [209, 0]
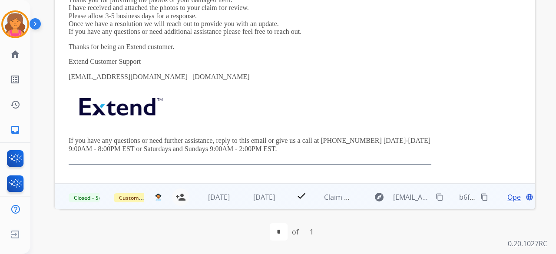
click at [355, 192] on td "explore [EMAIL_ADDRESS][DOMAIN_NAME] content_copy" at bounding box center [400, 197] width 90 height 26
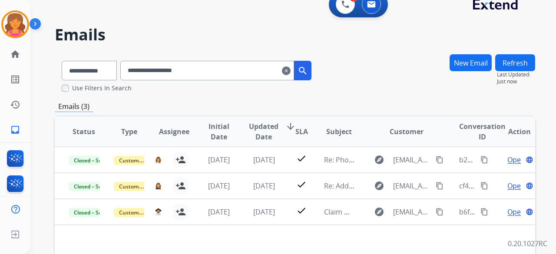
scroll to position [0, 0]
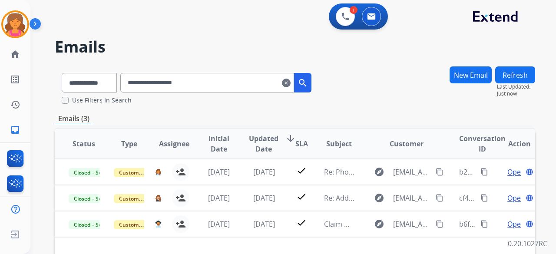
click at [308, 83] on mat-icon "search" at bounding box center [303, 83] width 10 height 10
click at [294, 83] on input "**********" at bounding box center [207, 83] width 174 height 20
click at [291, 83] on mat-icon "clear" at bounding box center [286, 83] width 9 height 10
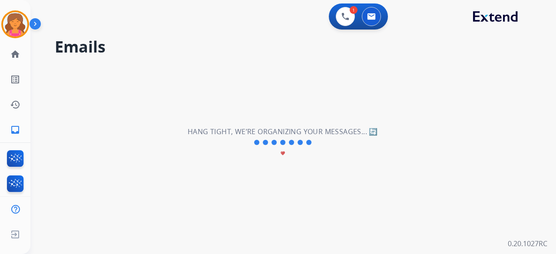
select select "**********"
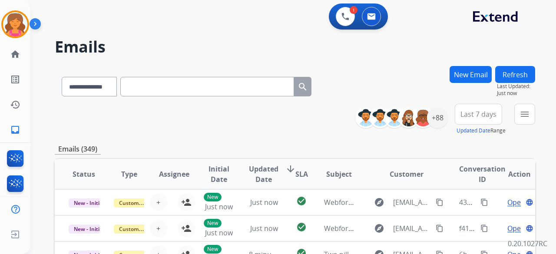
scroll to position [130, 0]
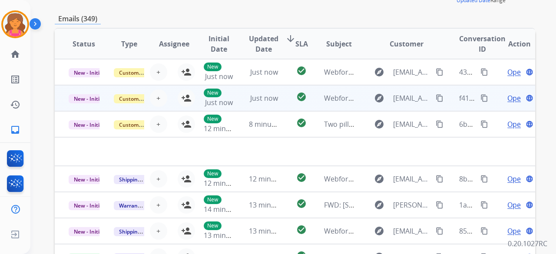
click at [357, 96] on td "explore [EMAIL_ADDRESS][DOMAIN_NAME] content_copy" at bounding box center [400, 98] width 90 height 26
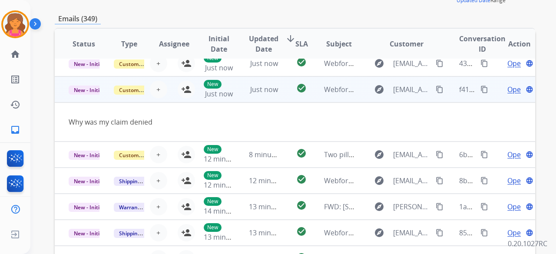
scroll to position [0, 0]
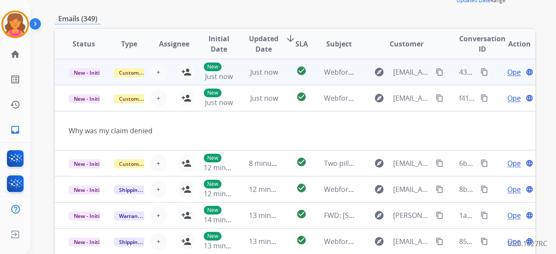
click at [287, 78] on td "check_circle" at bounding box center [295, 72] width 30 height 26
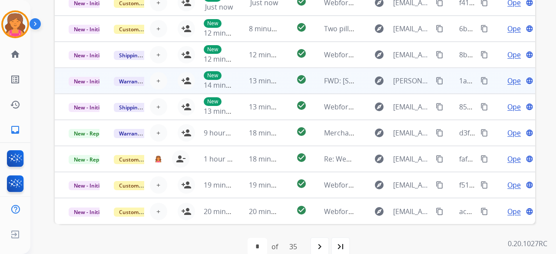
scroll to position [240, 0]
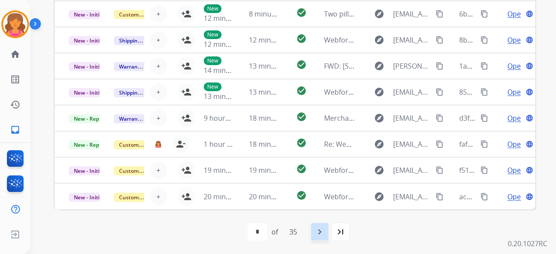
click at [317, 225] on div "navigate_next" at bounding box center [319, 231] width 19 height 19
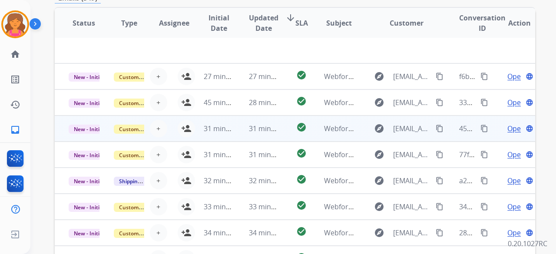
scroll to position [66, 0]
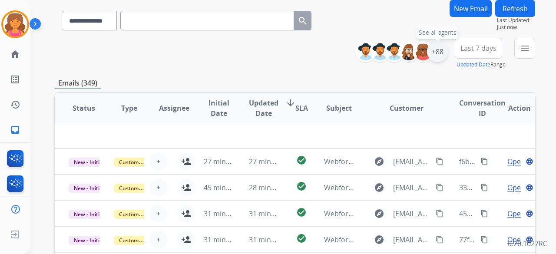
click at [435, 52] on div "+88" at bounding box center [437, 51] width 21 height 21
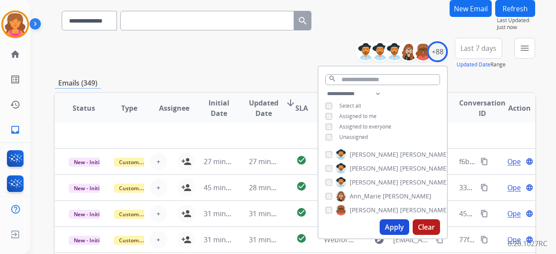
click at [496, 49] on button "Last 7 days" at bounding box center [478, 48] width 47 height 21
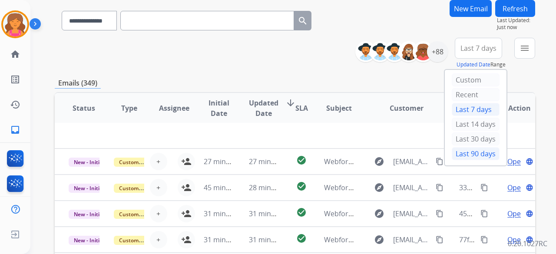
click at [459, 147] on div "Last 90 days" at bounding box center [476, 153] width 48 height 13
select select "*"
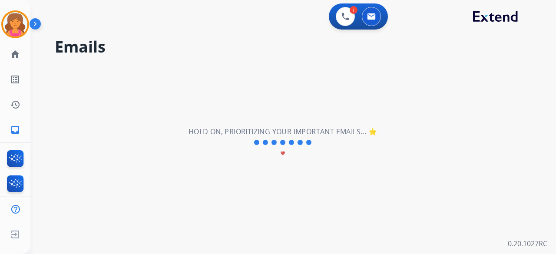
scroll to position [0, 0]
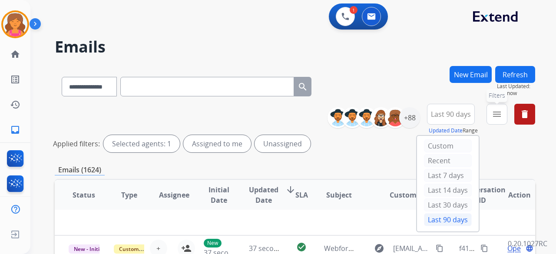
click at [492, 114] on mat-icon "menu" at bounding box center [497, 114] width 10 height 10
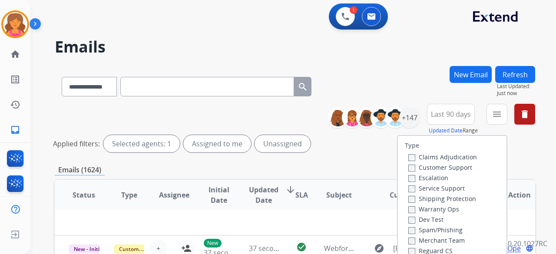
click at [445, 164] on label "Customer Support" at bounding box center [440, 167] width 64 height 8
click at [415, 194] on div "Shipping Protection" at bounding box center [442, 198] width 69 height 10
click at [411, 199] on label "Shipping Protection" at bounding box center [442, 199] width 68 height 8
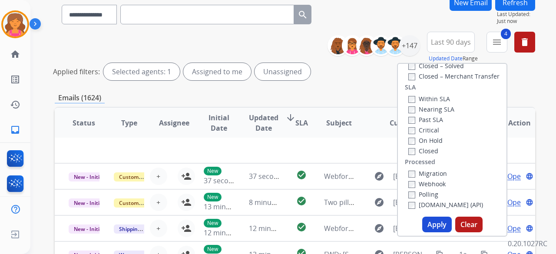
scroll to position [130, 0]
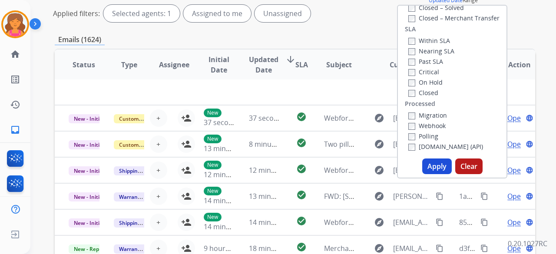
click at [422, 166] on button "Apply" at bounding box center [437, 167] width 30 height 16
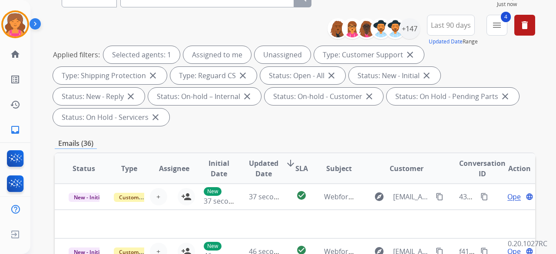
scroll to position [63, 0]
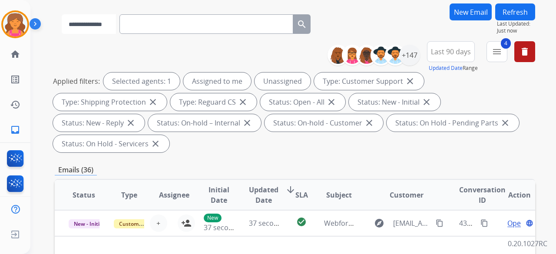
click at [116, 25] on select "**********" at bounding box center [89, 24] width 54 height 20
select select "**********"
click at [62, 14] on select "**********" at bounding box center [89, 24] width 54 height 20
click at [162, 23] on input "text" at bounding box center [207, 24] width 174 height 20
click at [145, 25] on input "text" at bounding box center [207, 24] width 174 height 20
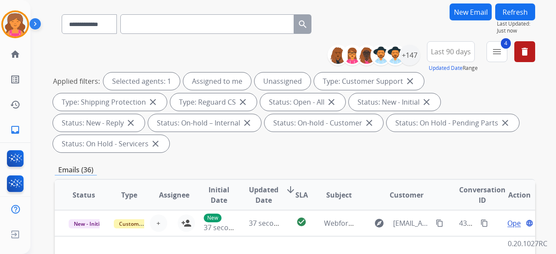
paste input "**********"
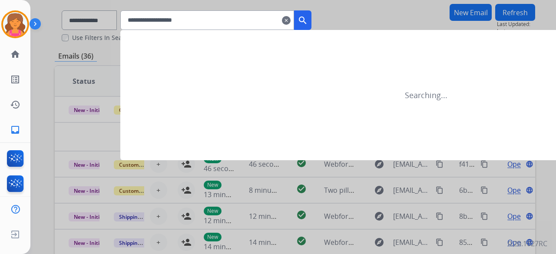
type input "**********"
click at [310, 13] on button "search" at bounding box center [302, 20] width 17 height 20
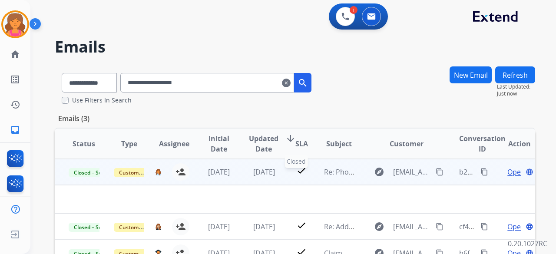
scroll to position [43, 0]
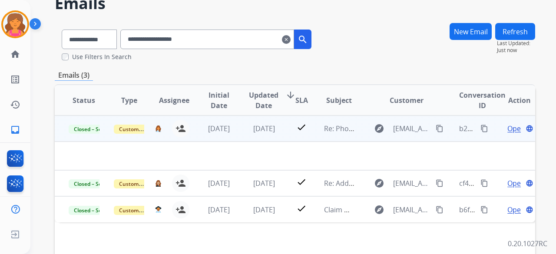
click at [509, 131] on span "Open" at bounding box center [516, 128] width 18 height 10
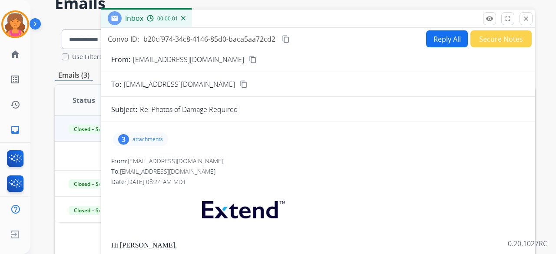
click at [156, 136] on p "attachments" at bounding box center [147, 139] width 30 height 7
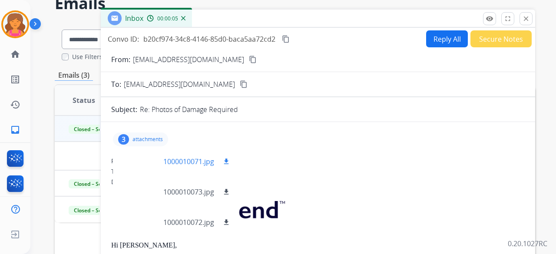
click at [146, 164] on div at bounding box center [141, 161] width 43 height 30
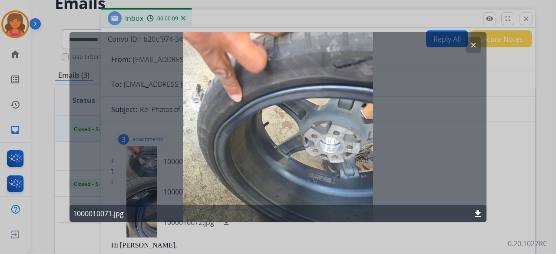
click at [478, 215] on mat-icon "download" at bounding box center [478, 214] width 10 height 10
click at [467, 41] on button "clear" at bounding box center [474, 45] width 16 height 16
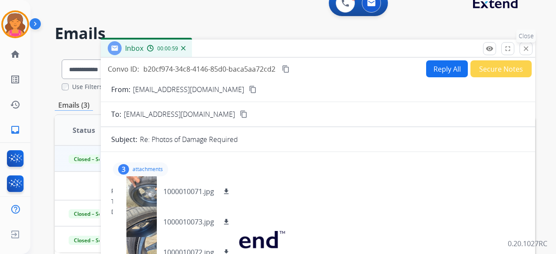
scroll to position [0, 0]
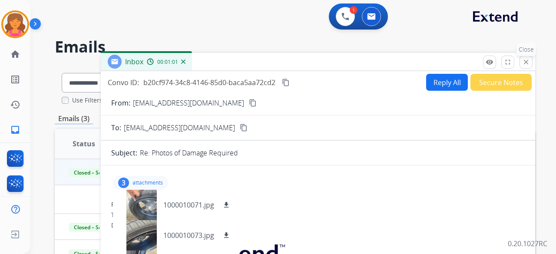
click at [527, 64] on mat-icon "close" at bounding box center [526, 62] width 8 height 8
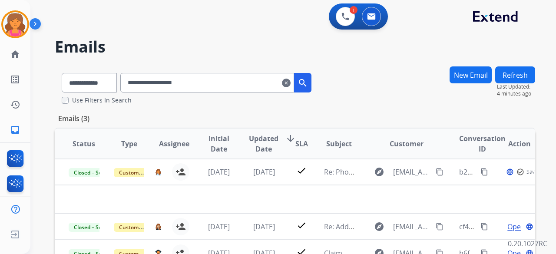
click at [308, 80] on mat-icon "search" at bounding box center [303, 83] width 10 height 10
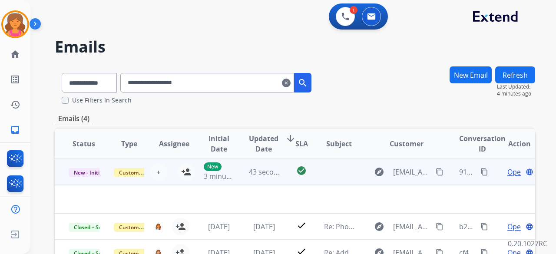
click at [507, 172] on span "Open" at bounding box center [516, 172] width 18 height 10
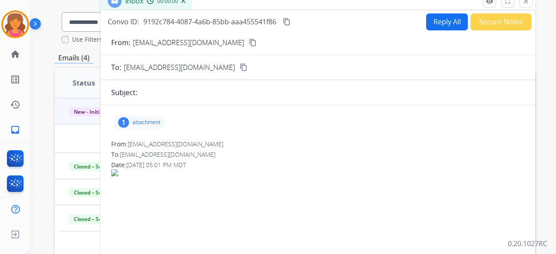
scroll to position [87, 0]
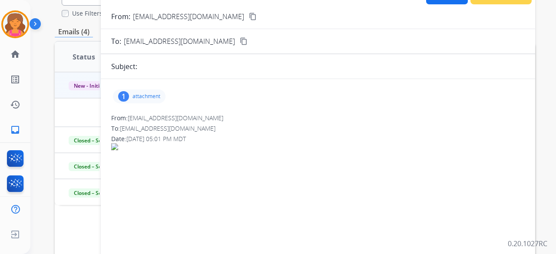
click at [147, 92] on div "1 attachment" at bounding box center [139, 96] width 53 height 14
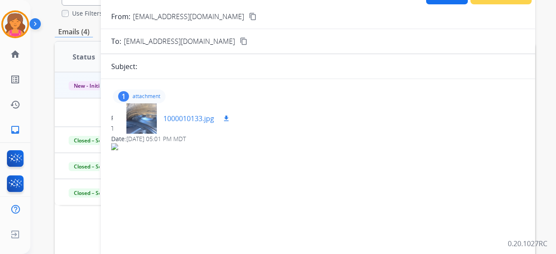
click at [226, 117] on mat-icon "download" at bounding box center [226, 119] width 8 height 8
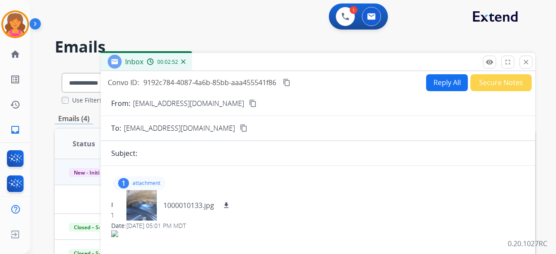
click at [523, 59] on mat-icon "close" at bounding box center [526, 62] width 8 height 8
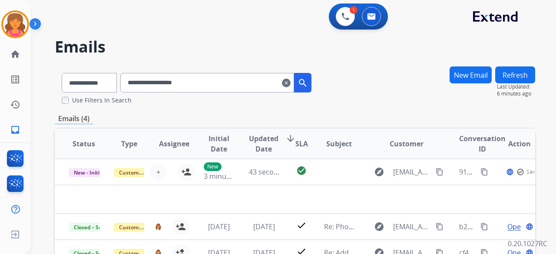
click at [291, 82] on mat-icon "clear" at bounding box center [286, 83] width 9 height 10
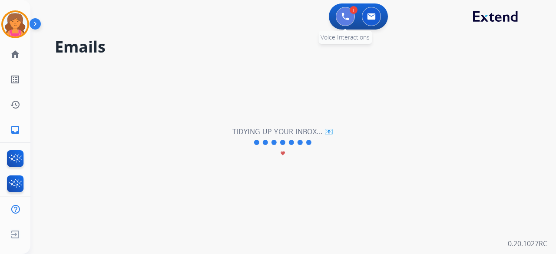
click at [341, 17] on button at bounding box center [345, 16] width 19 height 19
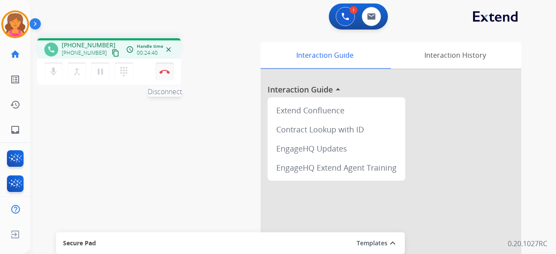
click at [159, 75] on button "Disconnect" at bounding box center [165, 72] width 18 height 18
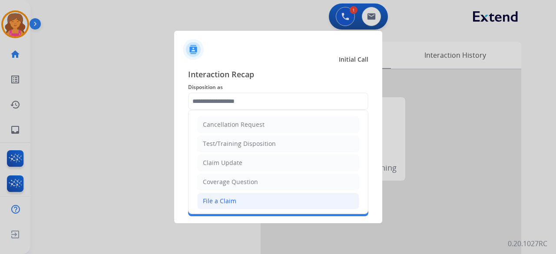
click at [238, 198] on li "File a Claim" at bounding box center [278, 201] width 162 height 17
type input "**********"
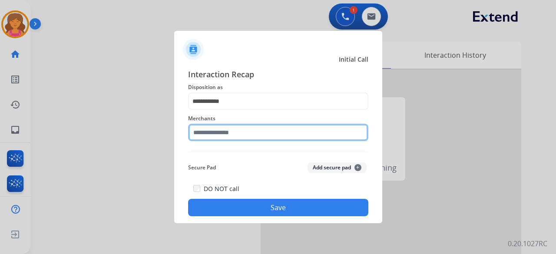
click at [238, 136] on input "text" at bounding box center [278, 132] width 180 height 17
click at [247, 137] on input "text" at bounding box center [278, 132] width 180 height 17
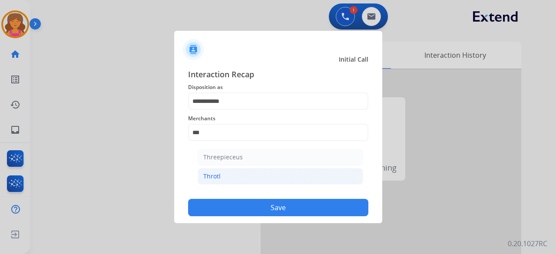
click at [245, 182] on li "Throtl" at bounding box center [281, 176] width 166 height 17
type input "******"
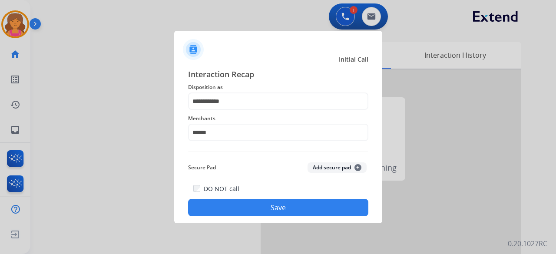
click at [256, 209] on button "Save" at bounding box center [278, 207] width 180 height 17
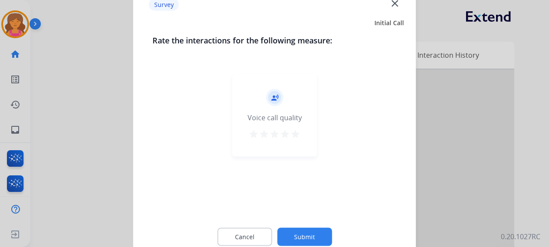
click at [292, 131] on mat-icon "star" at bounding box center [295, 134] width 10 height 10
click at [298, 234] on button "Submit" at bounding box center [304, 237] width 55 height 18
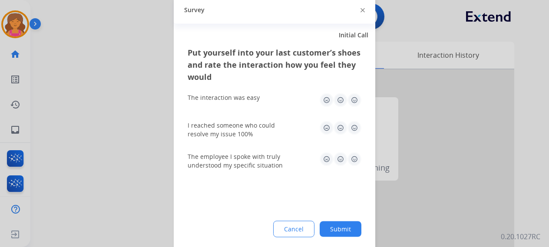
click at [351, 104] on img at bounding box center [355, 100] width 14 height 14
click at [354, 128] on img at bounding box center [355, 128] width 14 height 14
click at [352, 158] on img at bounding box center [355, 159] width 14 height 14
click at [341, 232] on button "Submit" at bounding box center [341, 229] width 42 height 16
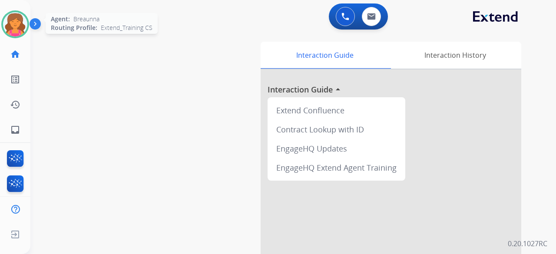
click at [16, 14] on img at bounding box center [15, 24] width 24 height 24
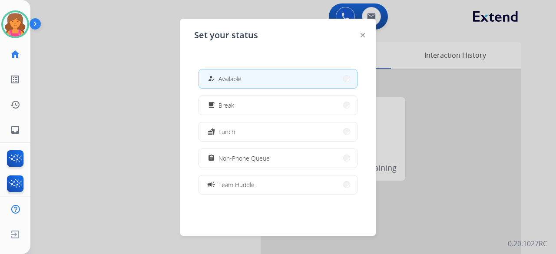
click at [63, 81] on div at bounding box center [278, 127] width 556 height 254
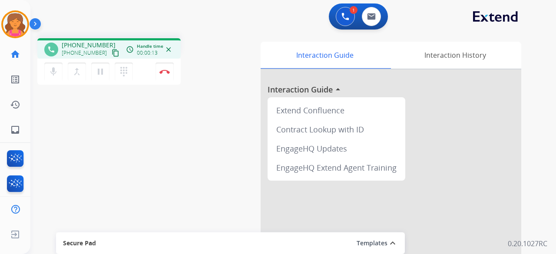
click at [112, 54] on mat-icon "content_copy" at bounding box center [116, 53] width 8 height 8
click at [164, 74] on button "Disconnect" at bounding box center [165, 72] width 18 height 18
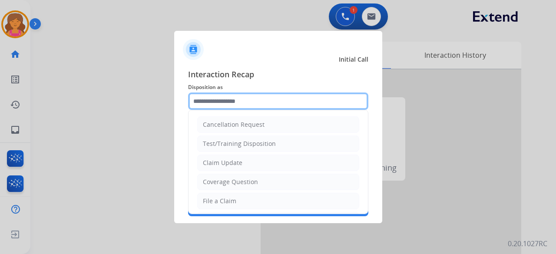
click at [206, 106] on input "text" at bounding box center [278, 101] width 180 height 17
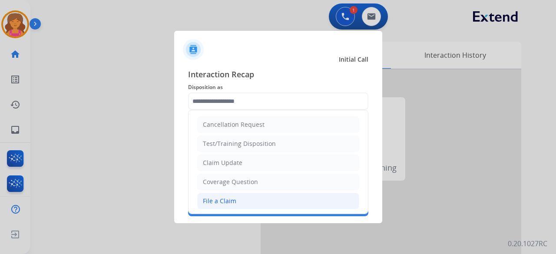
click at [209, 202] on div "File a Claim" at bounding box center [219, 201] width 33 height 9
type input "**********"
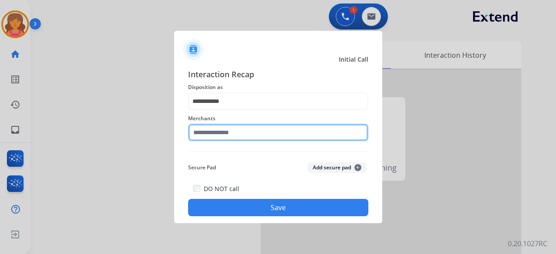
click at [224, 137] on input "text" at bounding box center [278, 132] width 180 height 17
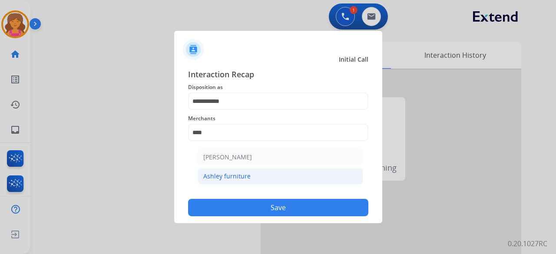
click at [219, 172] on div "Ashley furniture" at bounding box center [226, 176] width 47 height 9
type input "**********"
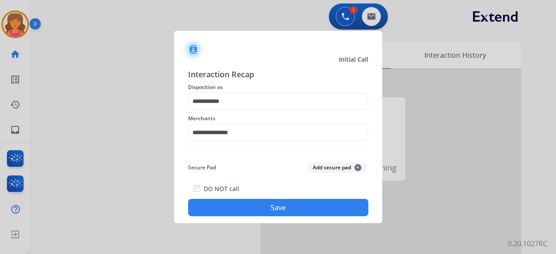
click at [239, 205] on button "Save" at bounding box center [278, 207] width 180 height 17
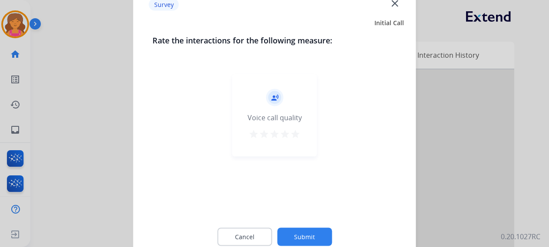
click at [300, 137] on mat-icon "star" at bounding box center [295, 134] width 10 height 10
click at [296, 240] on button "Submit" at bounding box center [304, 237] width 55 height 18
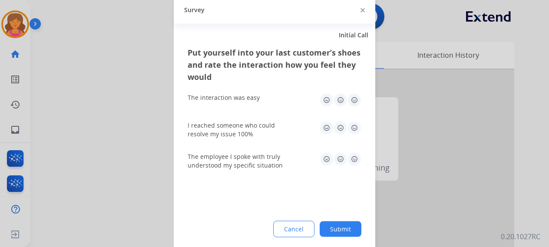
click at [352, 102] on img at bounding box center [355, 100] width 14 height 14
click at [363, 121] on div "Put yourself into your last customer’s shoes and rate the interaction how you f…" at bounding box center [275, 148] width 202 height 205
click at [358, 125] on img at bounding box center [355, 128] width 14 height 14
click at [354, 159] on img at bounding box center [355, 159] width 14 height 14
click at [348, 238] on div "Put yourself into your last customer’s shoes and rate the interaction how you f…" at bounding box center [275, 148] width 202 height 205
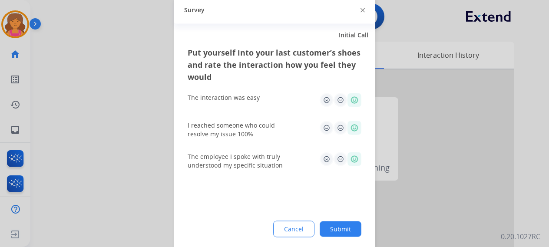
click at [348, 232] on button "Submit" at bounding box center [341, 229] width 42 height 16
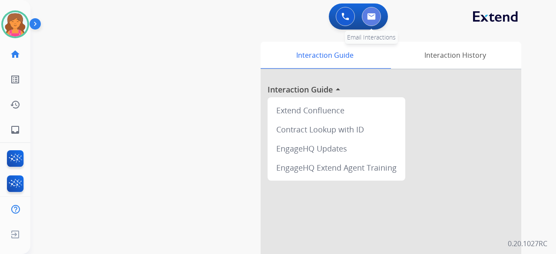
click at [365, 15] on button at bounding box center [371, 16] width 19 height 19
select select "**********"
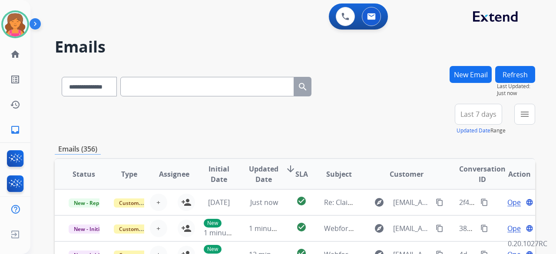
click at [483, 119] on button "Last 7 days" at bounding box center [478, 114] width 47 height 21
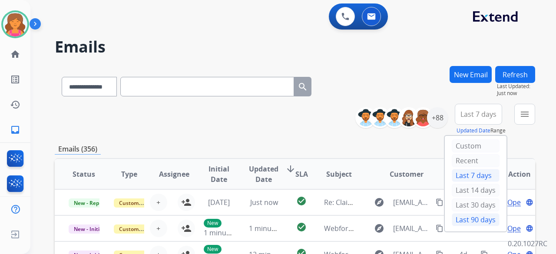
click at [464, 218] on div "Last 90 days" at bounding box center [476, 219] width 48 height 13
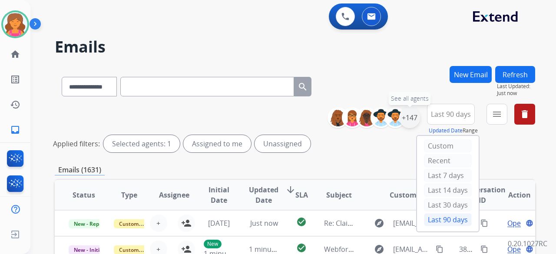
click at [407, 121] on div "+147" at bounding box center [409, 117] width 21 height 21
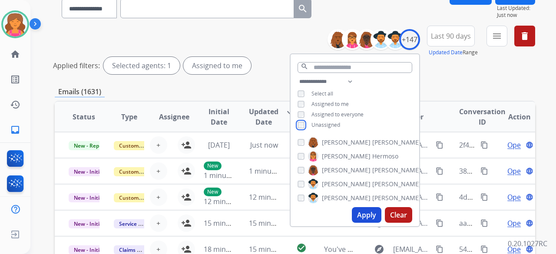
scroll to position [87, 0]
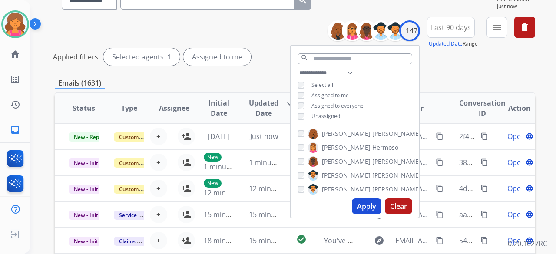
click at [366, 208] on button "Apply" at bounding box center [367, 207] width 30 height 16
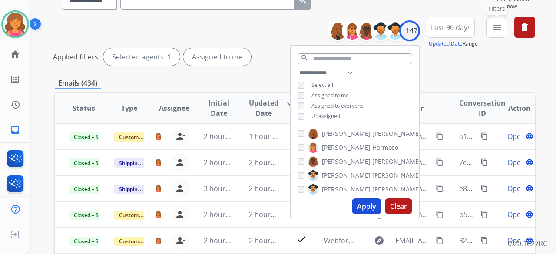
click at [492, 26] on mat-icon "menu" at bounding box center [497, 27] width 10 height 10
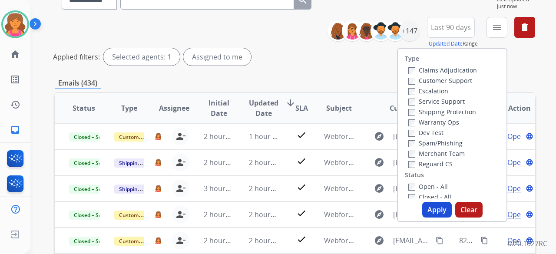
click at [453, 76] on label "Customer Support" at bounding box center [440, 80] width 64 height 8
click at [443, 111] on label "Shipping Protection" at bounding box center [442, 112] width 68 height 8
click at [420, 166] on label "Reguard CS" at bounding box center [430, 164] width 44 height 8
click at [430, 204] on button "Apply" at bounding box center [437, 210] width 30 height 16
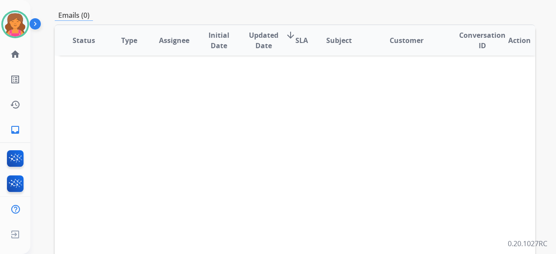
scroll to position [0, 0]
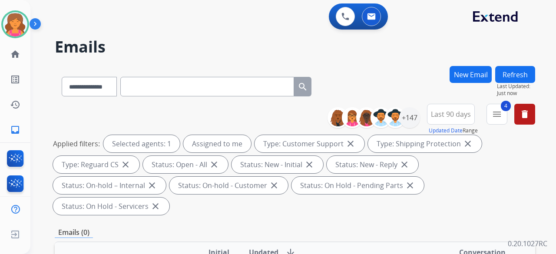
click at [15, 10] on div "Breaunna Available Edit Avatar Agent: Breaunna Routing Profile: Extend_Training…" at bounding box center [15, 71] width 30 height 142
click at [26, 30] on div at bounding box center [15, 24] width 28 height 28
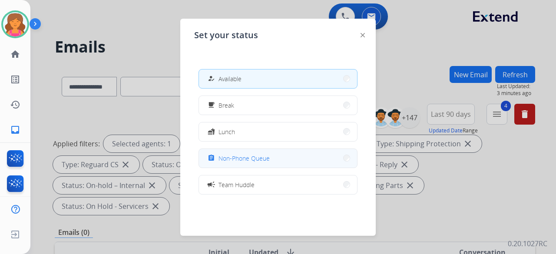
click at [235, 158] on span "Non-Phone Queue" at bounding box center [244, 158] width 51 height 9
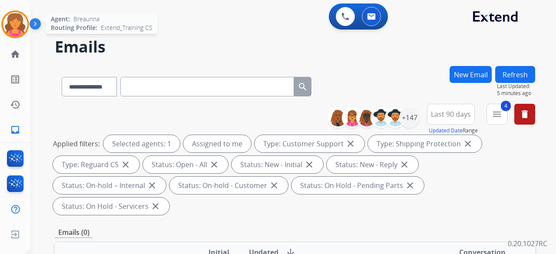
click at [17, 14] on img at bounding box center [15, 24] width 24 height 24
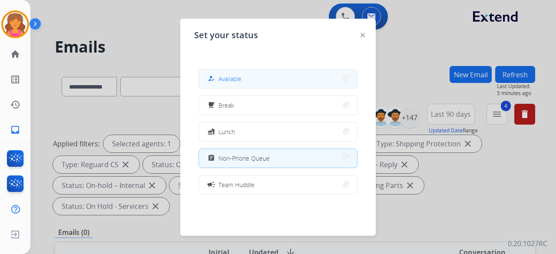
click at [231, 84] on button "how_to_reg Available" at bounding box center [278, 79] width 158 height 19
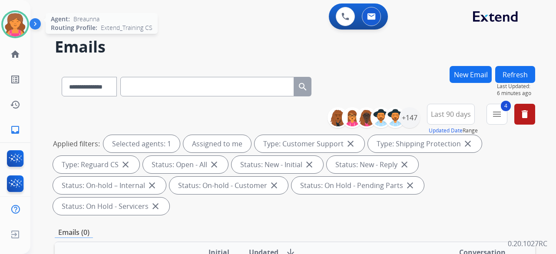
click at [14, 19] on img at bounding box center [15, 24] width 24 height 24
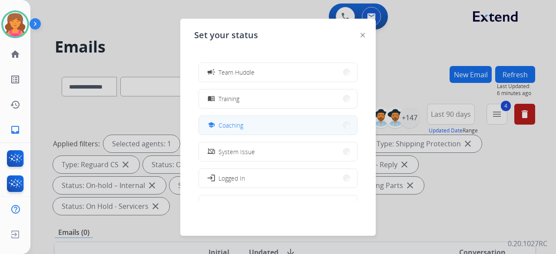
scroll to position [137, 0]
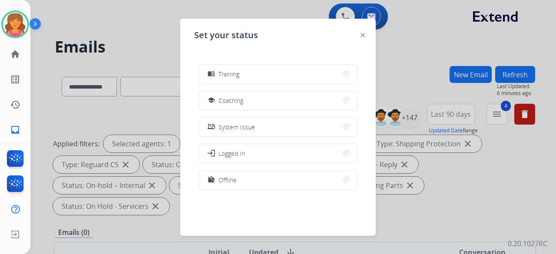
click at [361, 32] on div at bounding box center [363, 35] width 4 height 10
click at [365, 32] on div "Set your status how_to_reg Available free_breakfast Break fastfood Lunch assign…" at bounding box center [277, 127] width 195 height 217
click at [363, 34] on img at bounding box center [363, 35] width 4 height 4
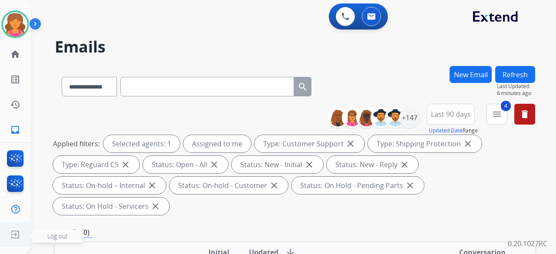
click at [2, 238] on ul "Log out Log out" at bounding box center [15, 234] width 30 height 25
click at [13, 233] on img at bounding box center [15, 234] width 16 height 17
